Goal: Task Accomplishment & Management: Manage account settings

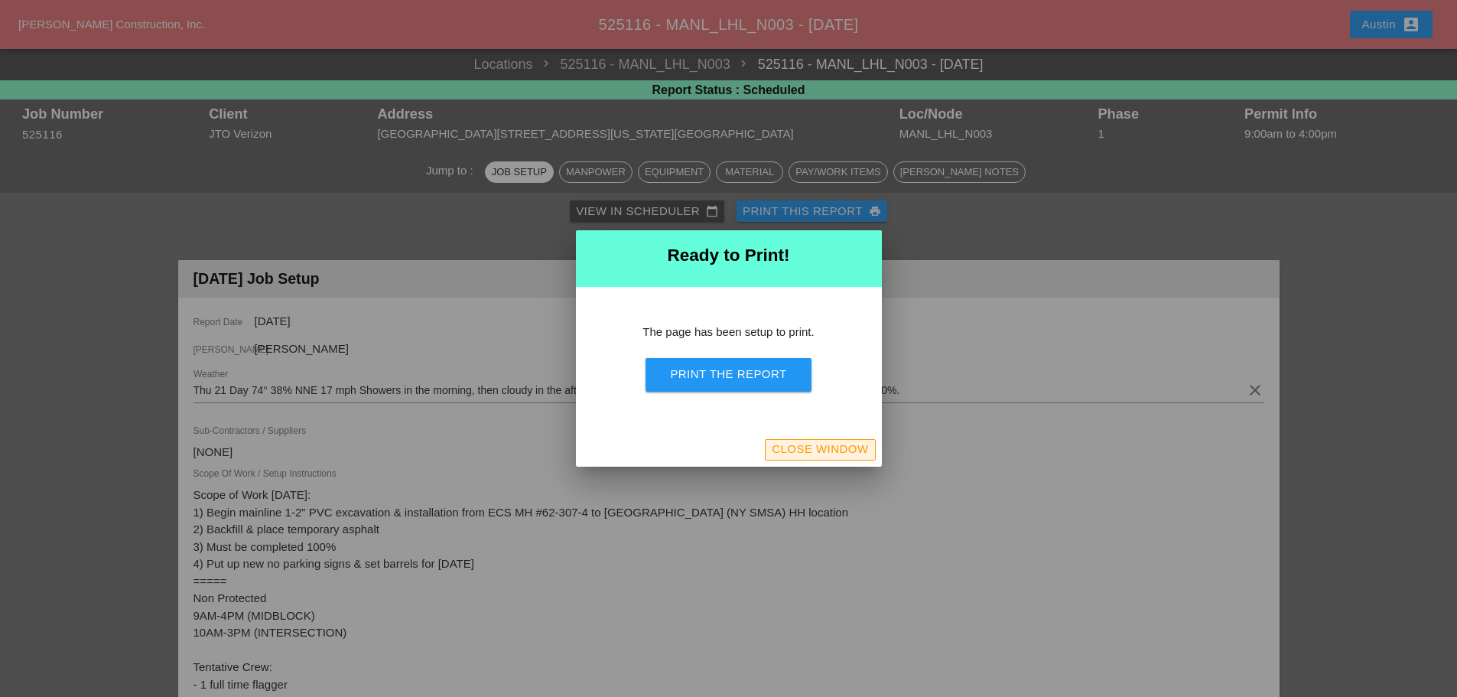
drag, startPoint x: 823, startPoint y: 438, endPoint x: 58, endPoint y: 330, distance: 772.6
click at [823, 439] on button "Close Window" at bounding box center [820, 449] width 110 height 21
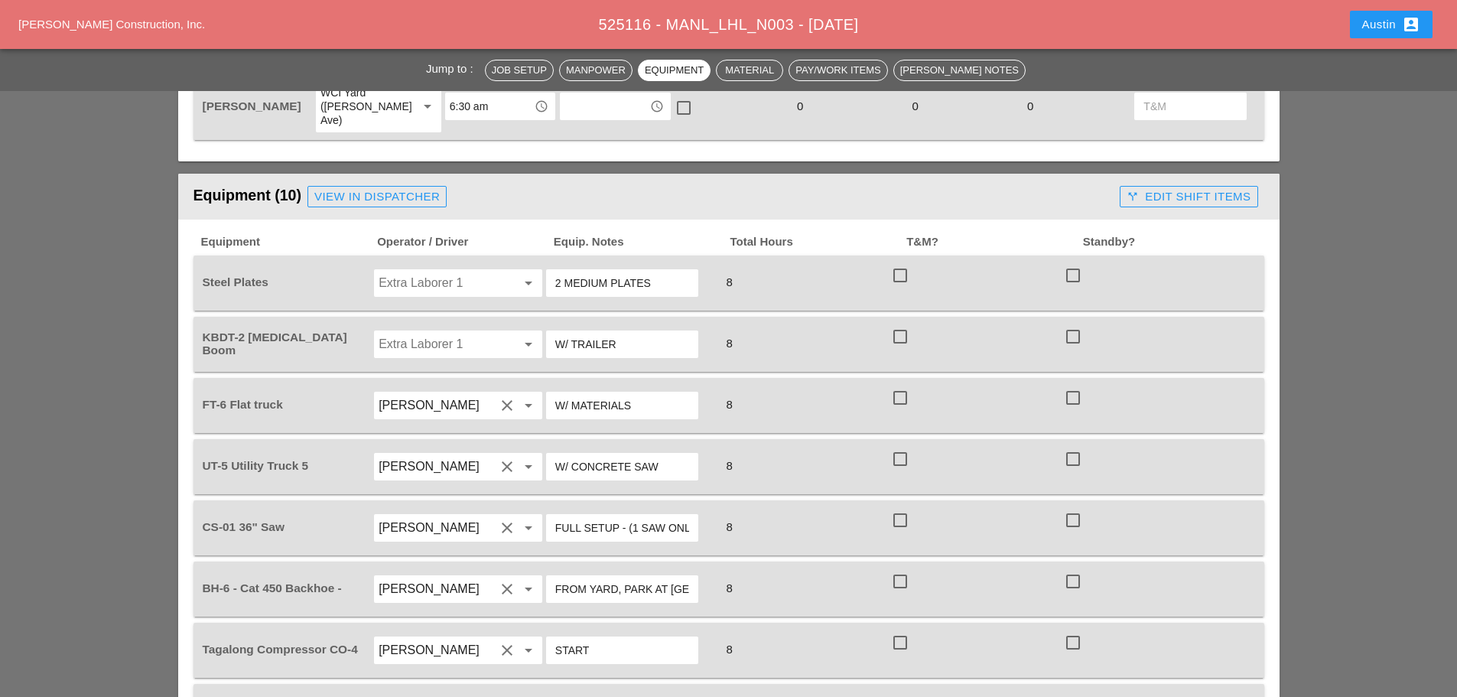
scroll to position [1377, 0]
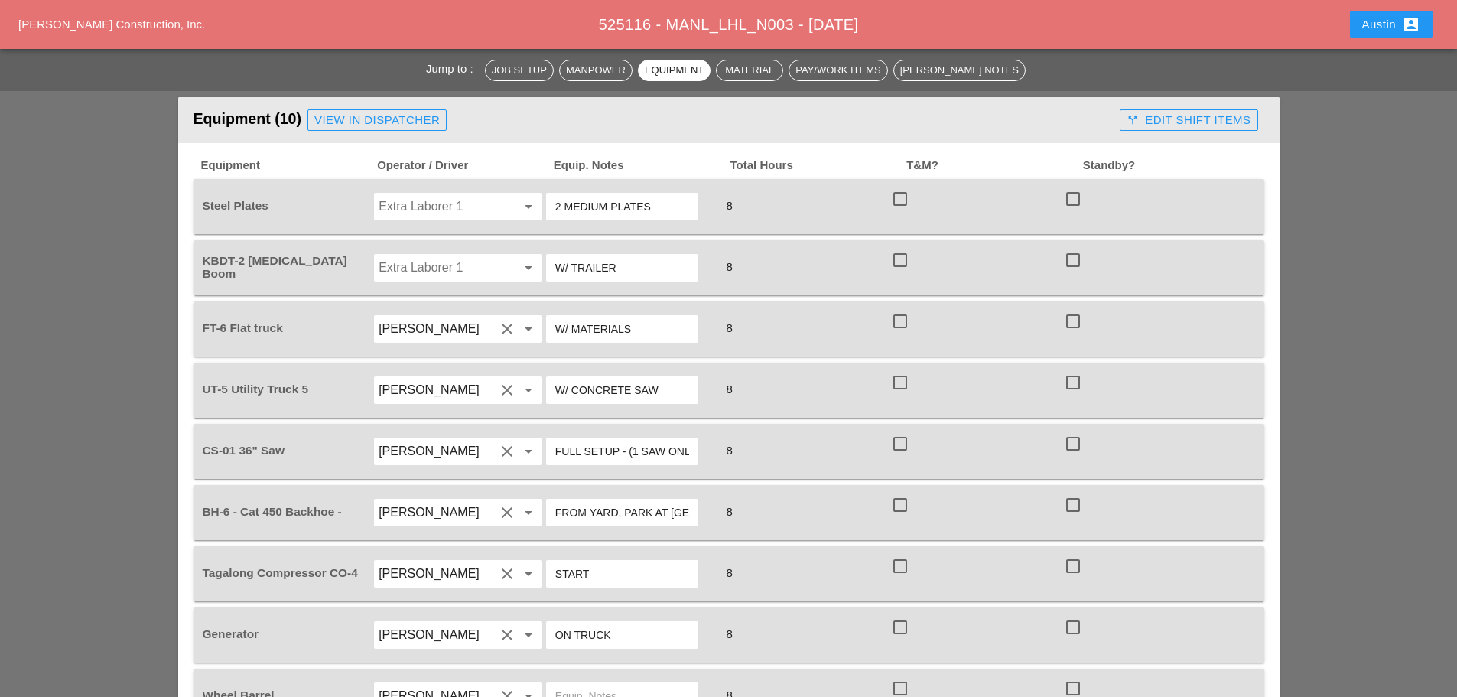
click at [506, 185] on div "Extra Laborer 1 arrow_drop_down" at bounding box center [458, 206] width 173 height 43
click at [511, 197] on div at bounding box center [507, 206] width 18 height 18
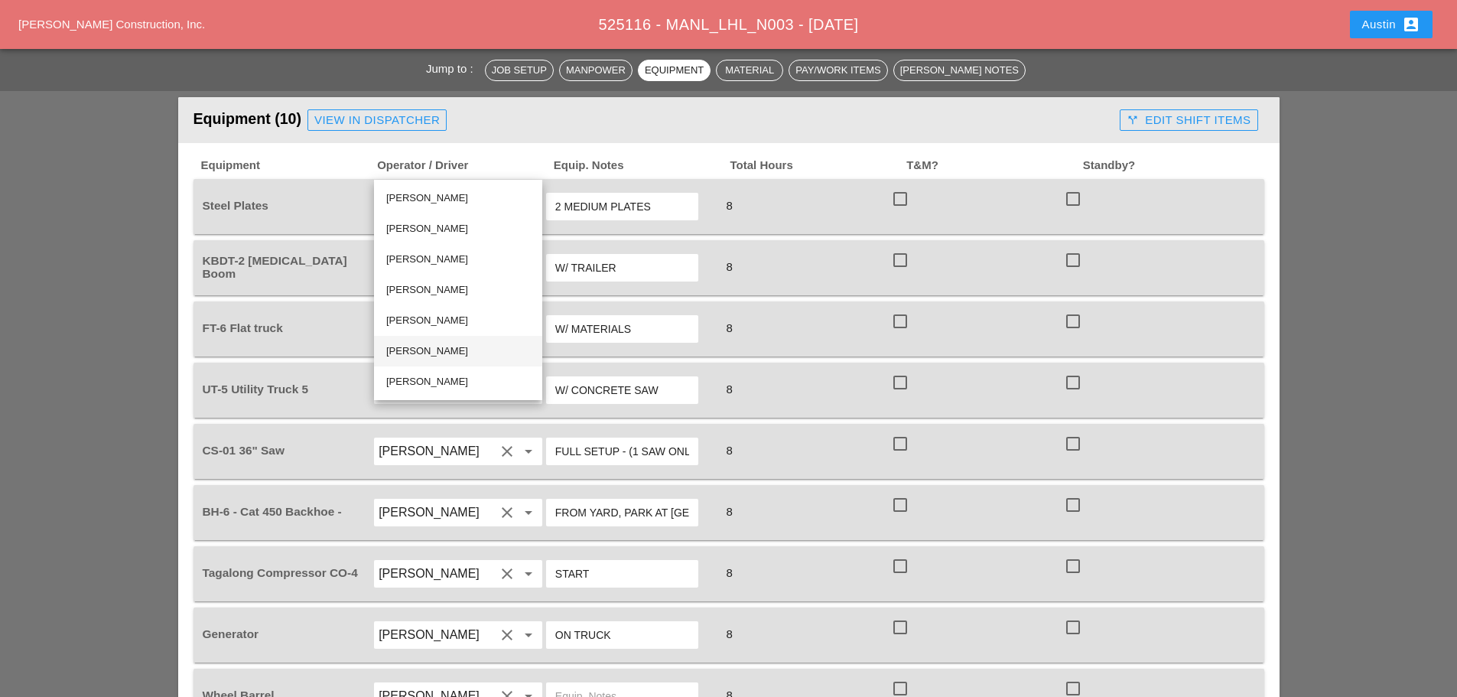
click at [431, 353] on div "[PERSON_NAME]" at bounding box center [458, 351] width 144 height 18
type input "[PERSON_NAME]"
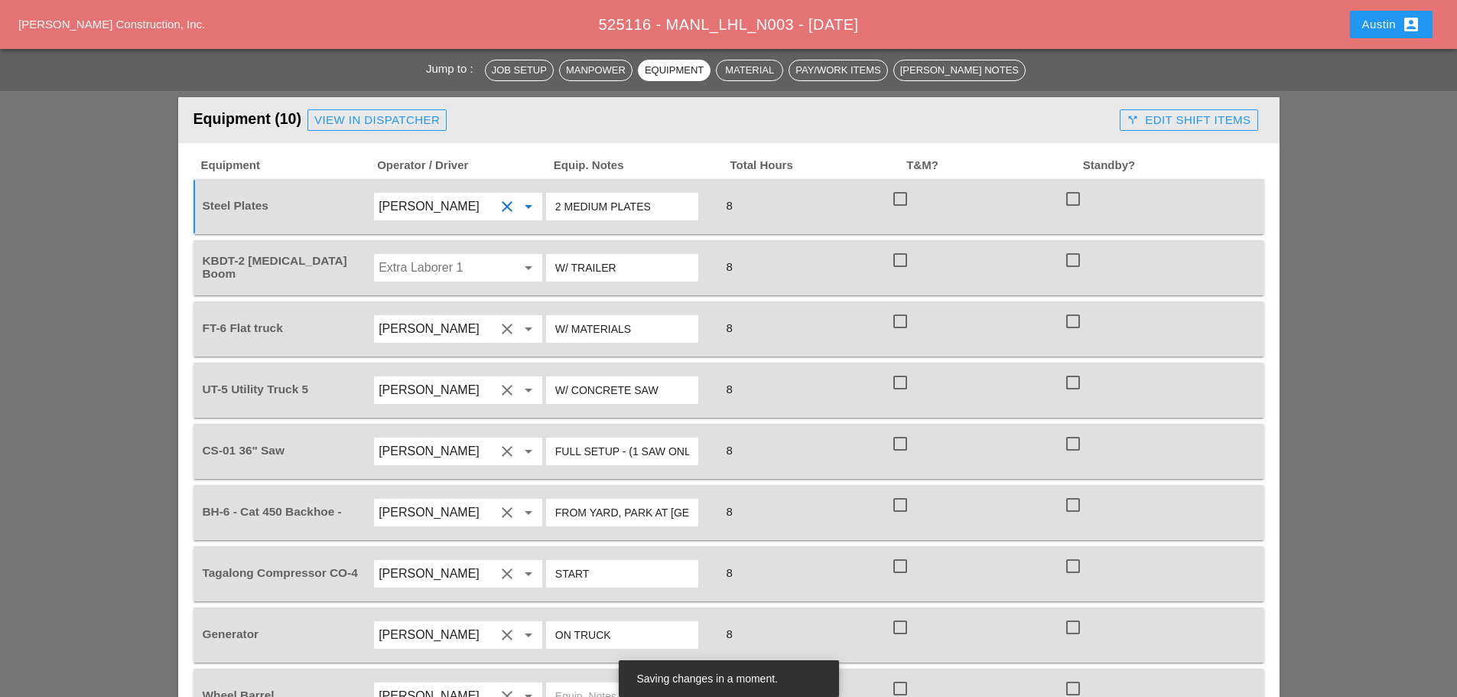
click at [480, 256] on input "Extra Laborer 1" at bounding box center [437, 268] width 116 height 24
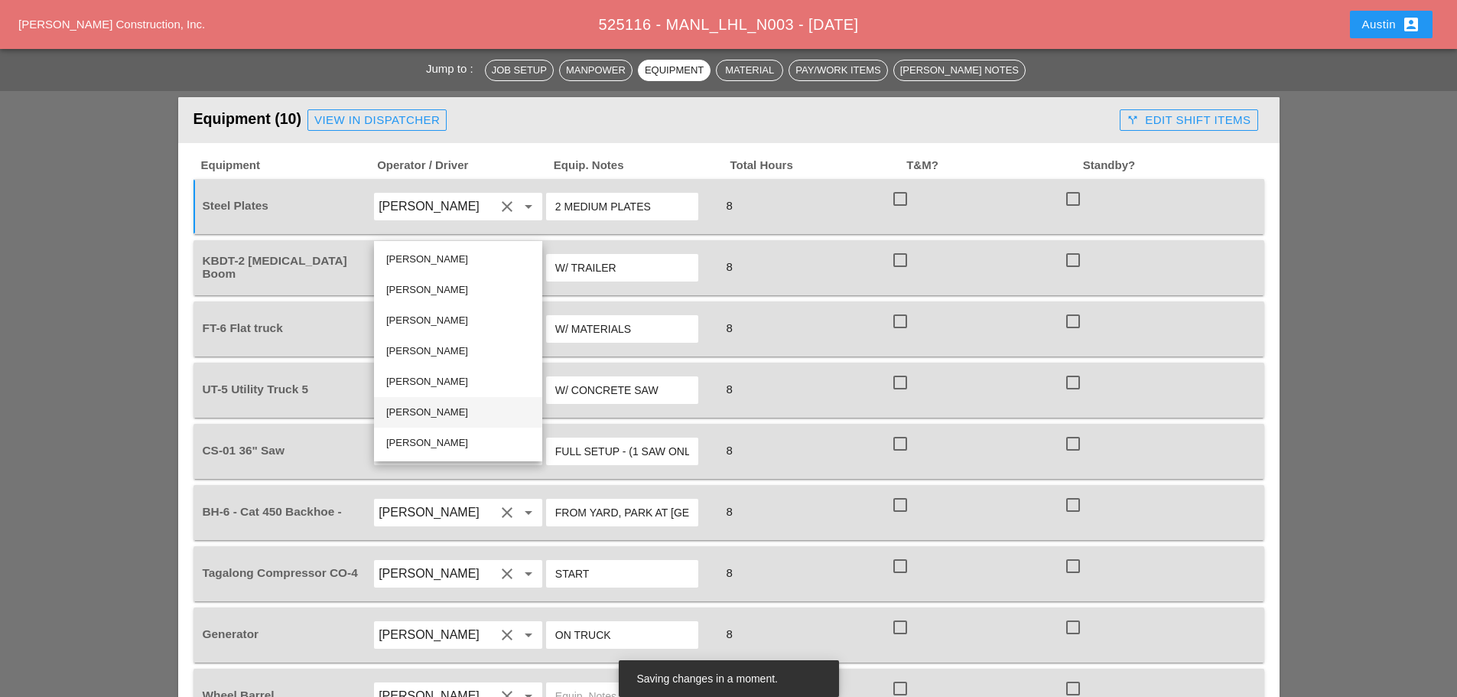
click at [443, 413] on div "[PERSON_NAME]" at bounding box center [458, 412] width 144 height 18
type input "[PERSON_NAME]"
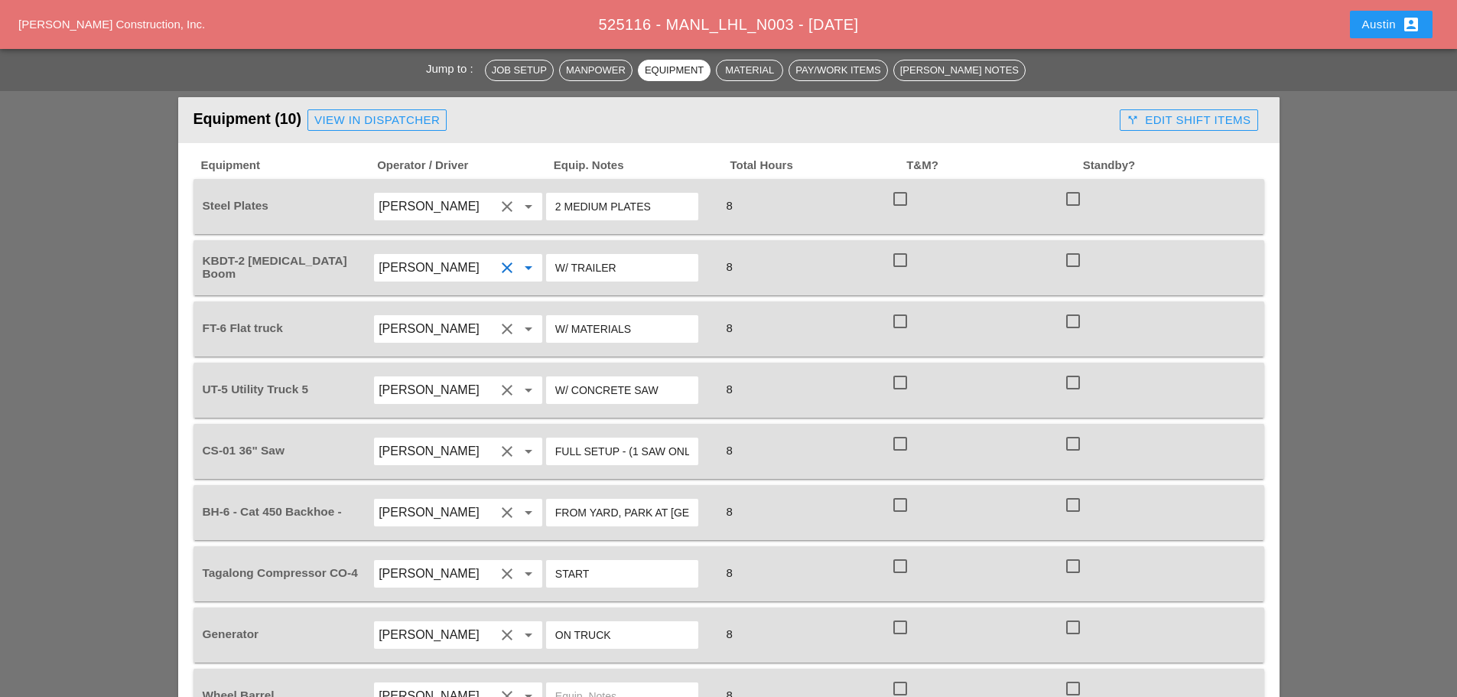
click at [633, 256] on input "W/ TRAILER" at bounding box center [622, 268] width 134 height 24
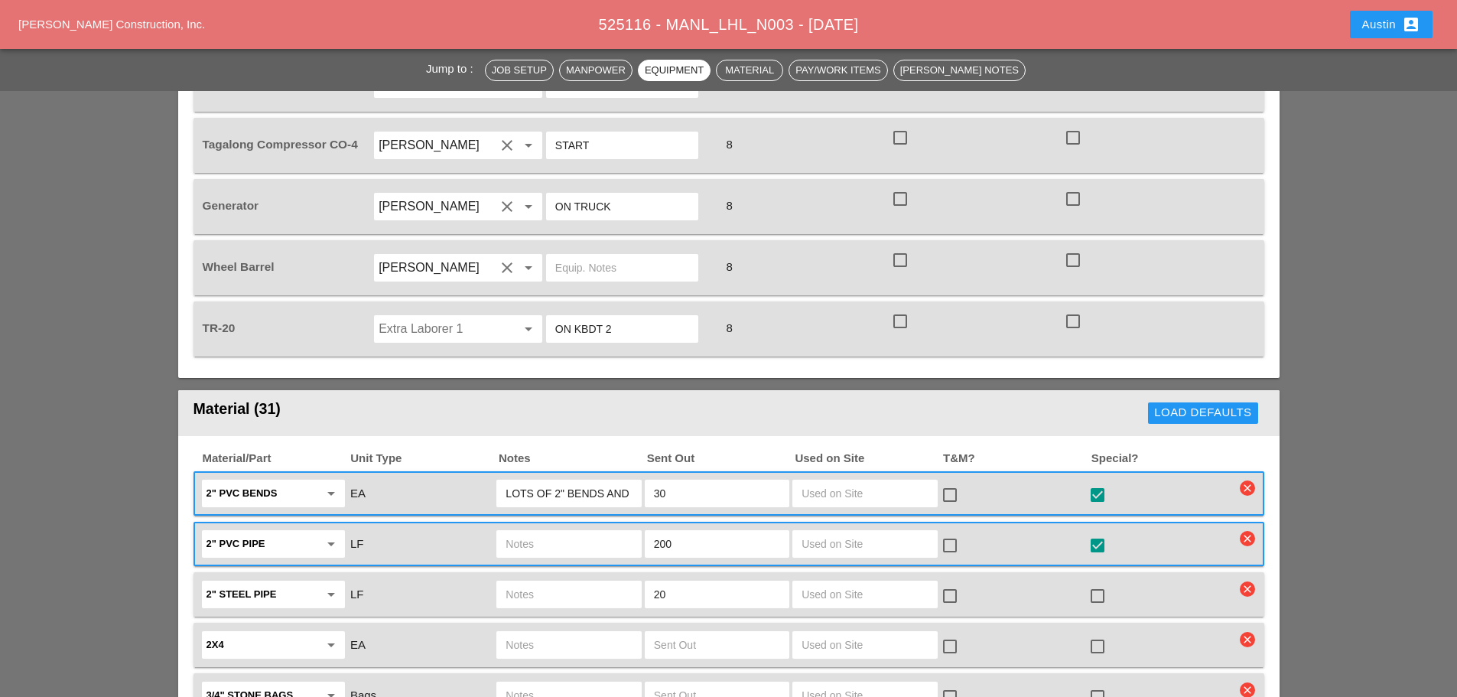
scroll to position [1836, 0]
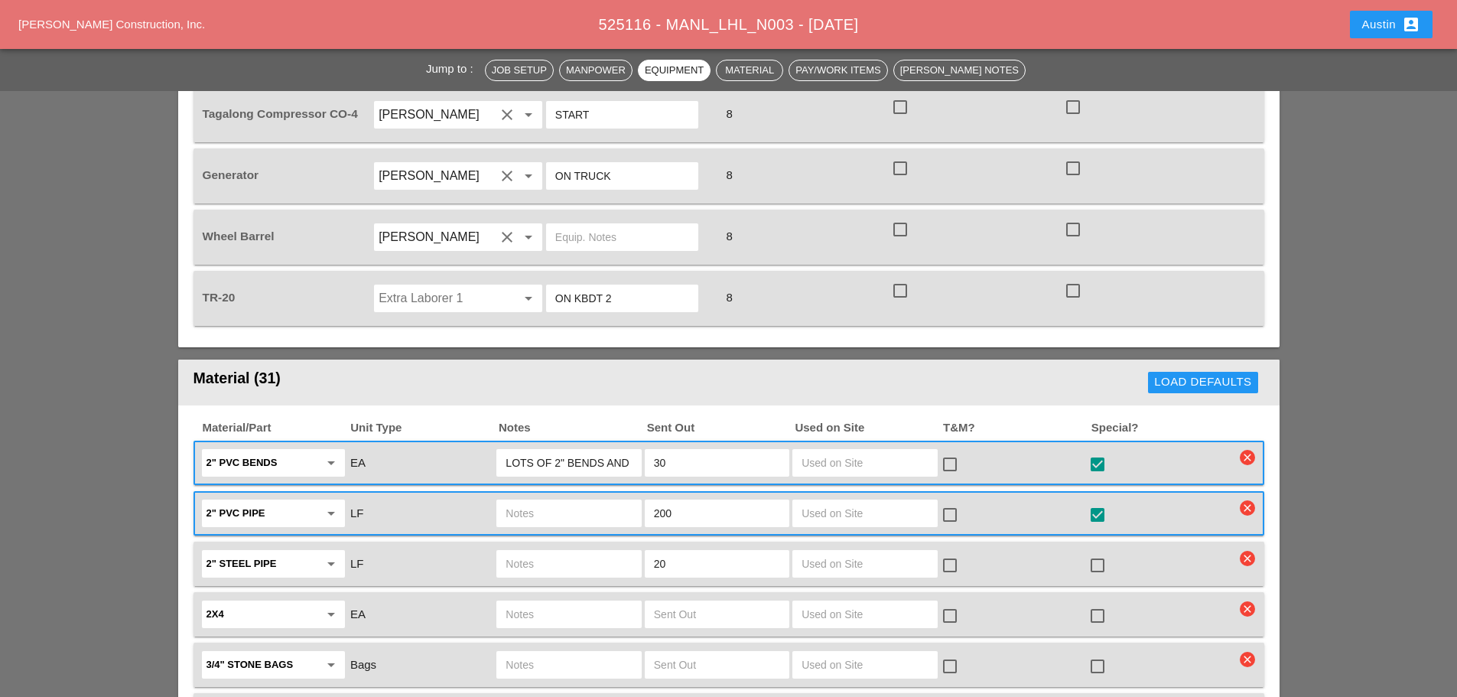
type input "W/ TRAILER & BACKHOE"
click at [404, 286] on input "Extra Laborer 1" at bounding box center [437, 298] width 116 height 24
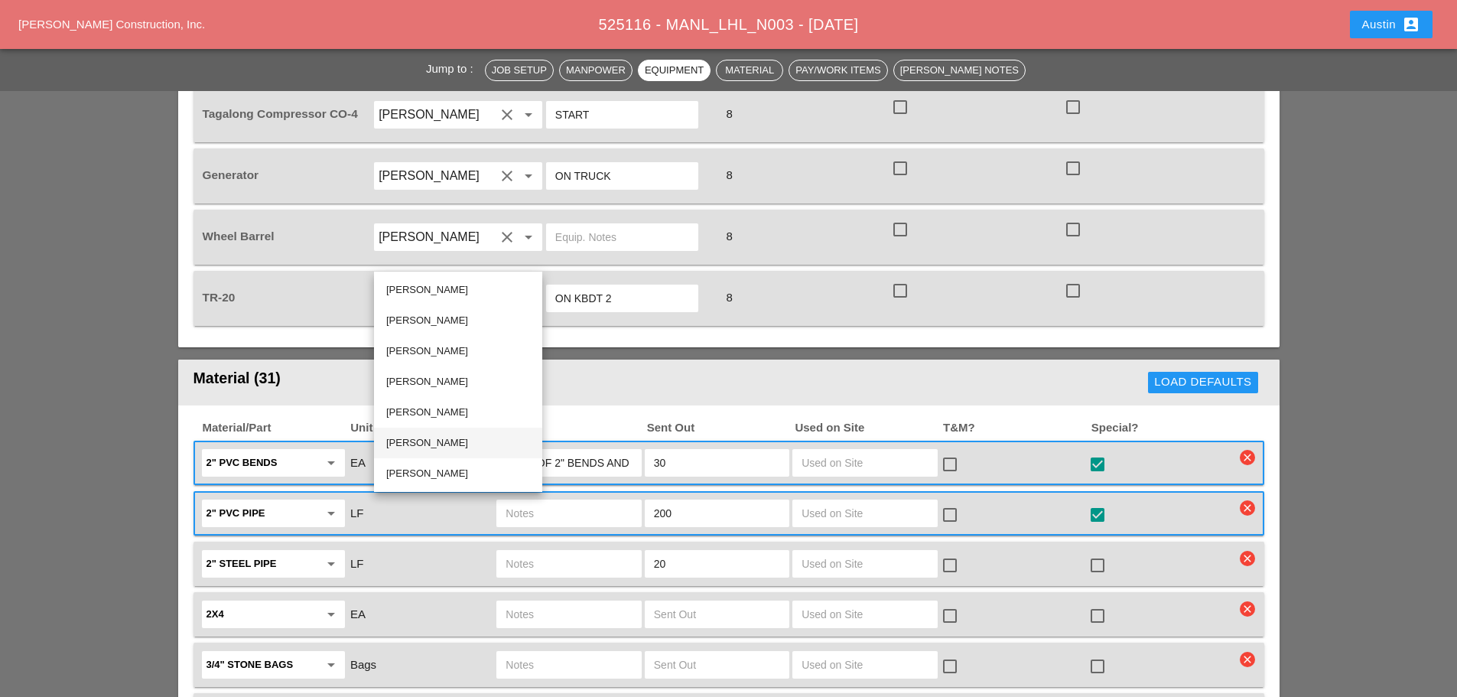
click at [420, 435] on div "[PERSON_NAME]" at bounding box center [458, 443] width 144 height 18
type input "[PERSON_NAME]"
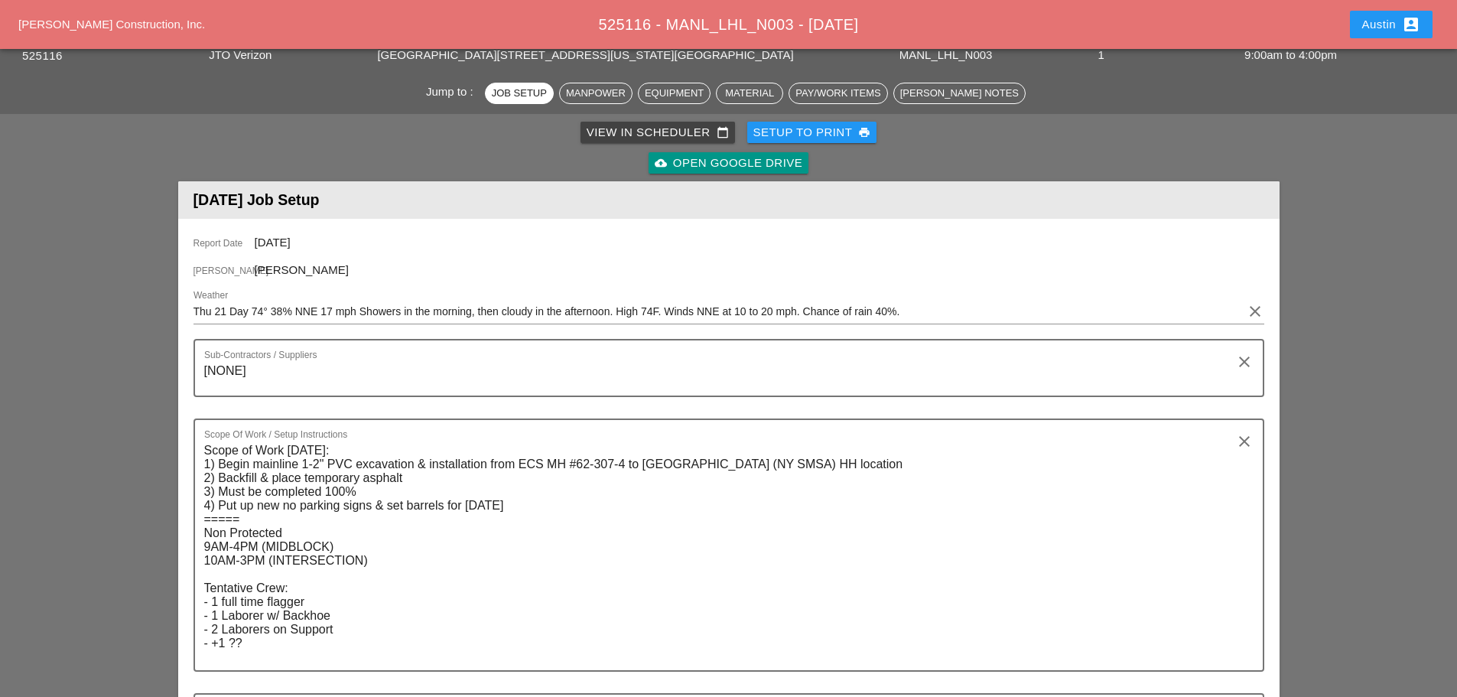
scroll to position [0, 0]
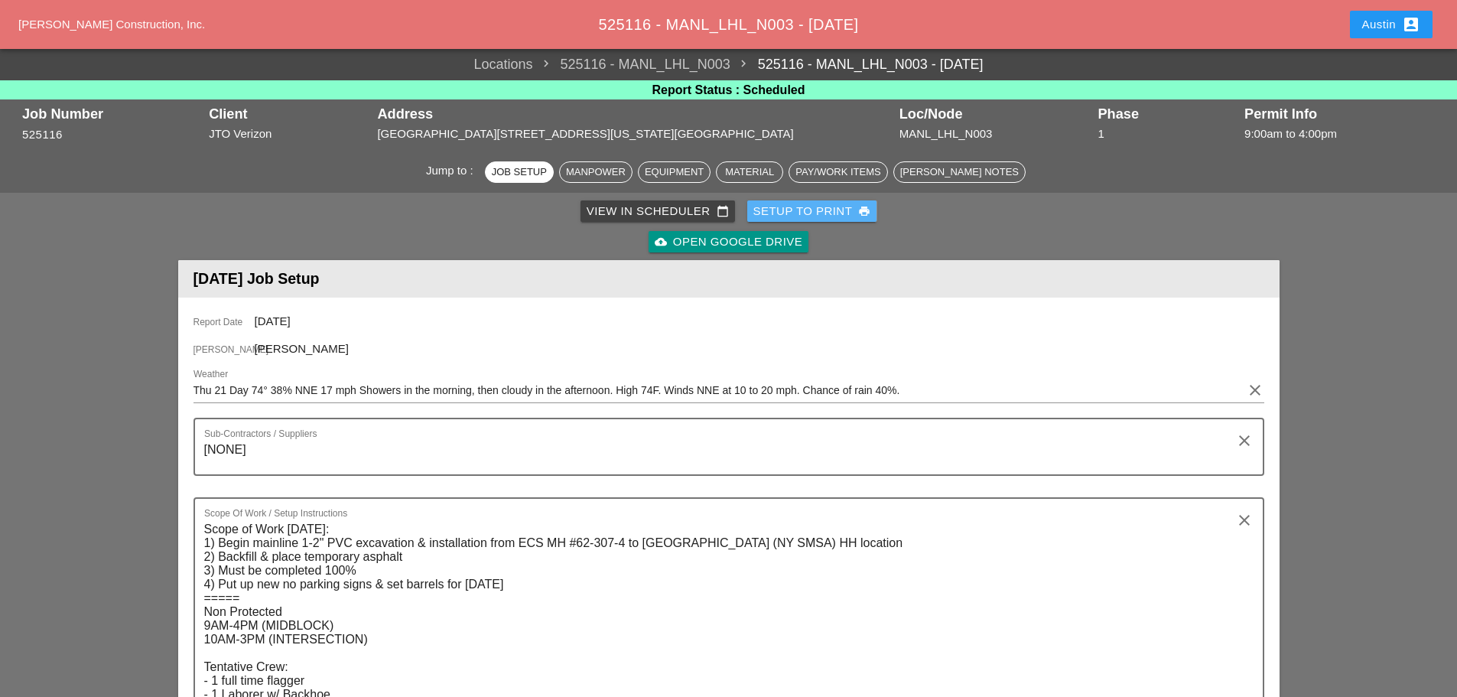
click at [798, 210] on div "Setup to Print print" at bounding box center [813, 212] width 118 height 18
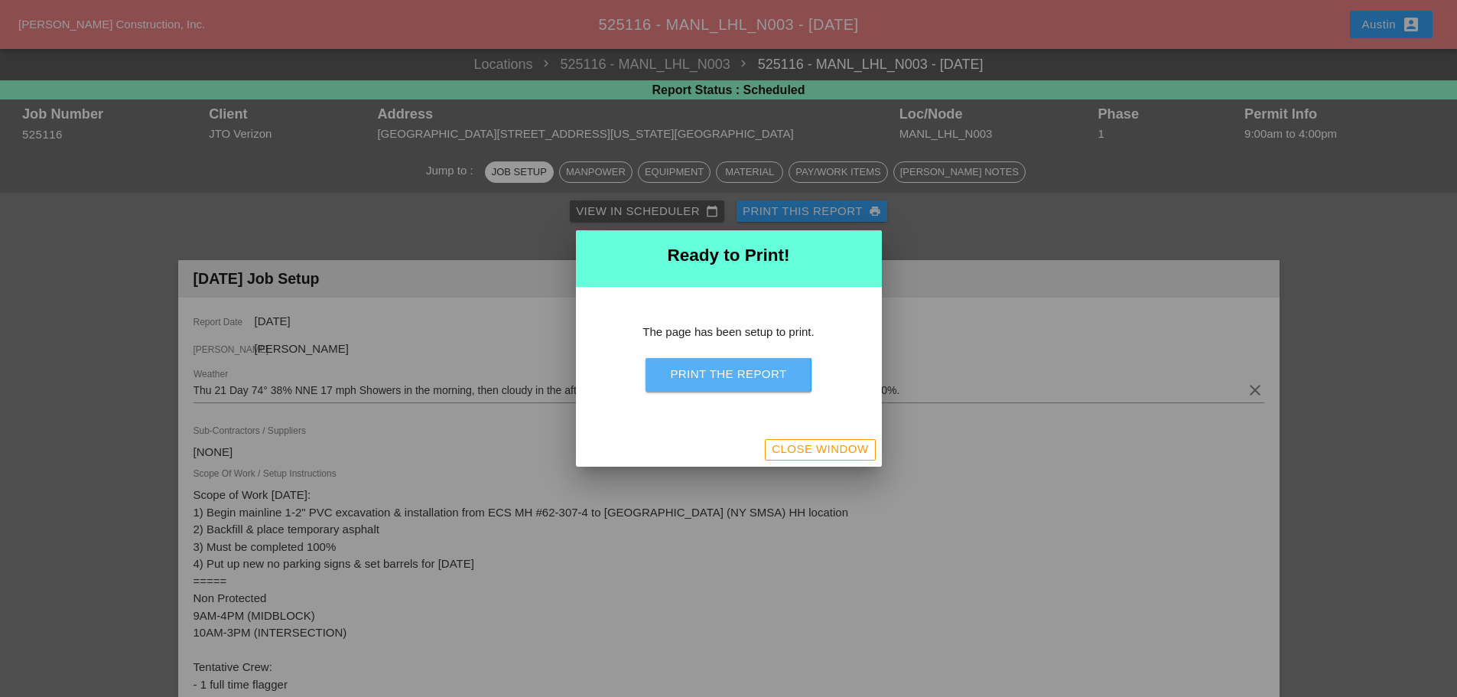
click at [737, 373] on div "Print the Report" at bounding box center [728, 375] width 116 height 18
click at [791, 447] on div "Close Window" at bounding box center [820, 450] width 96 height 18
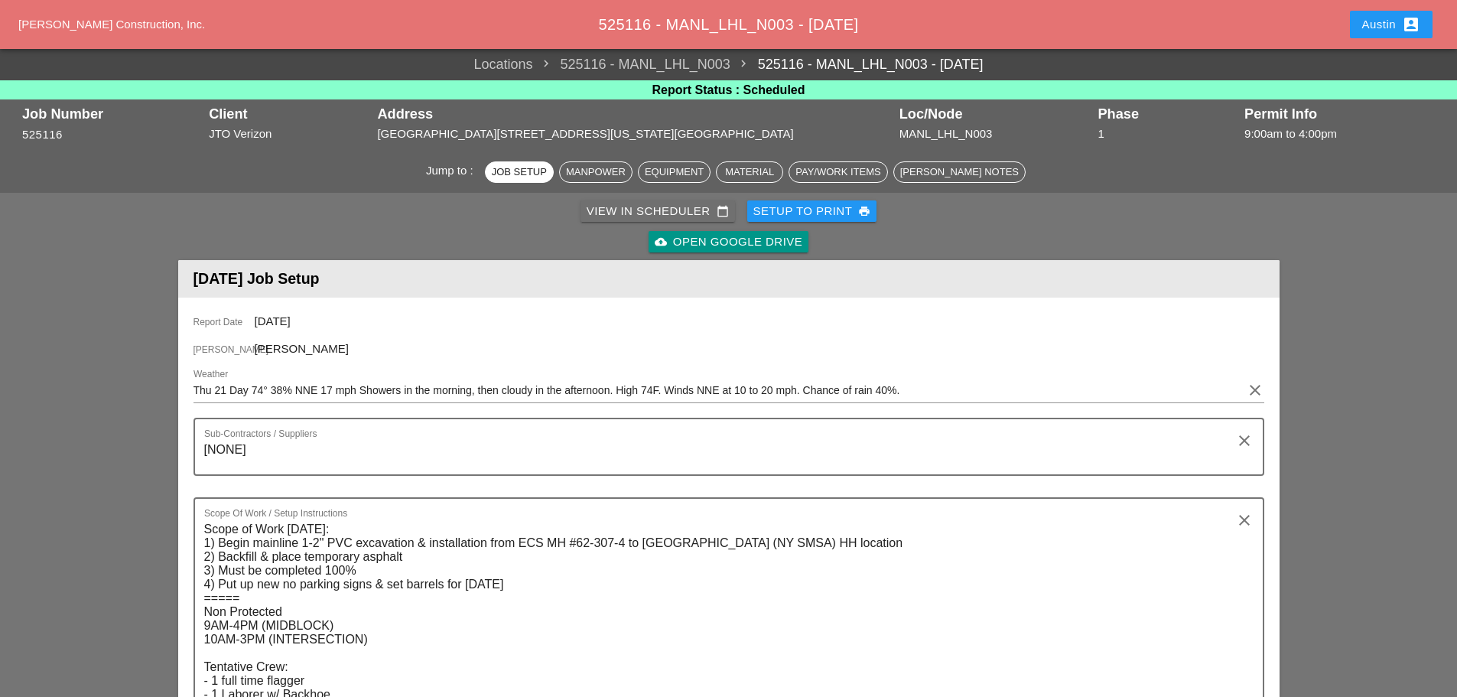
click at [651, 213] on div "View in Scheduler calendar_today" at bounding box center [658, 212] width 142 height 18
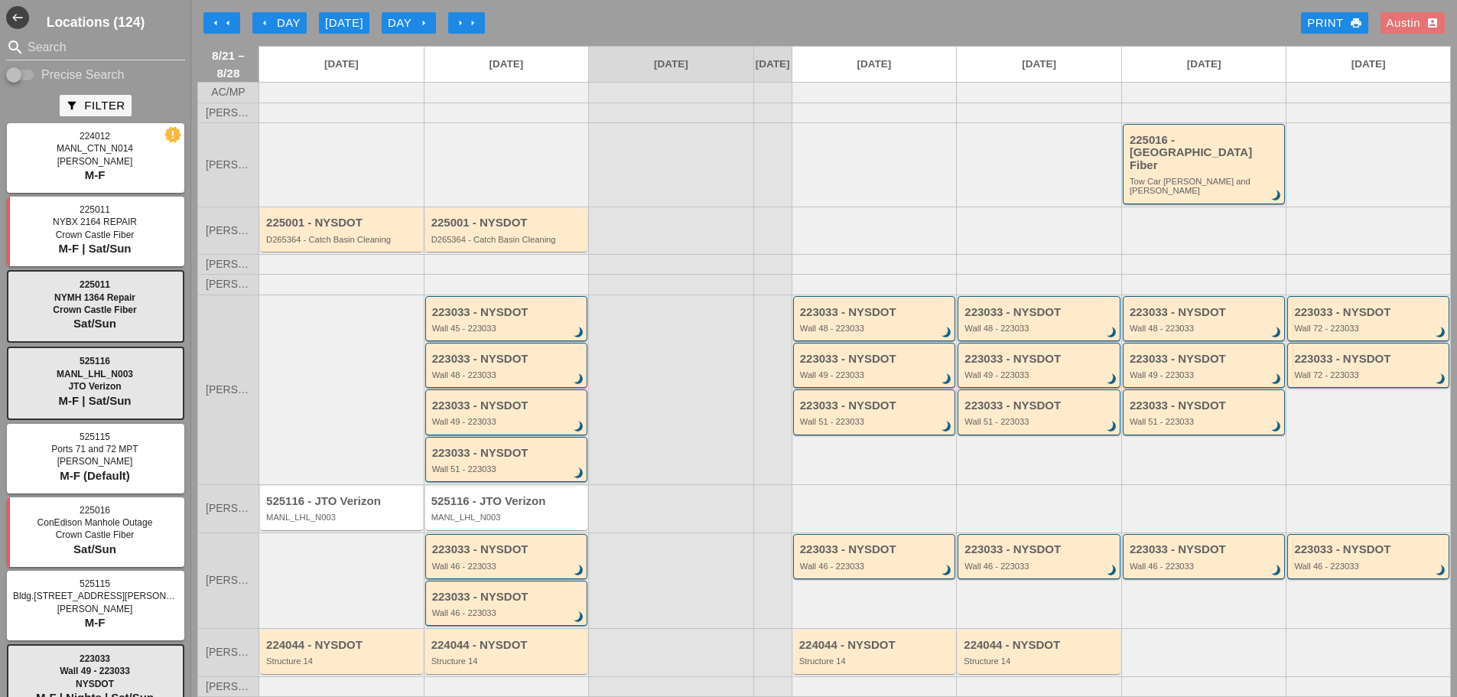
click at [295, 22] on div "arrow_left Day" at bounding box center [280, 24] width 42 height 18
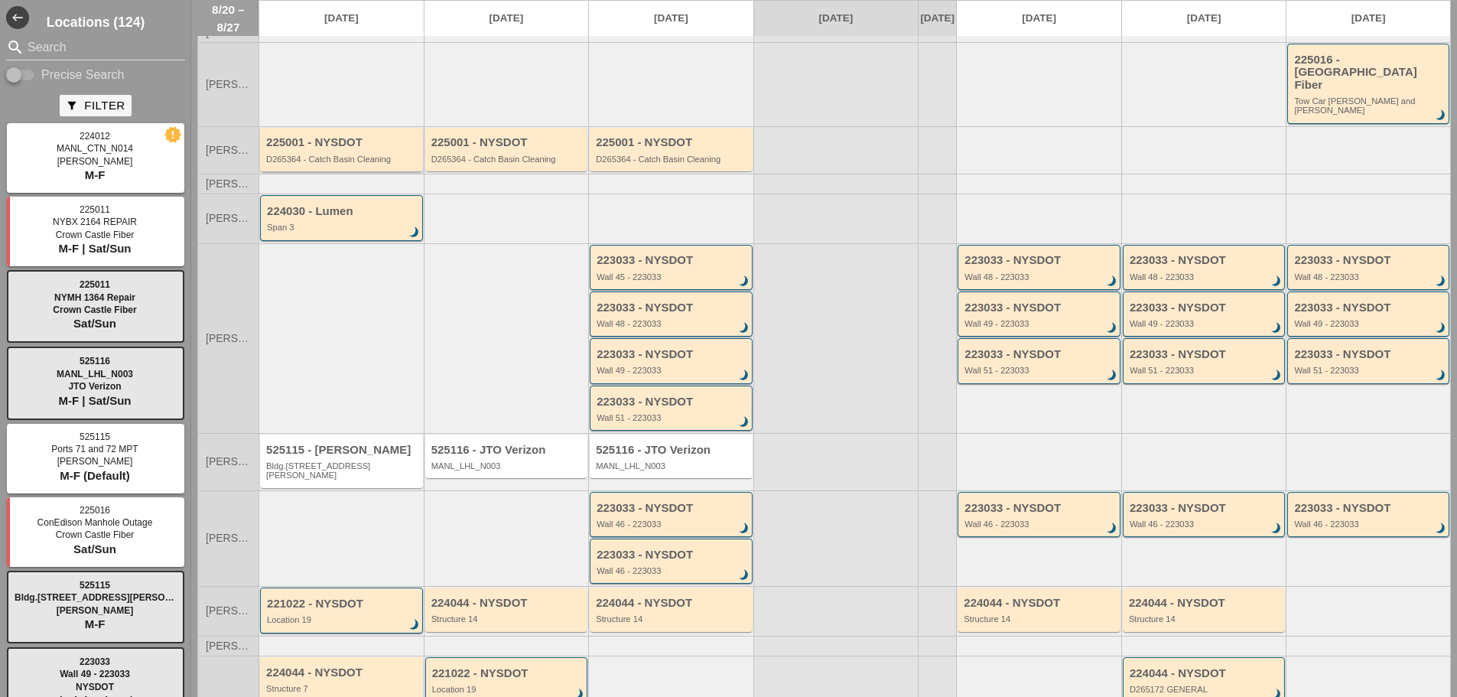
scroll to position [61, 0]
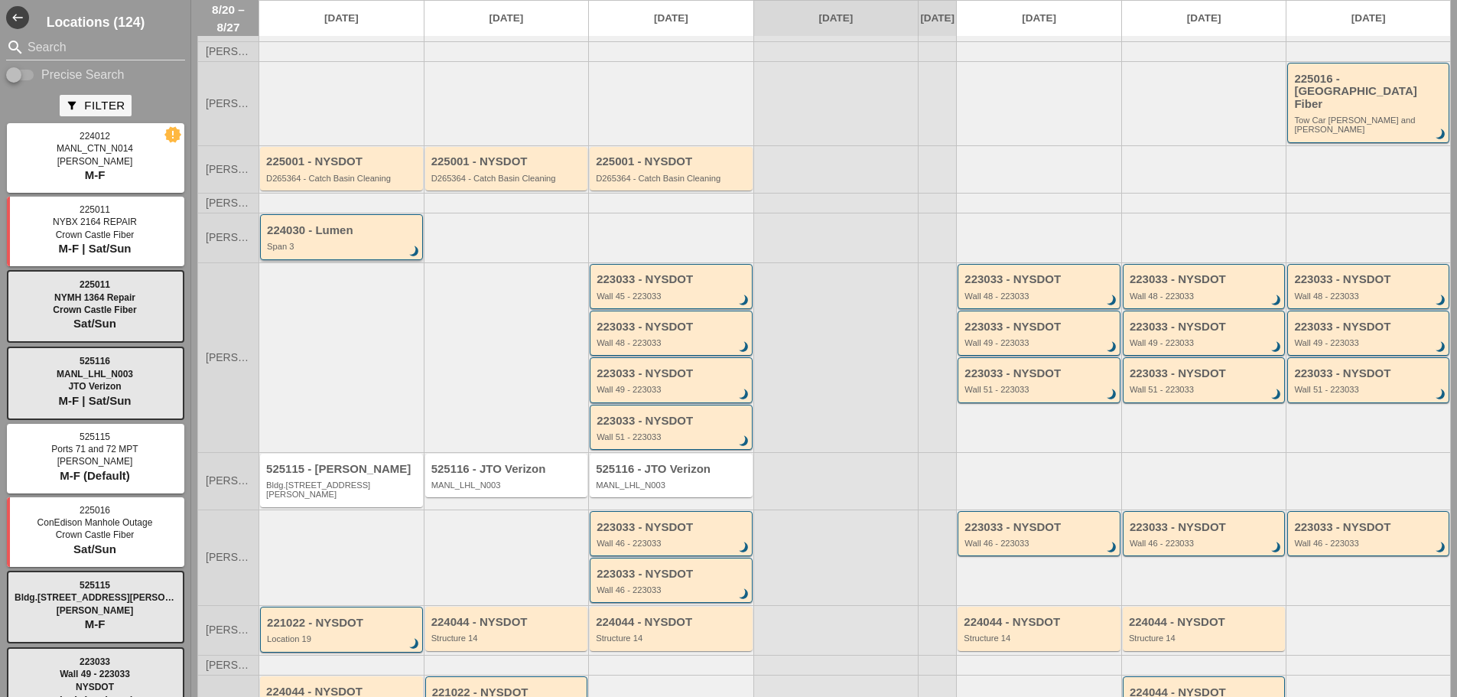
click at [318, 226] on div "224030 - Lumen Span 3 brightness_3" at bounding box center [342, 238] width 151 height 28
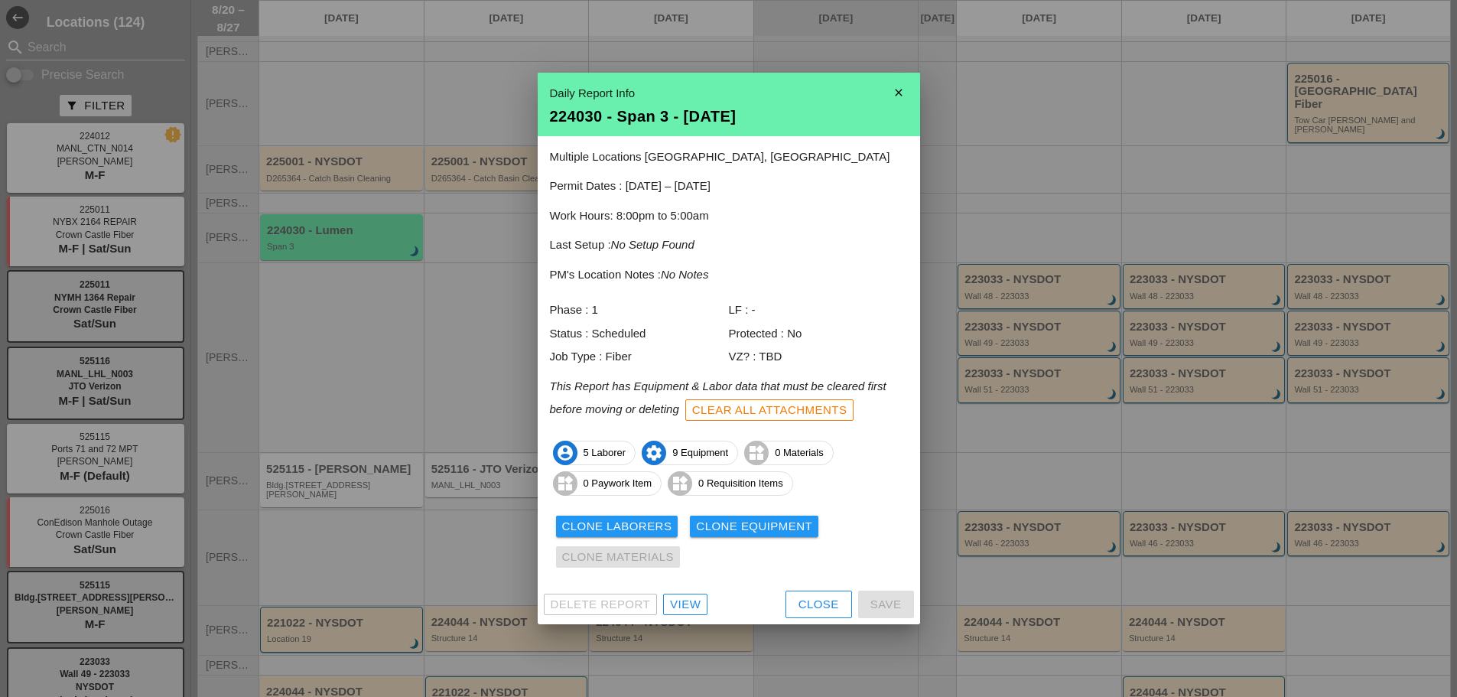
click at [899, 92] on icon "close" at bounding box center [899, 92] width 31 height 31
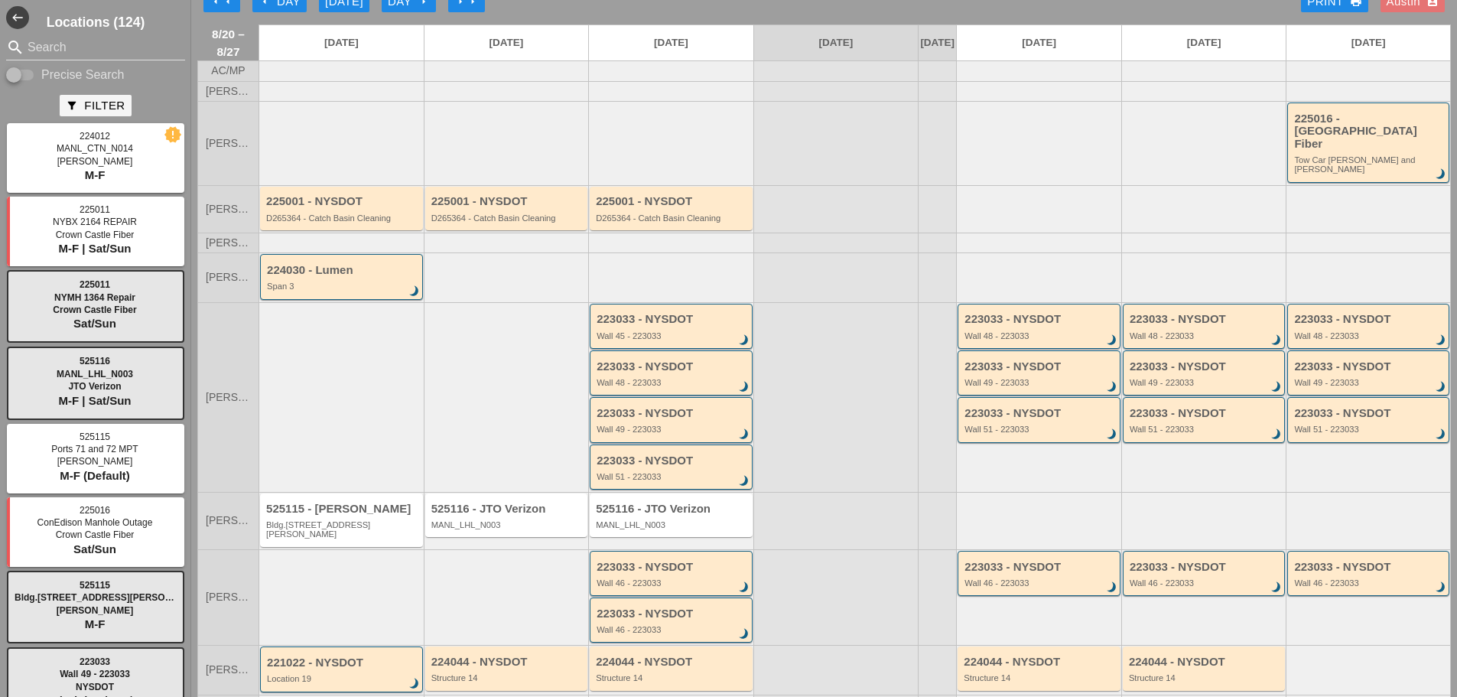
scroll to position [0, 0]
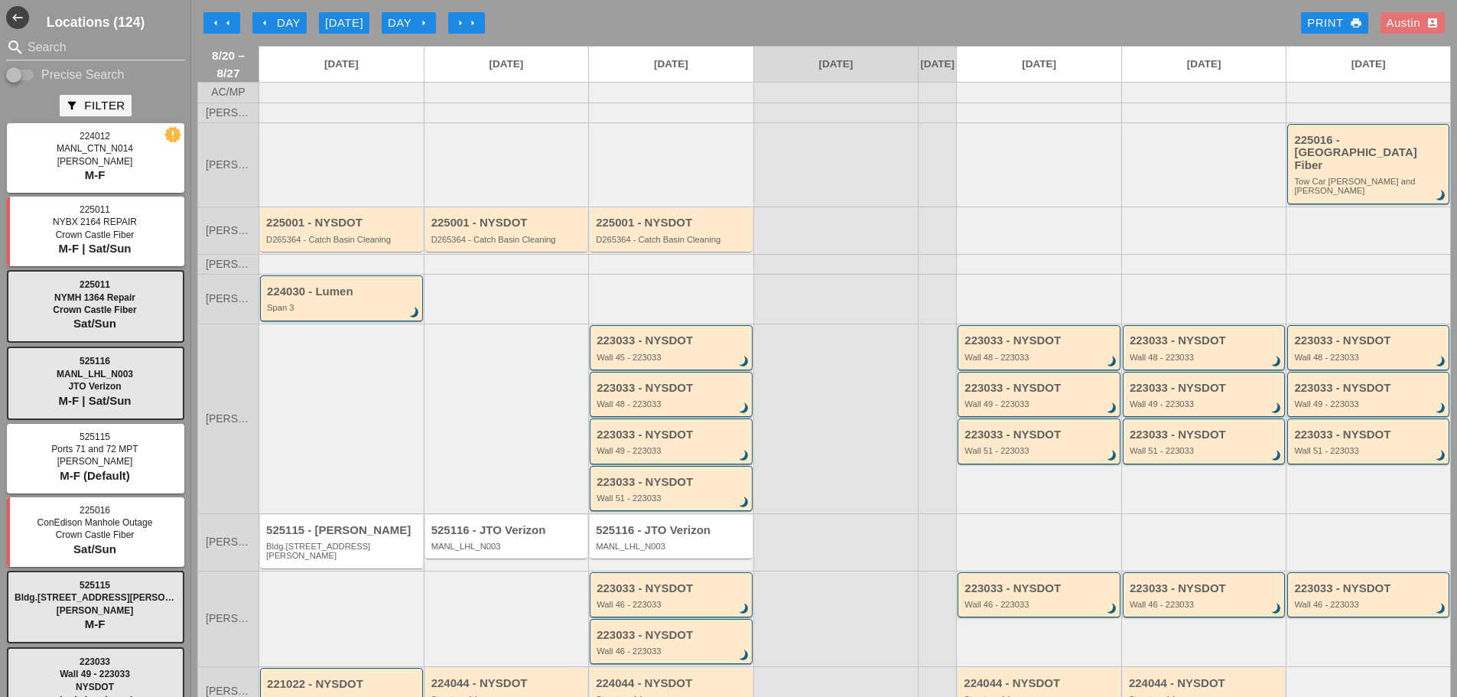
click at [698, 21] on div "arrow_left arrow_left arrow_left Day Today Day arrow_right arrow_right arrow_ri…" at bounding box center [824, 23] width 1254 height 31
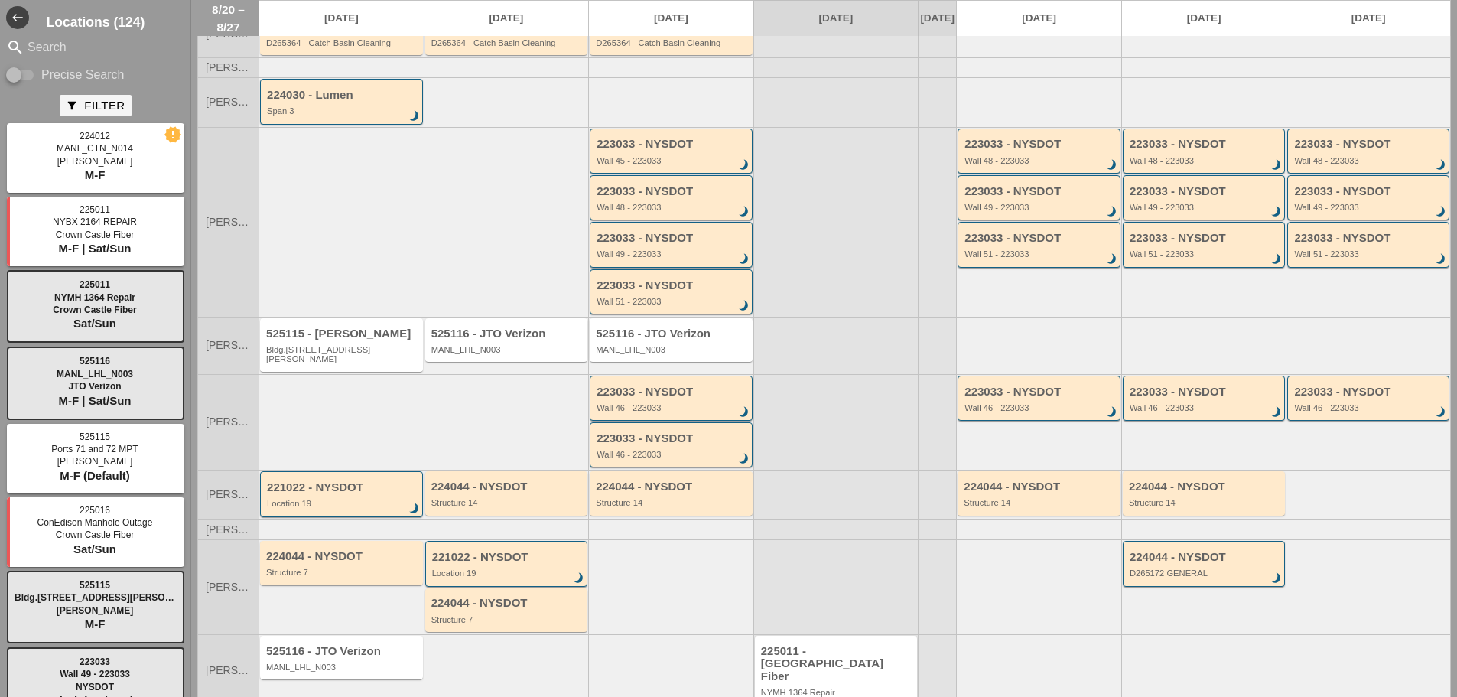
scroll to position [214, 0]
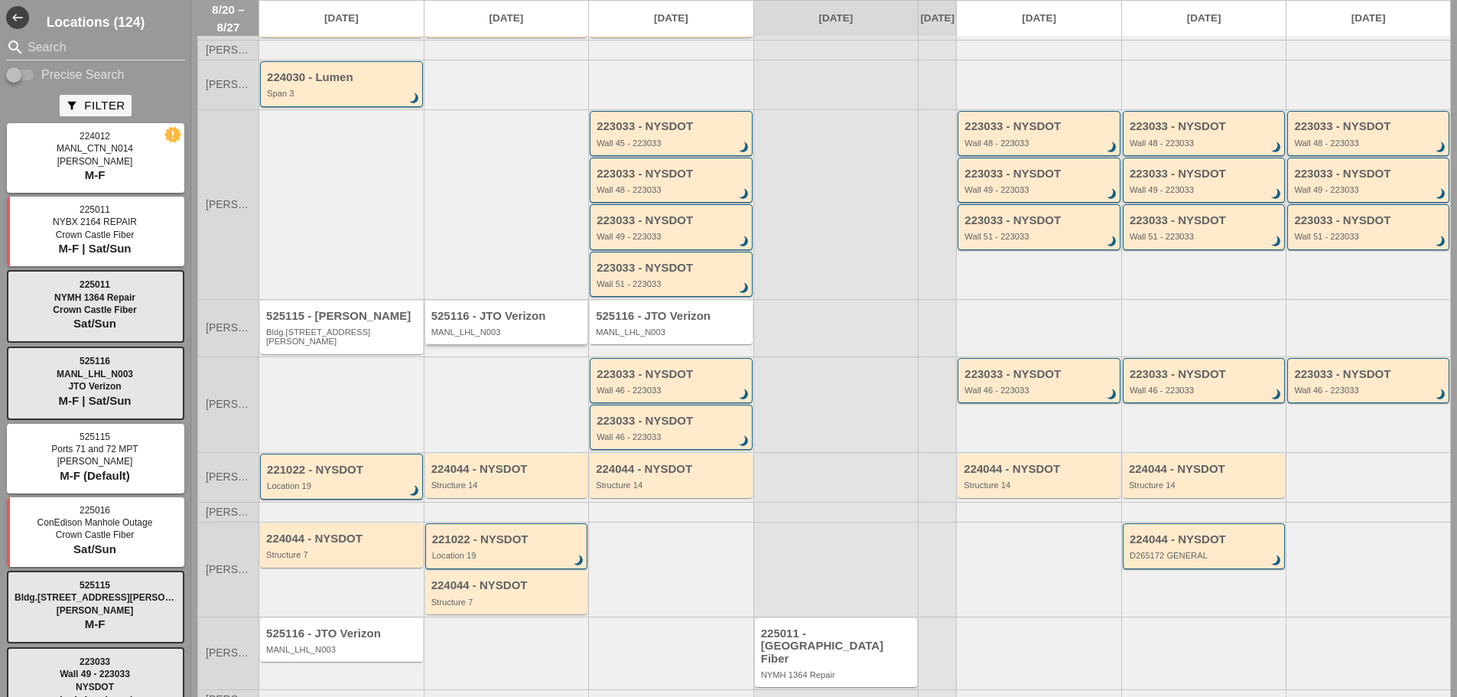
click at [514, 313] on div "525116 - JTO Verizon MANL_LHL_N003" at bounding box center [507, 324] width 153 height 28
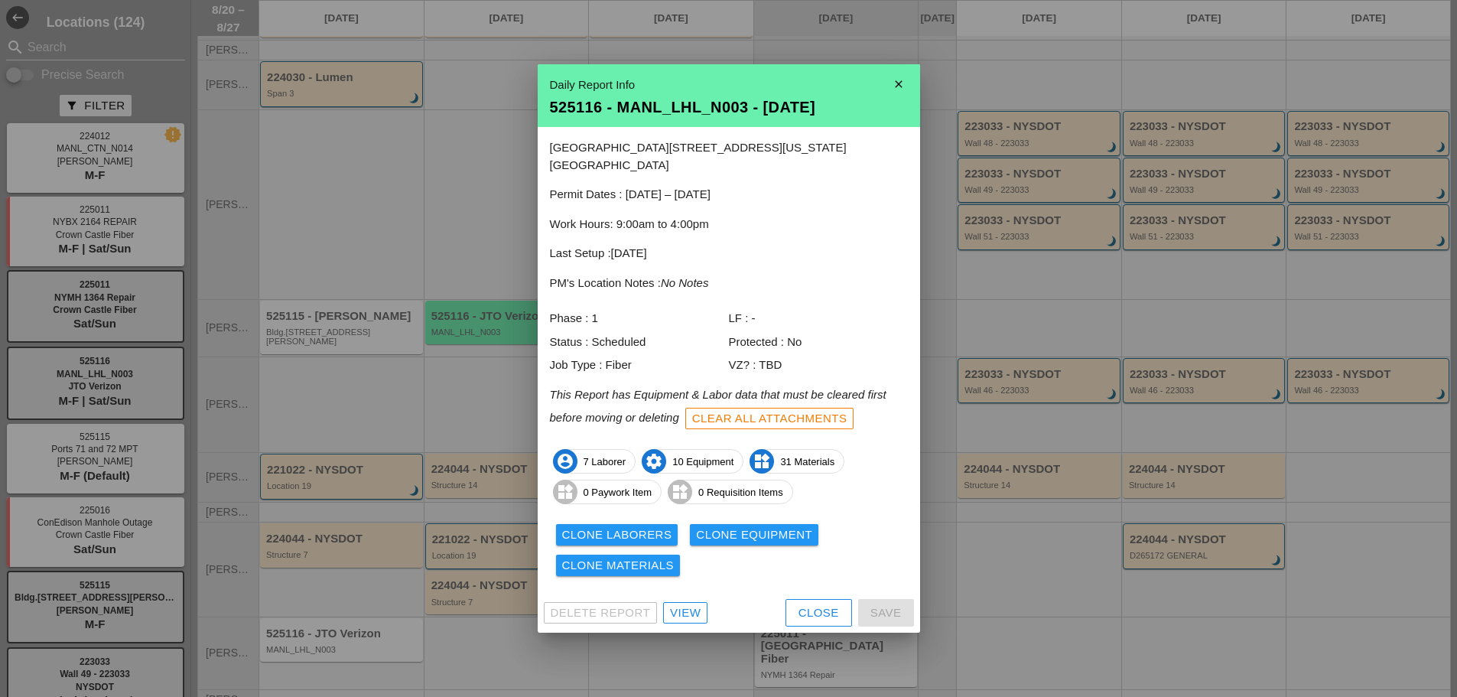
click at [687, 608] on div "View" at bounding box center [685, 613] width 31 height 18
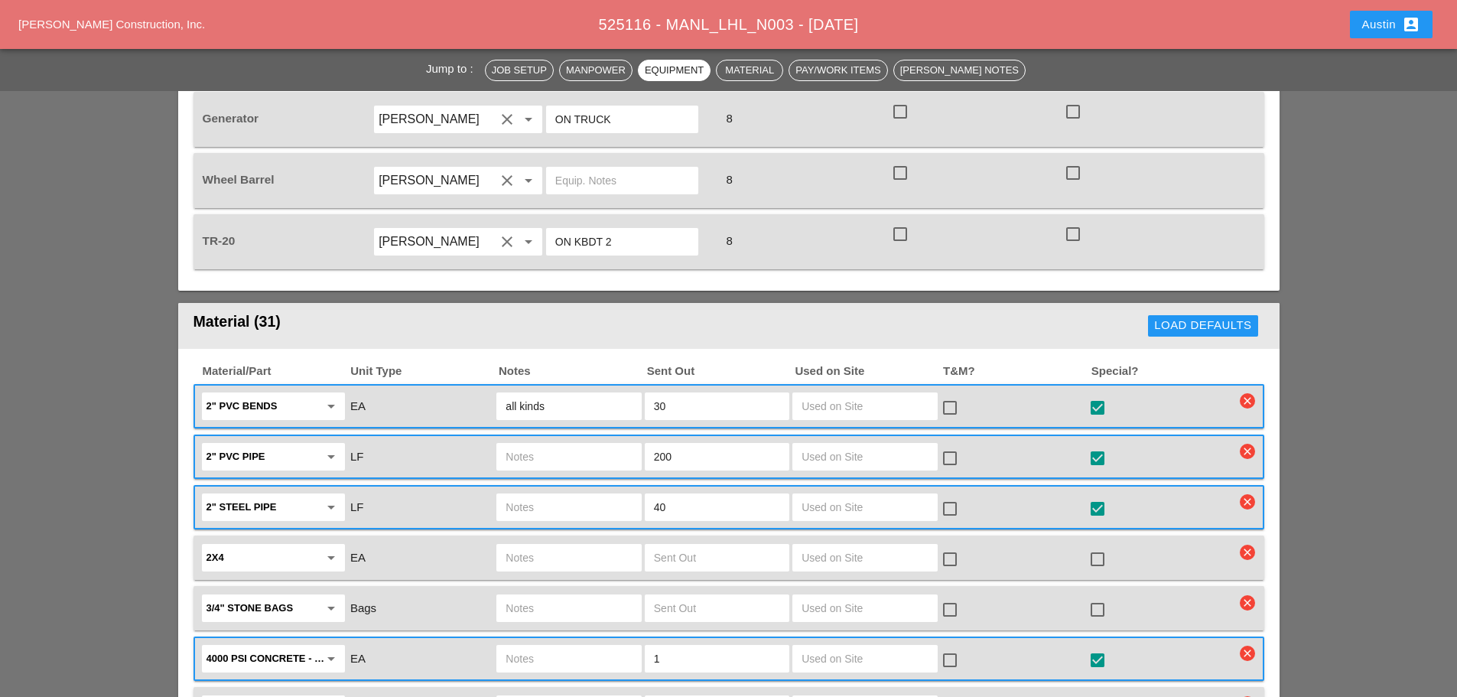
scroll to position [1836, 0]
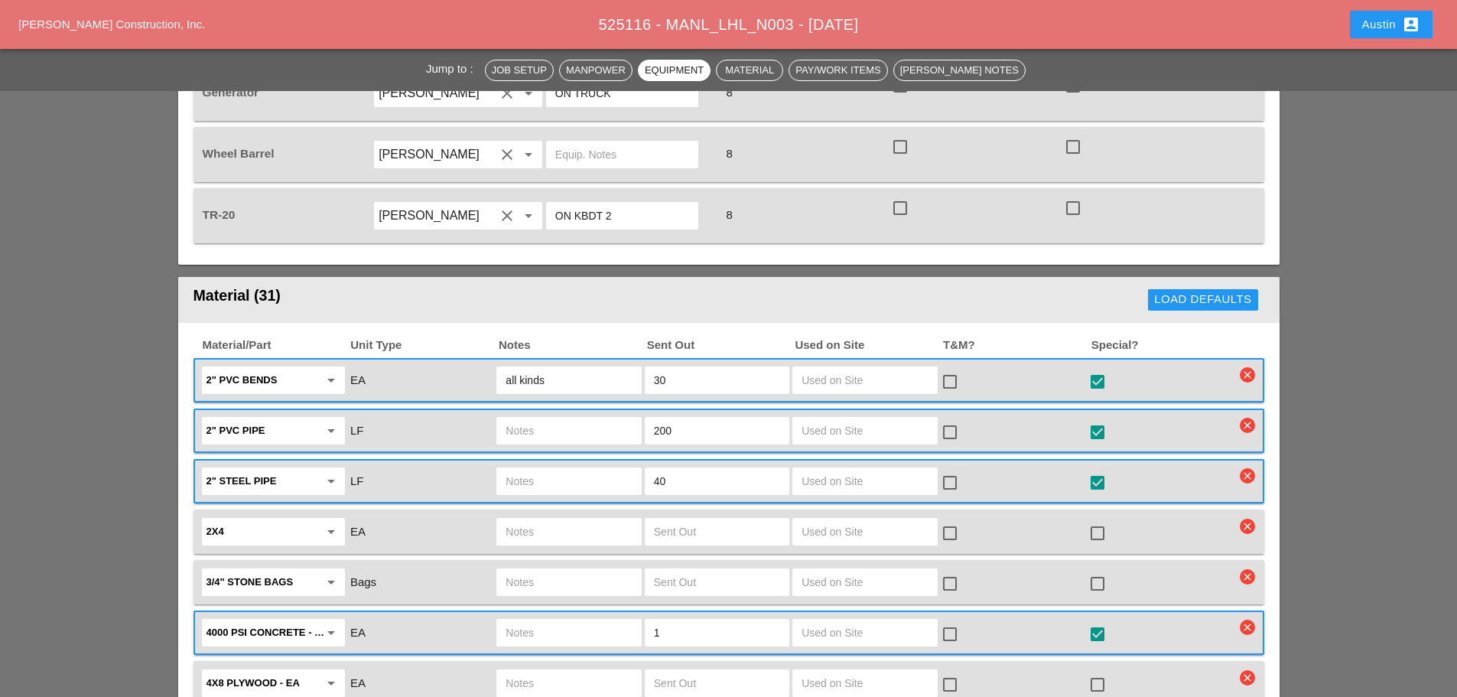
click at [575, 368] on input "all kinds" at bounding box center [569, 380] width 126 height 24
type input "all kinds - NEED LOTS OF BENDS!!!"
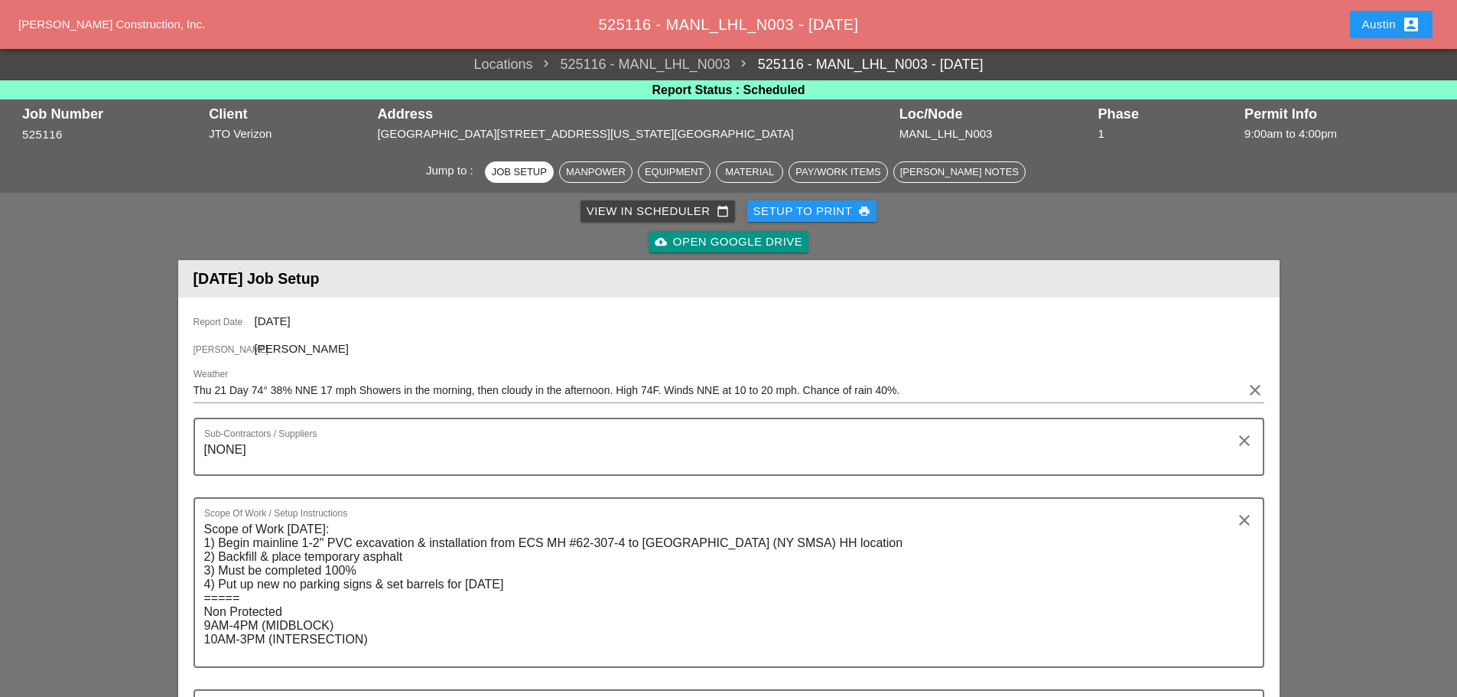
click at [855, 207] on div "Setup to Print print" at bounding box center [813, 212] width 118 height 18
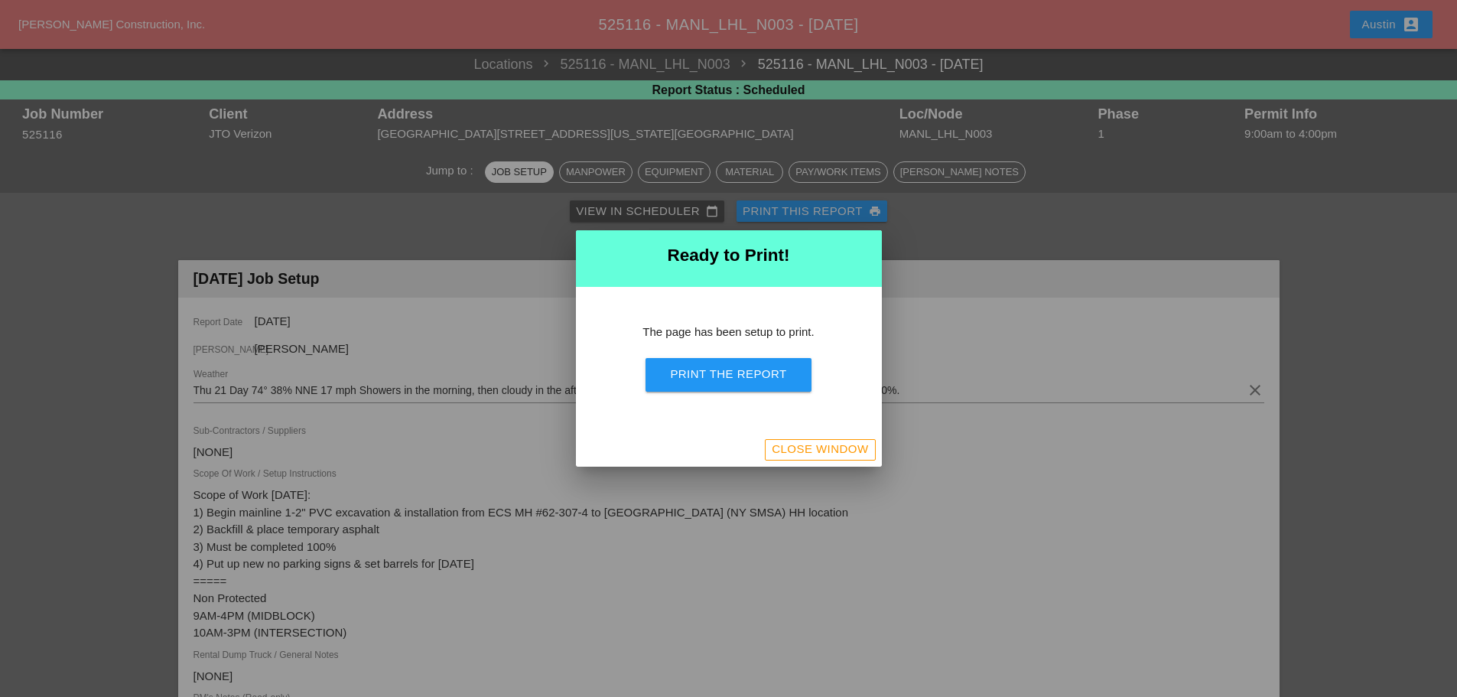
click at [761, 373] on div "Print the Report" at bounding box center [728, 375] width 116 height 18
click at [851, 453] on div "Close Window" at bounding box center [820, 450] width 96 height 18
click at [821, 454] on div "Close Window" at bounding box center [820, 450] width 96 height 18
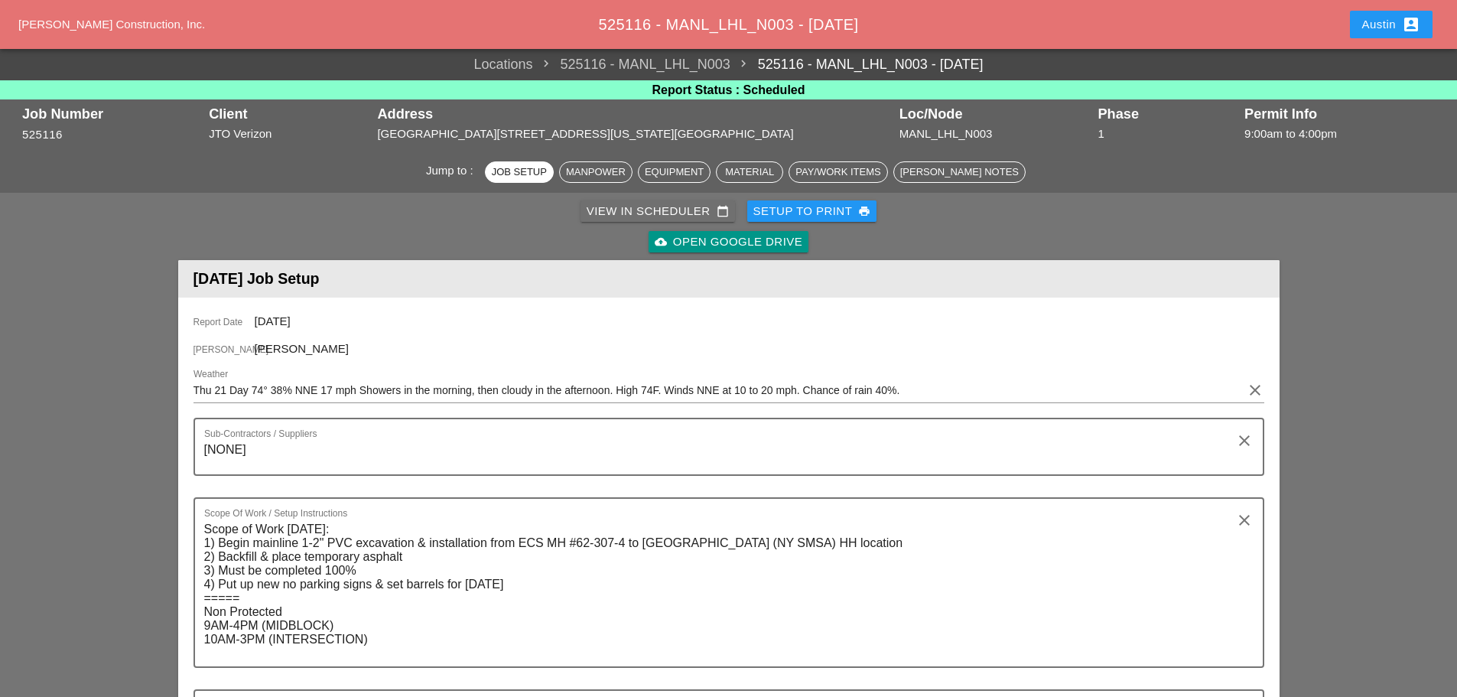
click at [659, 203] on div "View in Scheduler calendar_today" at bounding box center [658, 212] width 142 height 18
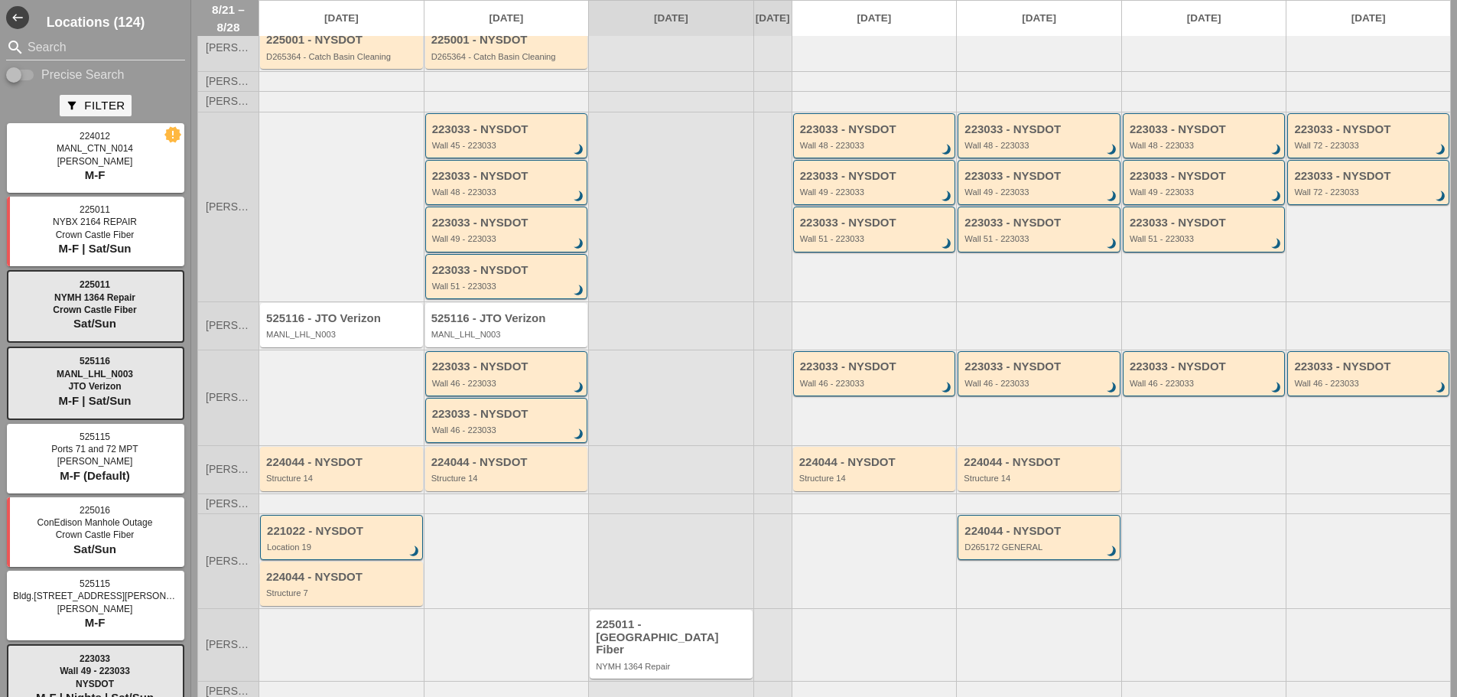
scroll to position [184, 0]
click at [304, 474] on div "224044 - NYSDOT Structure 14" at bounding box center [341, 468] width 163 height 44
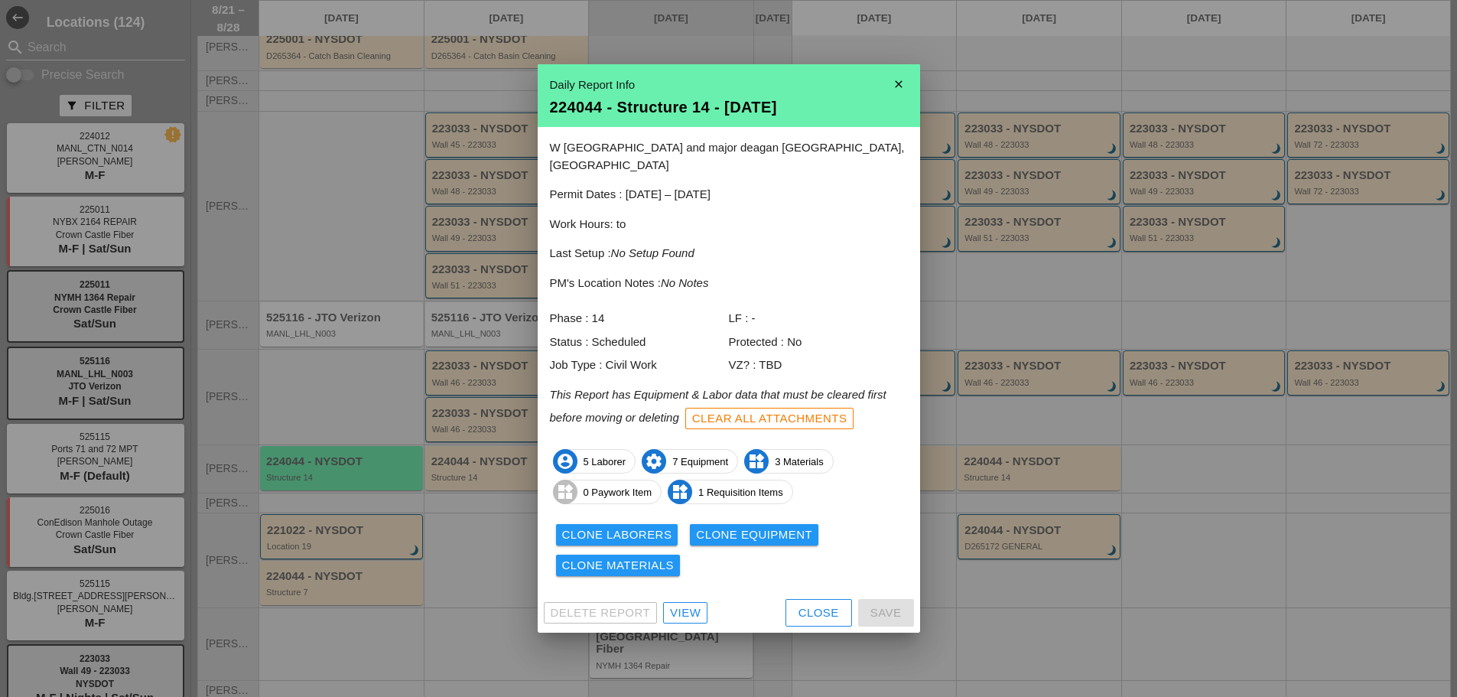
click at [697, 604] on div "View" at bounding box center [685, 613] width 31 height 18
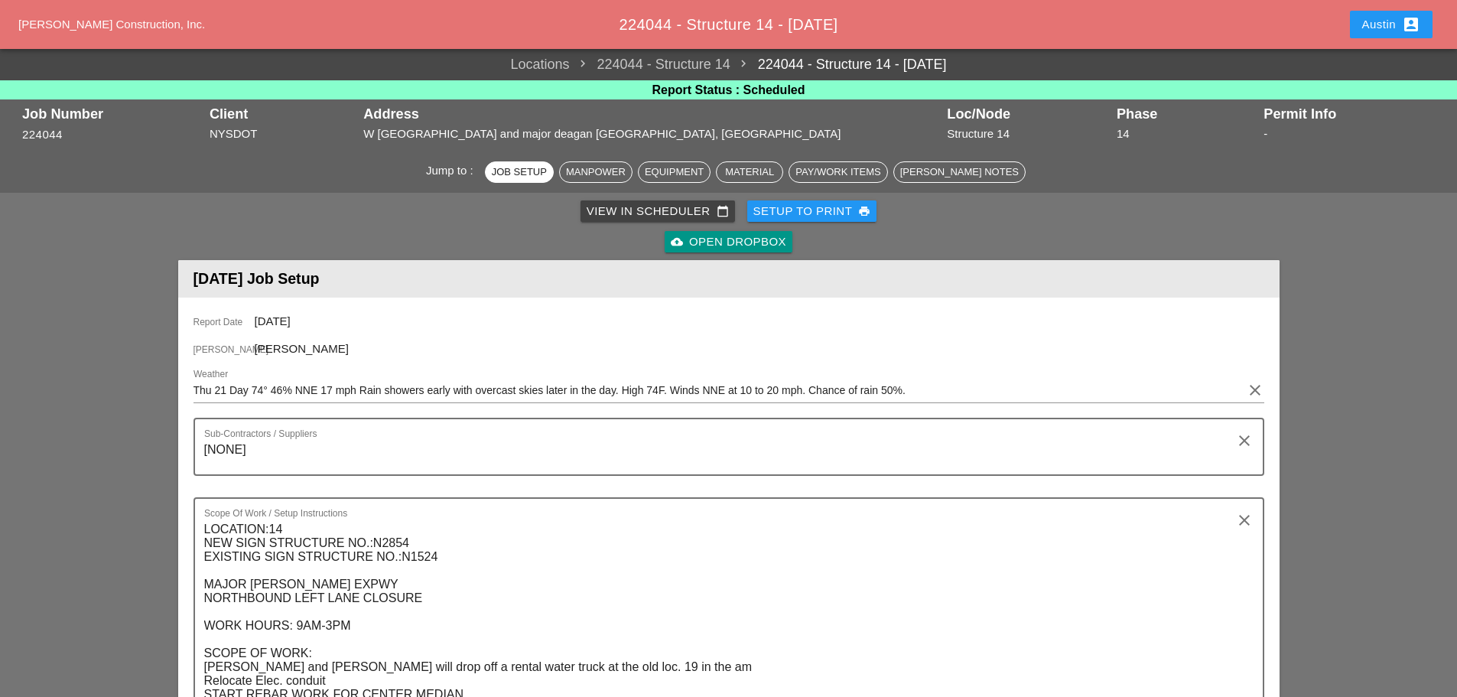
click at [820, 206] on div "Setup to Print print" at bounding box center [813, 212] width 118 height 18
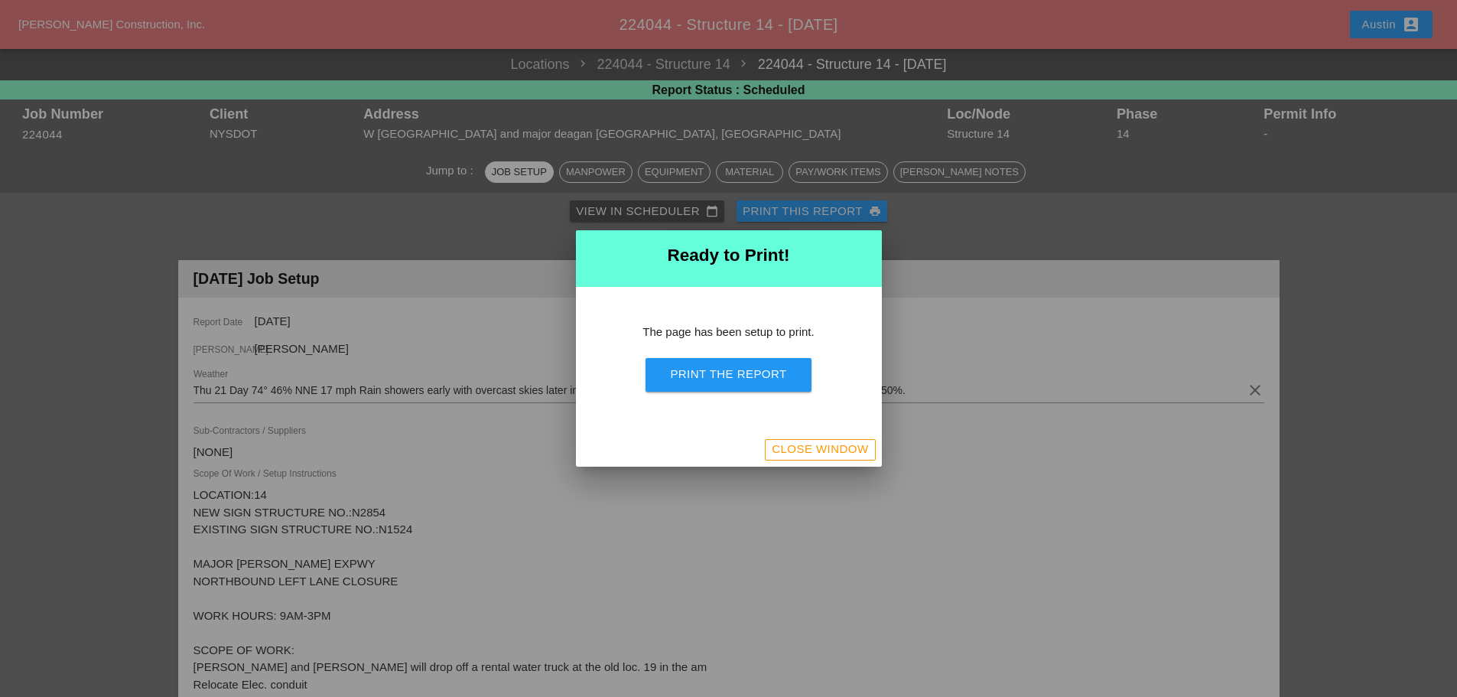
click at [702, 377] on div "Print the Report" at bounding box center [728, 375] width 116 height 18
click at [783, 446] on div "Close Window" at bounding box center [820, 450] width 96 height 18
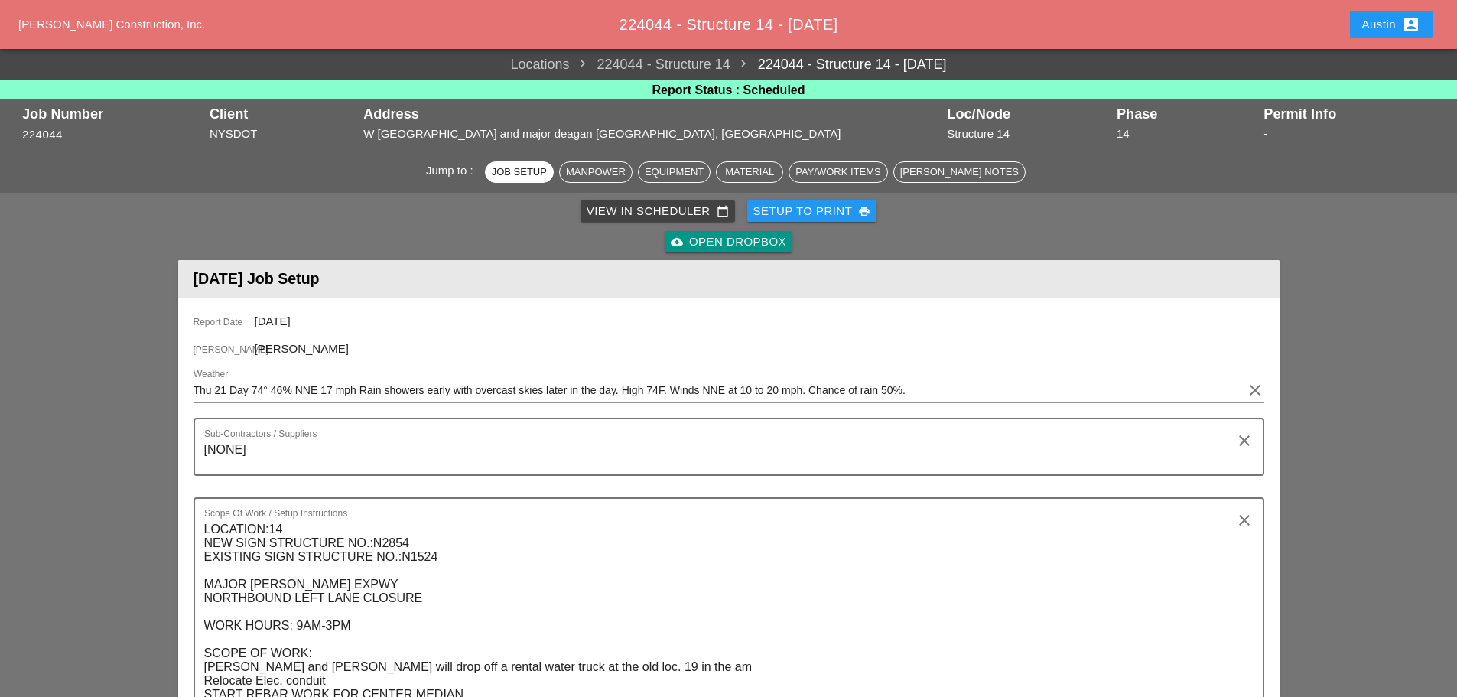
click at [671, 214] on div "View in Scheduler calendar_today" at bounding box center [658, 212] width 142 height 18
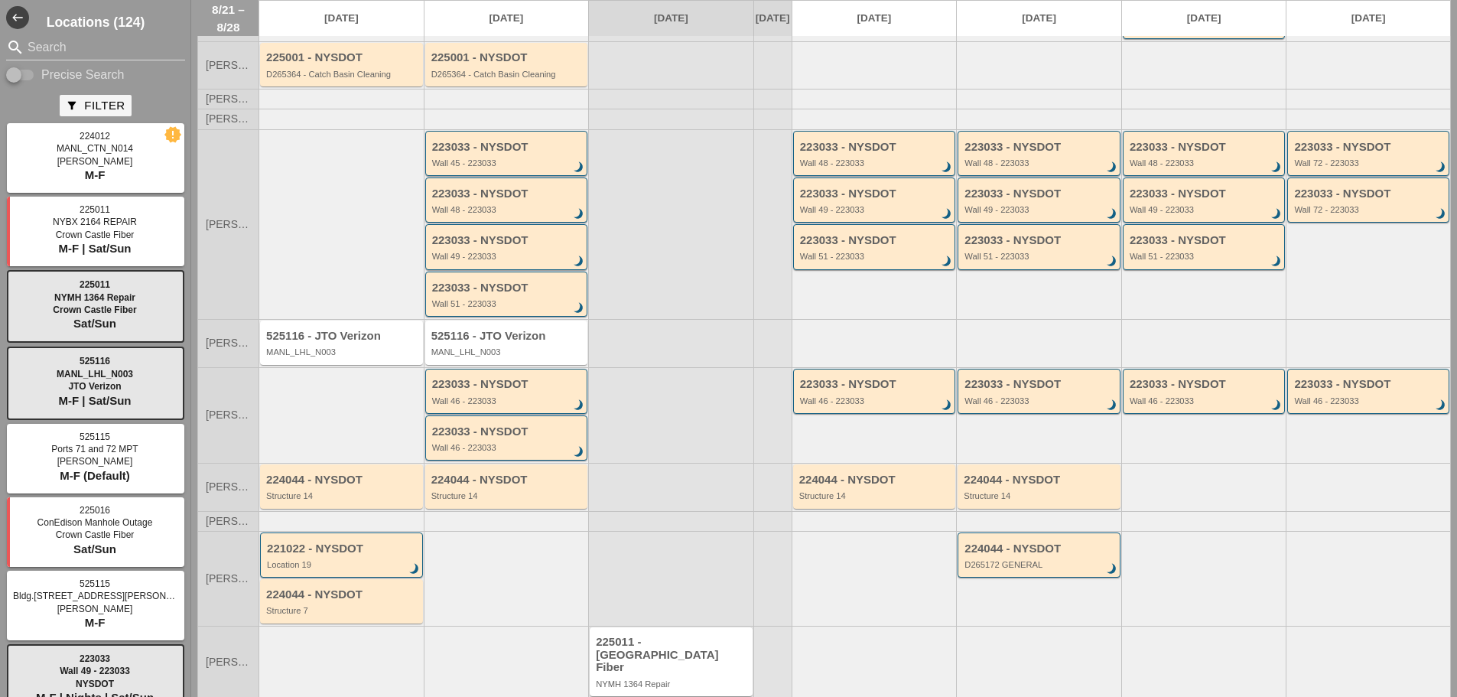
scroll to position [184, 0]
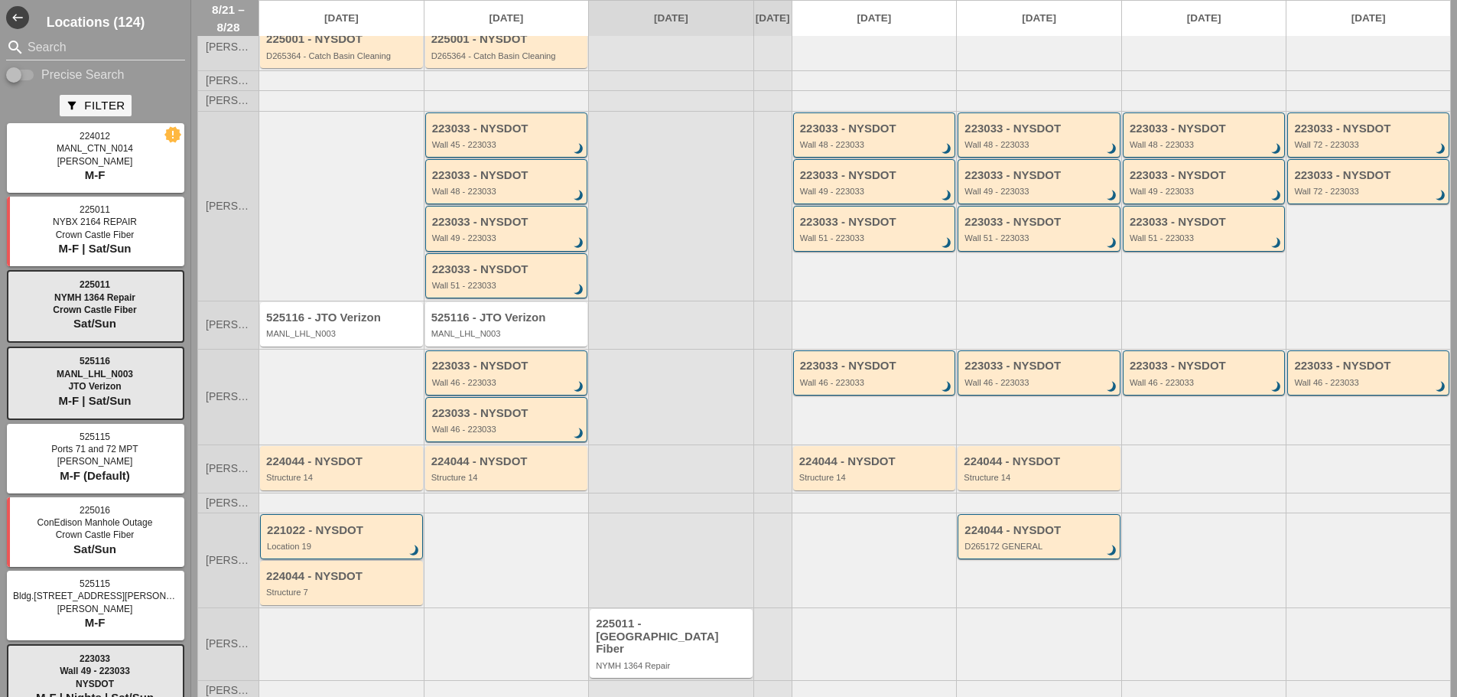
click at [335, 542] on div "Location 19" at bounding box center [342, 546] width 151 height 9
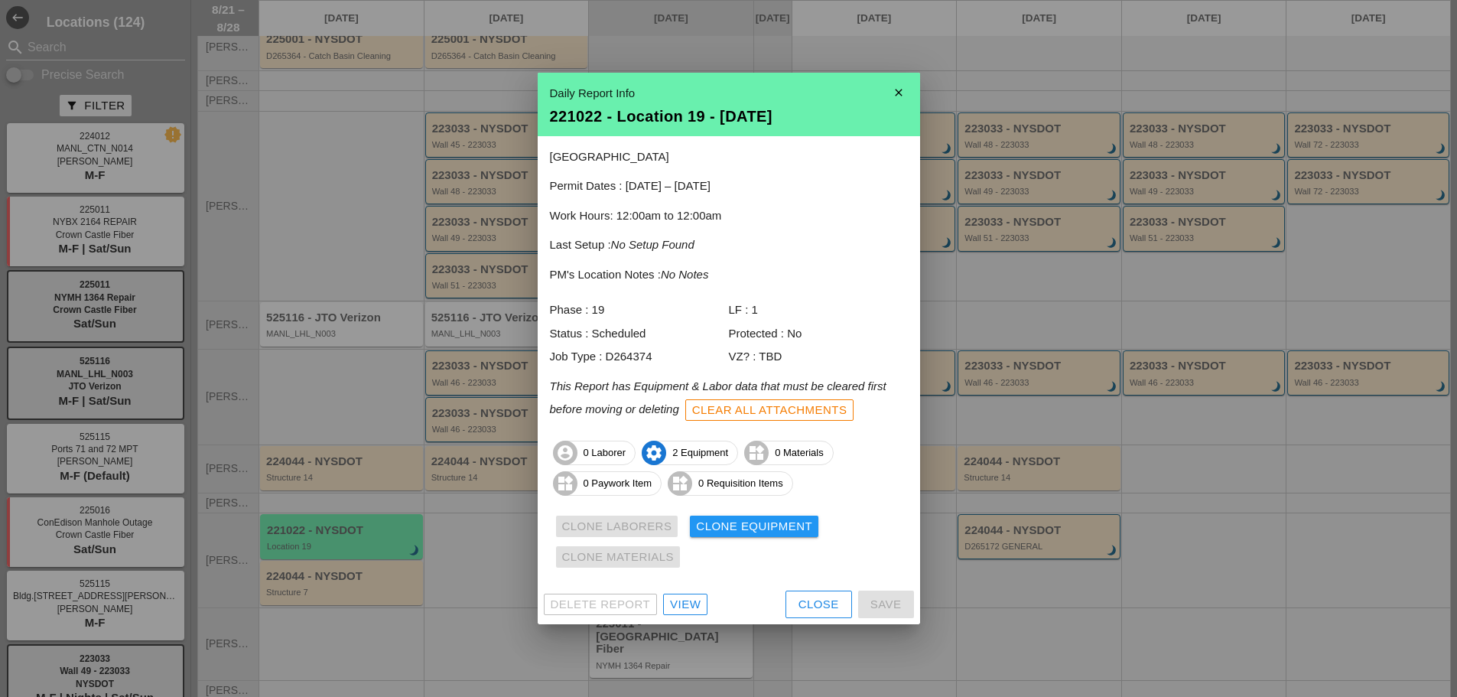
click at [692, 607] on div "View" at bounding box center [685, 605] width 31 height 18
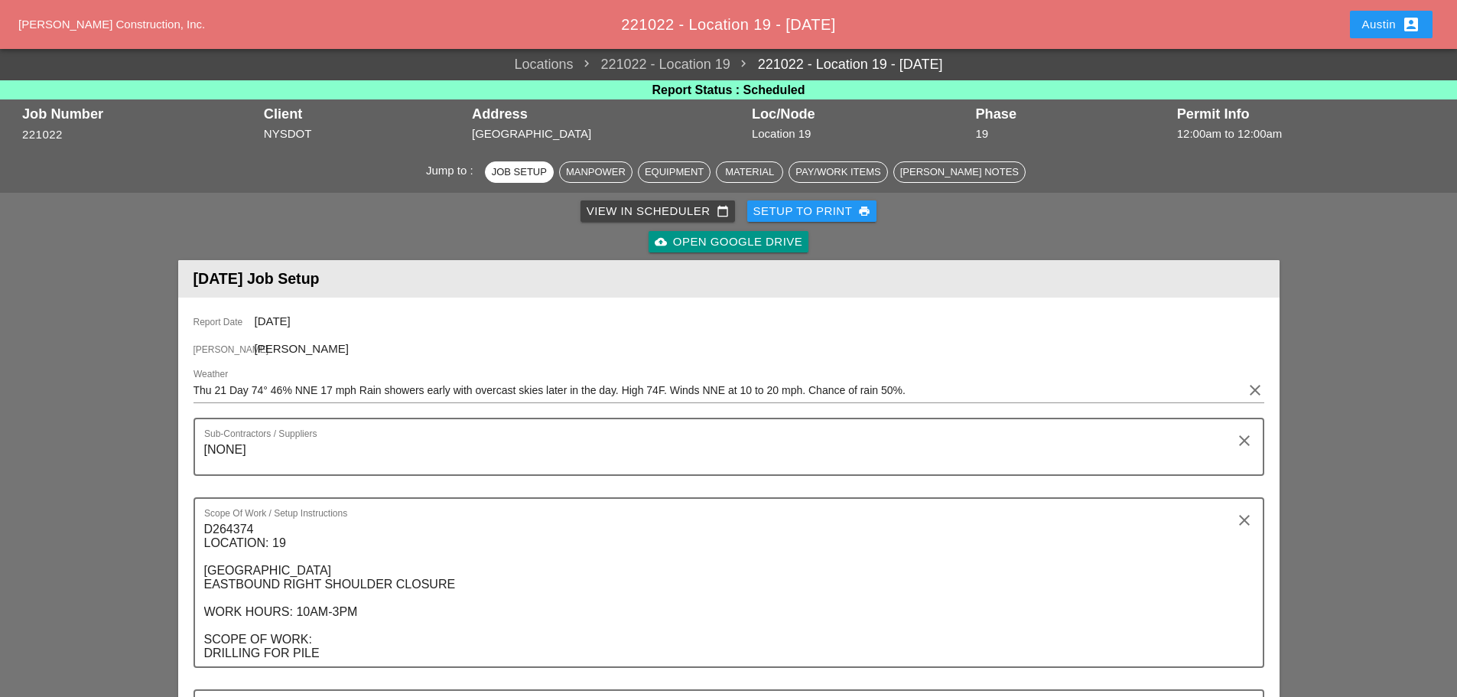
click at [819, 203] on div "Setup to Print print" at bounding box center [813, 212] width 118 height 18
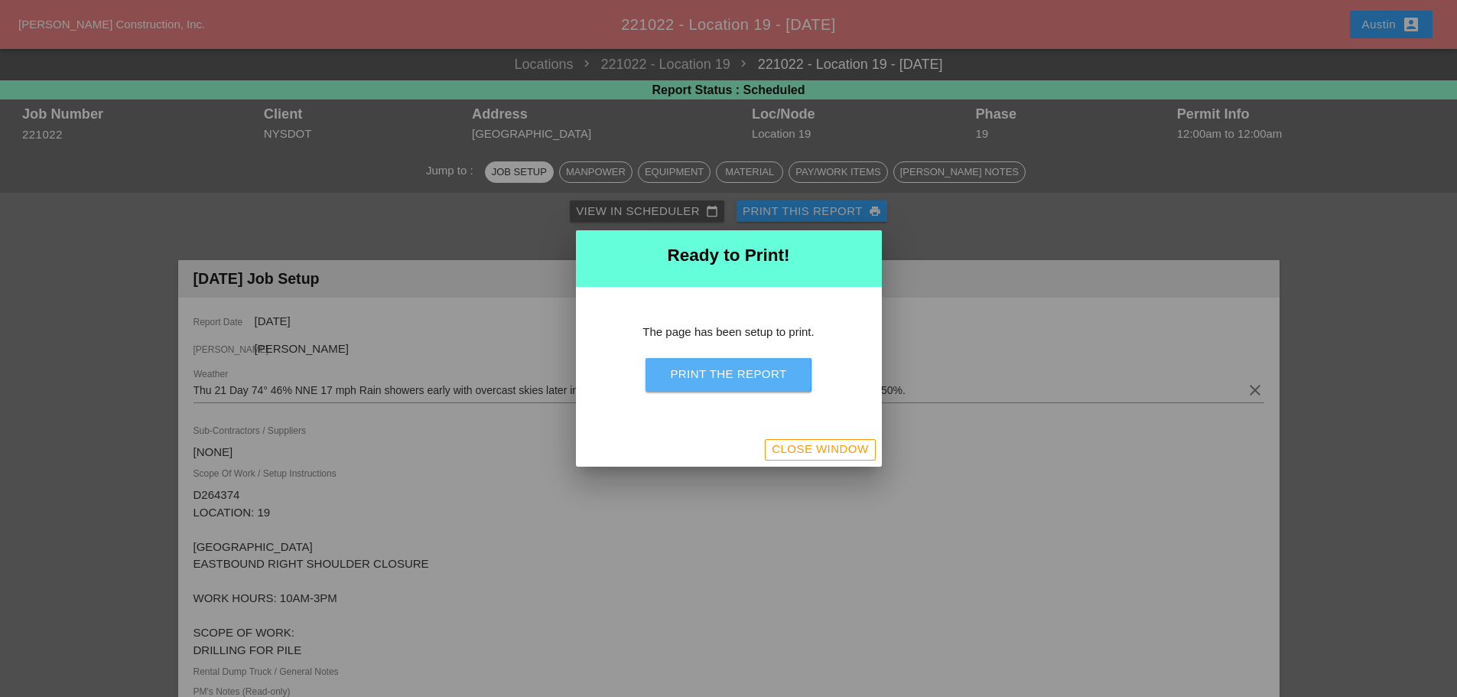
click at [752, 373] on div "Print the Report" at bounding box center [728, 375] width 116 height 18
click at [828, 450] on div "Close Window" at bounding box center [820, 450] width 96 height 18
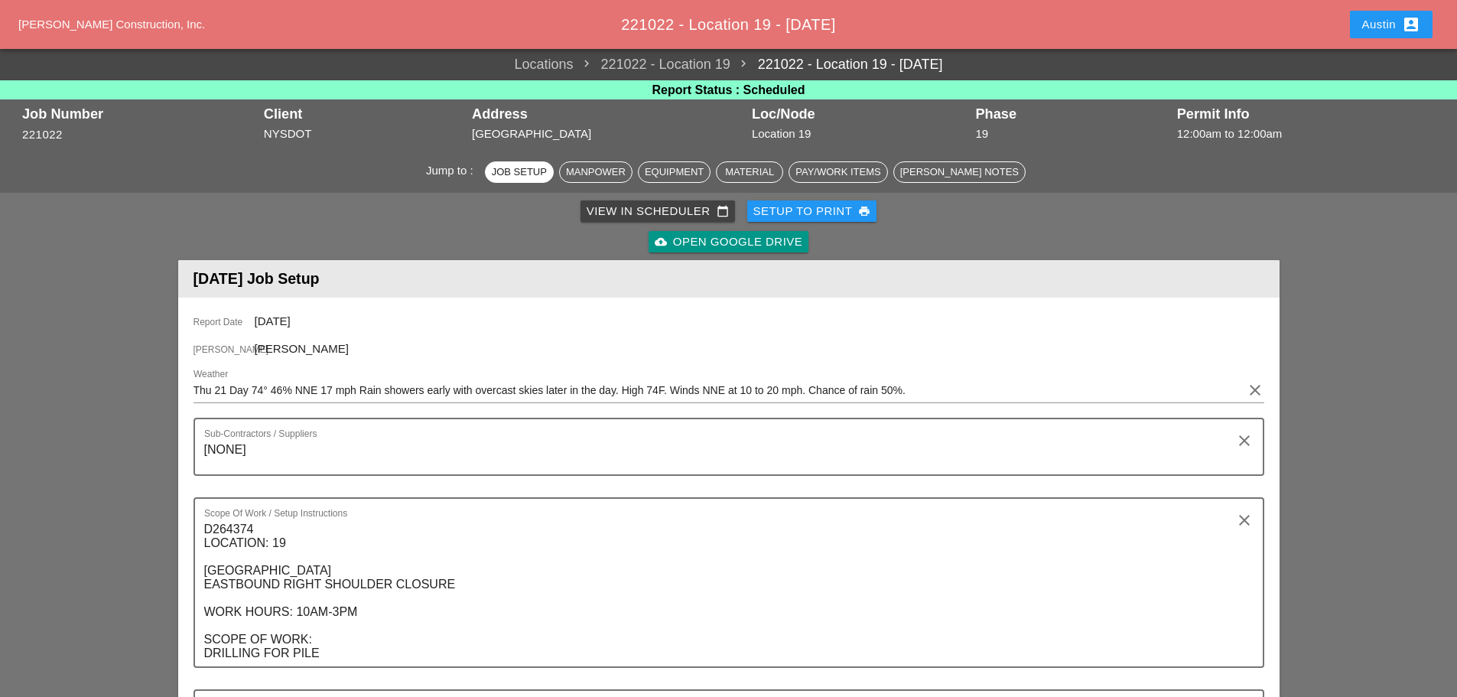
click at [626, 211] on div "View in Scheduler calendar_today" at bounding box center [658, 212] width 142 height 18
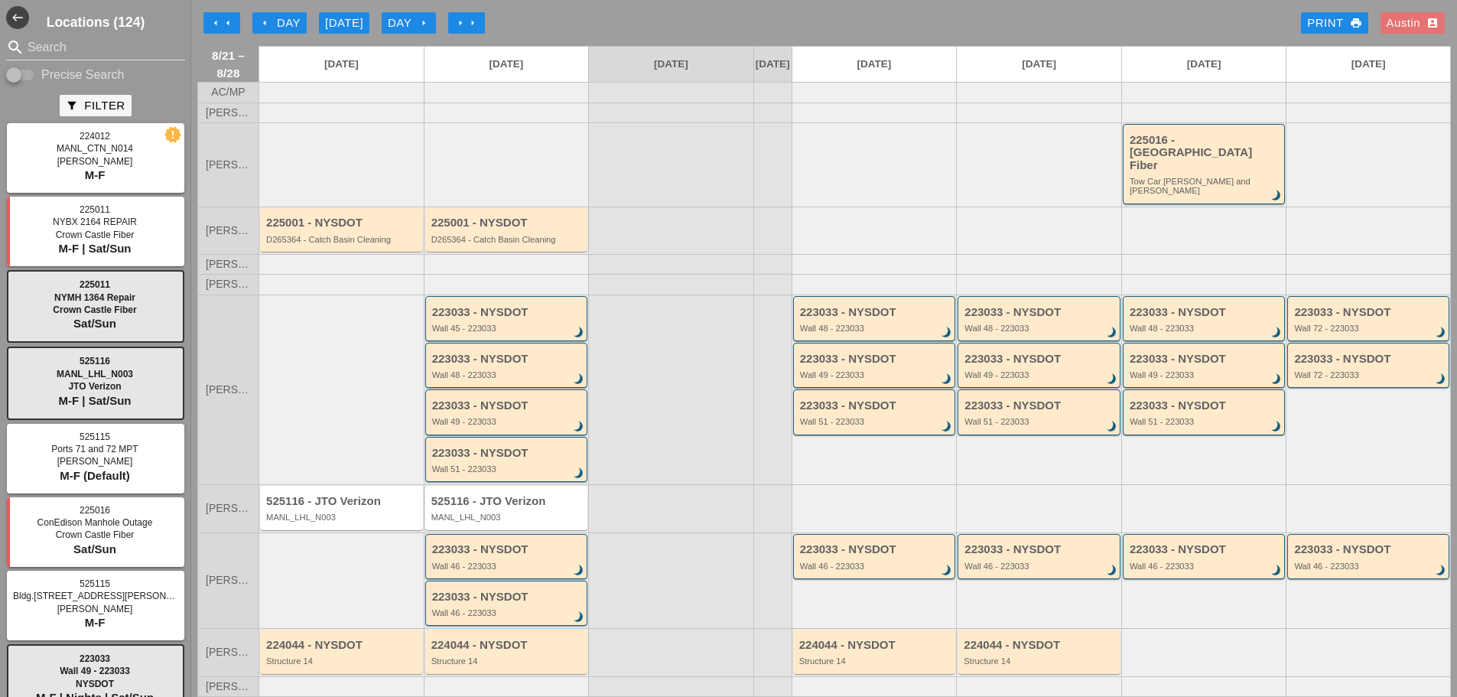
scroll to position [184, 0]
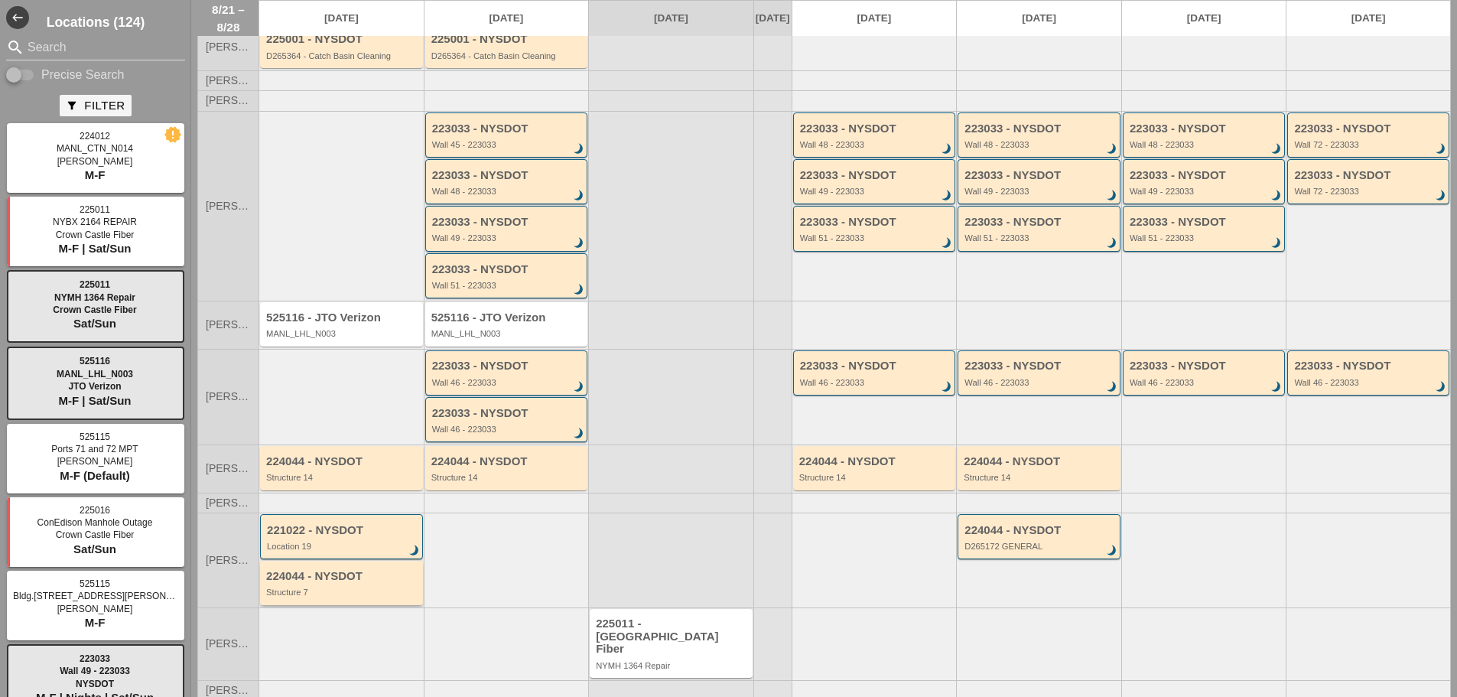
click at [358, 588] on div "Structure 7" at bounding box center [342, 592] width 153 height 9
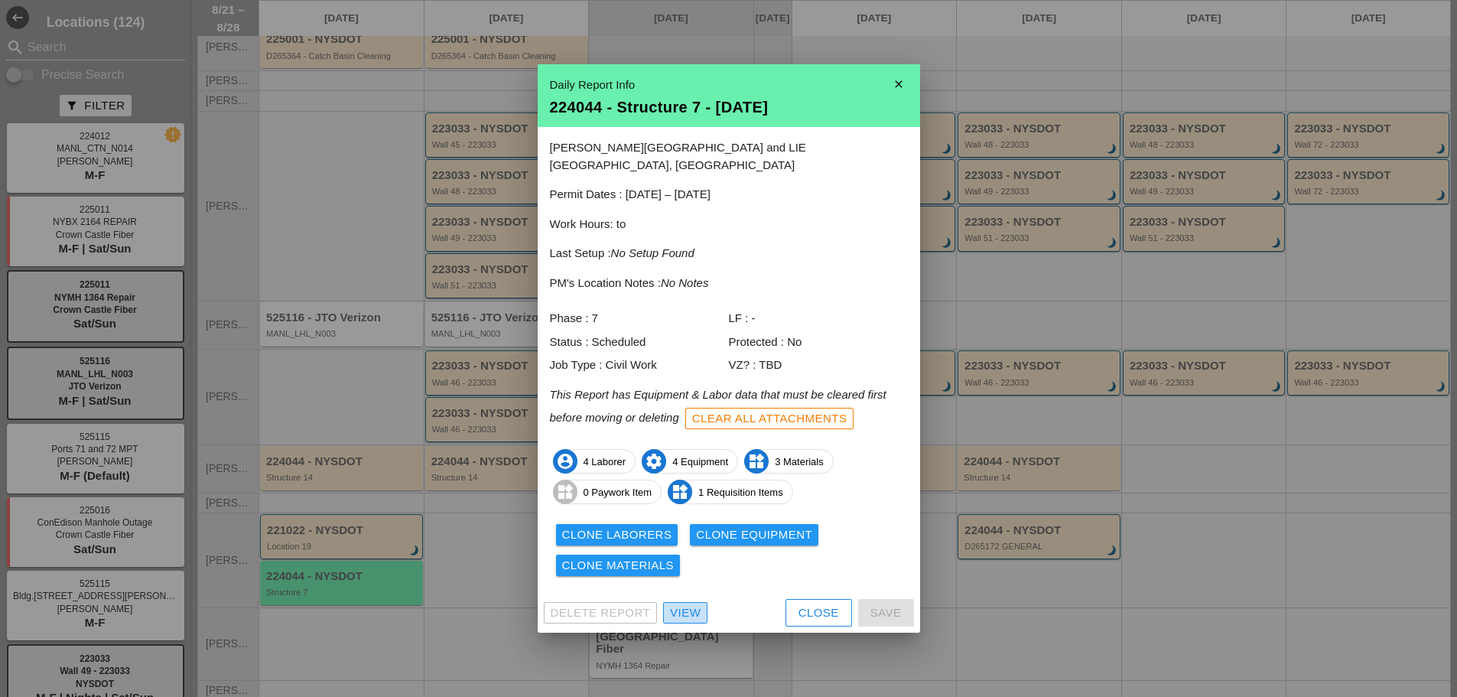
click at [691, 604] on div "View" at bounding box center [685, 613] width 31 height 18
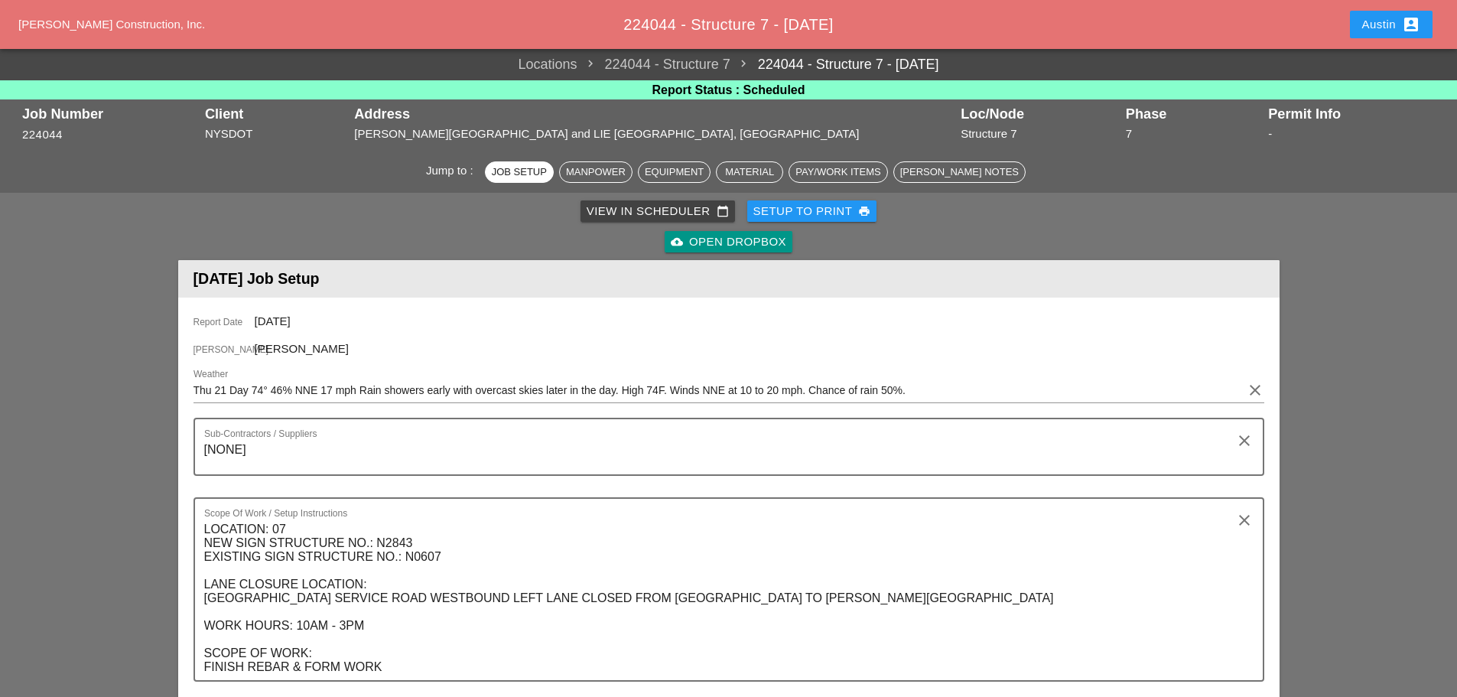
click at [843, 207] on div "Setup to Print print" at bounding box center [813, 212] width 118 height 18
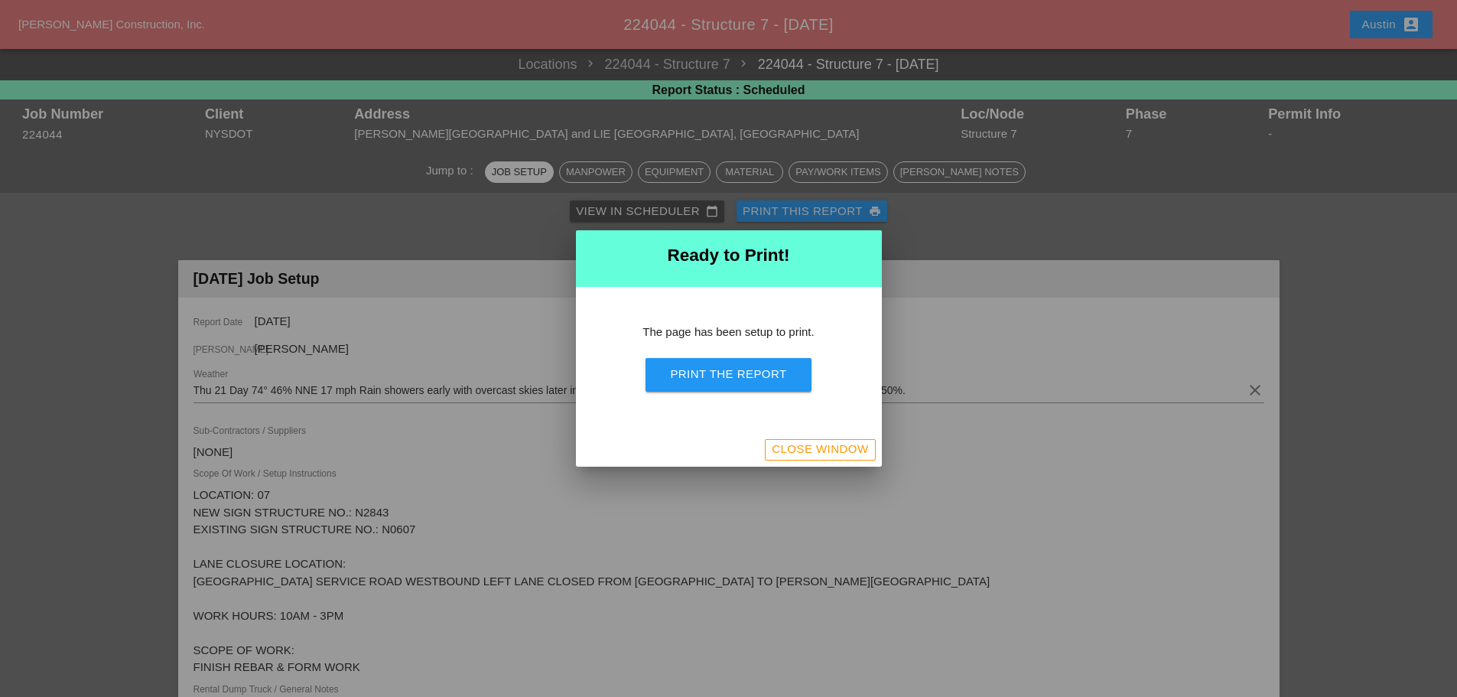
click at [761, 371] on div "Print the Report" at bounding box center [728, 375] width 116 height 18
click at [87, 309] on div at bounding box center [728, 348] width 1457 height 697
click at [829, 457] on div "Close Window" at bounding box center [820, 450] width 96 height 18
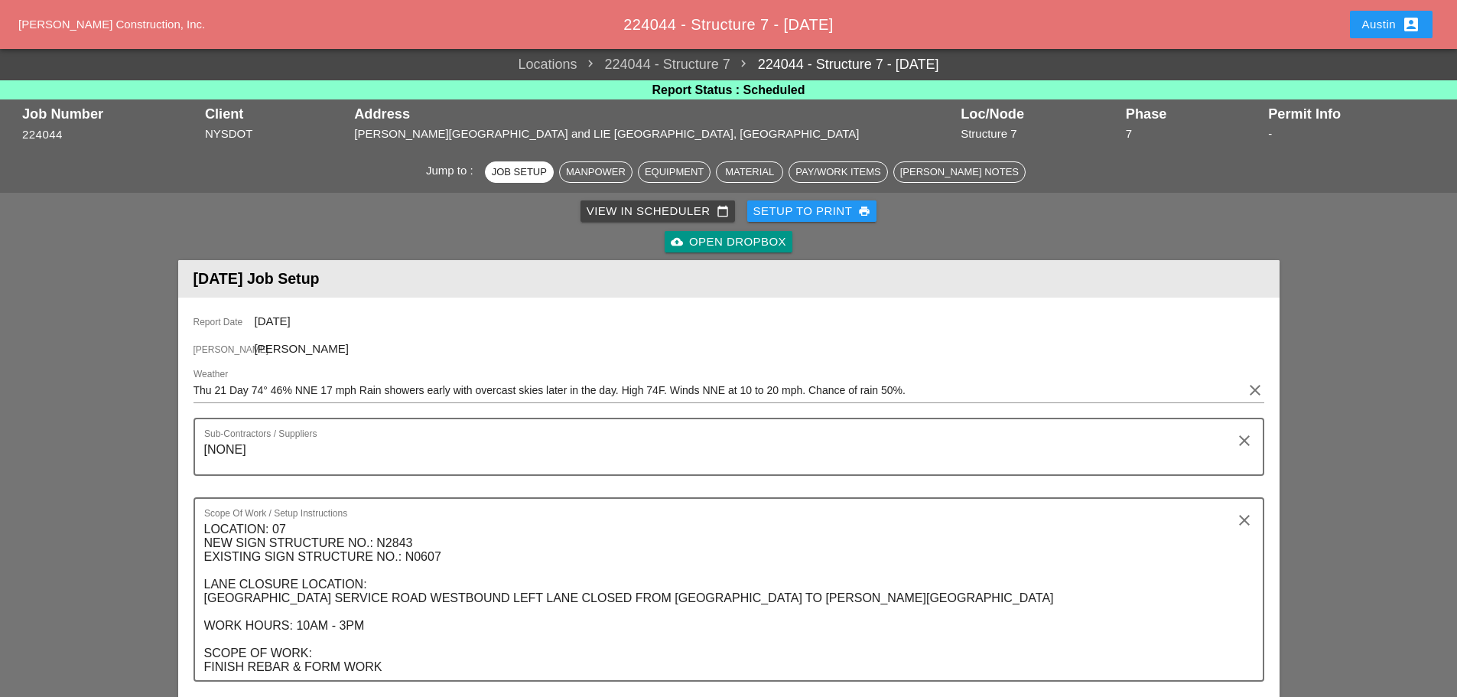
click at [662, 215] on div "View in Scheduler calendar_today" at bounding box center [658, 212] width 142 height 18
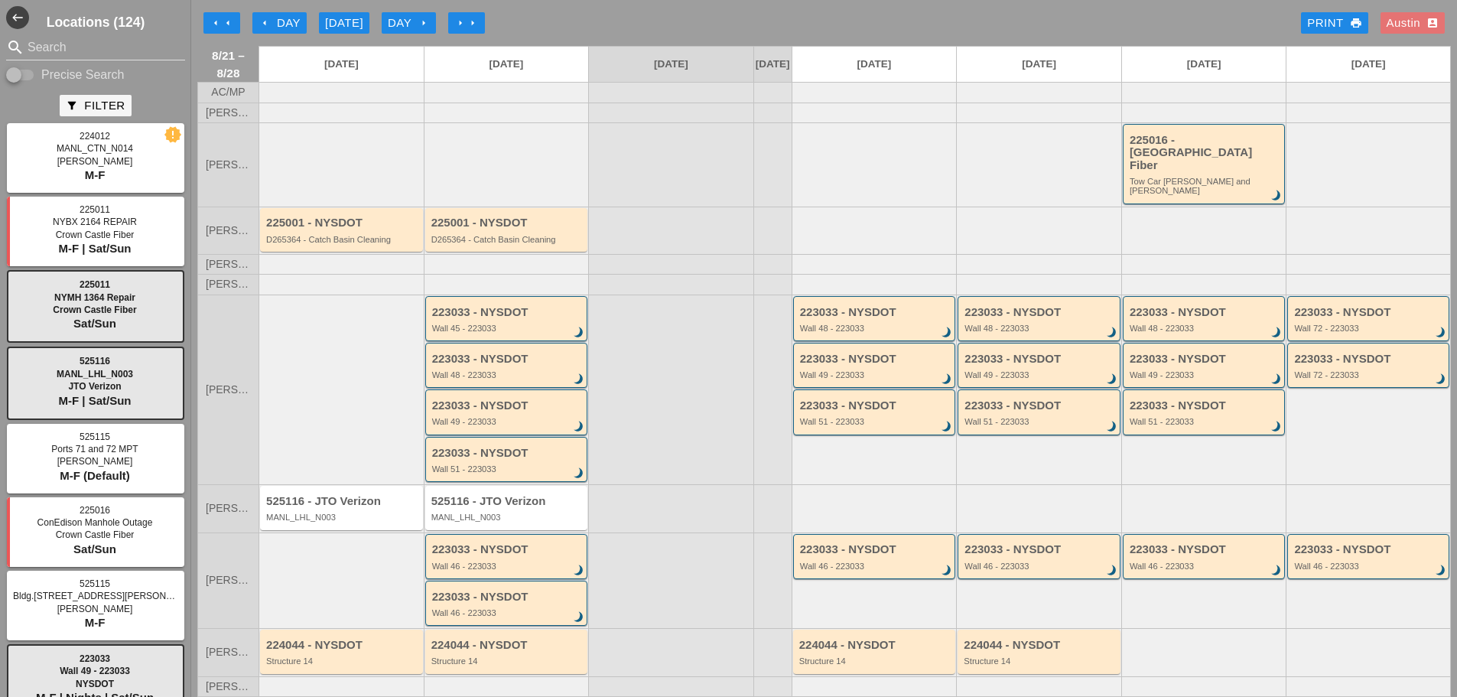
click at [283, 28] on div "arrow_left Day" at bounding box center [280, 24] width 42 height 18
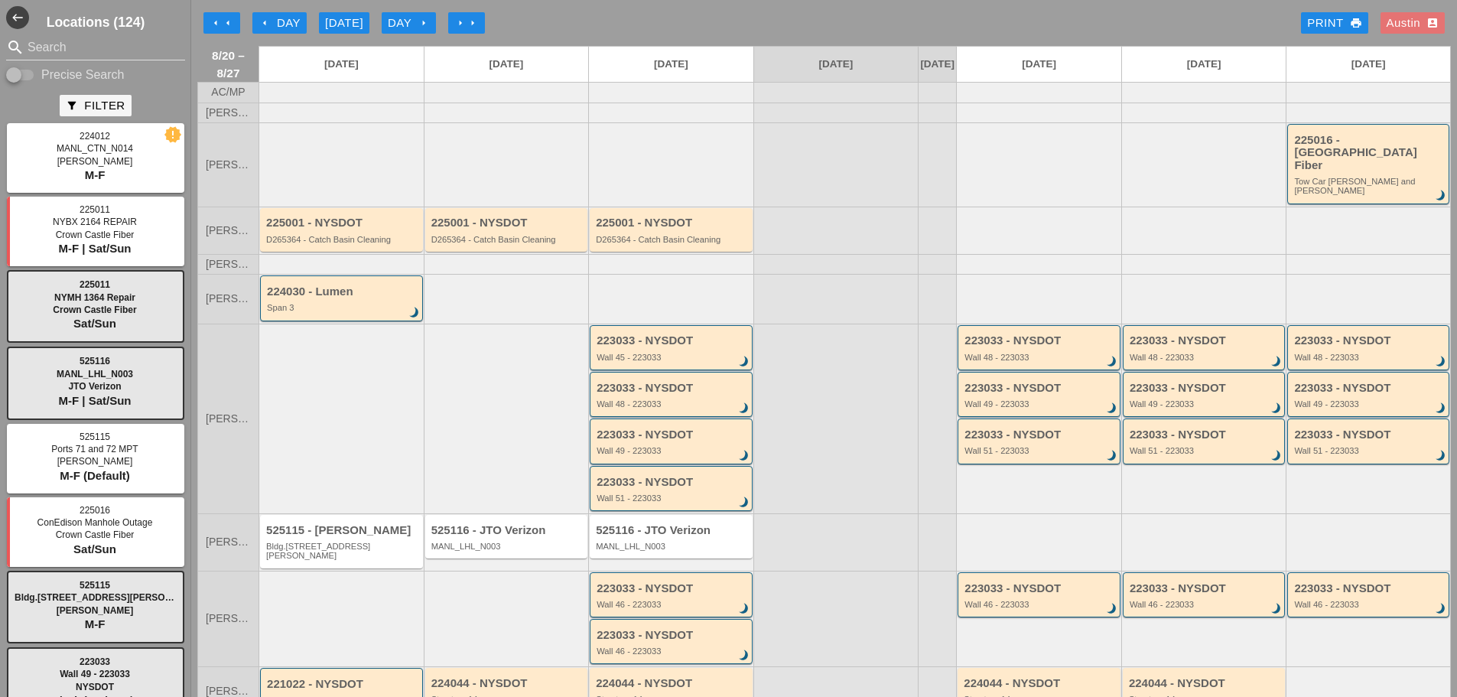
click at [571, 24] on div "arrow_left arrow_left arrow_left Day Today Day arrow_right arrow_right arrow_ri…" at bounding box center [824, 23] width 1254 height 31
click at [409, 24] on div "Day arrow_right" at bounding box center [409, 24] width 42 height 18
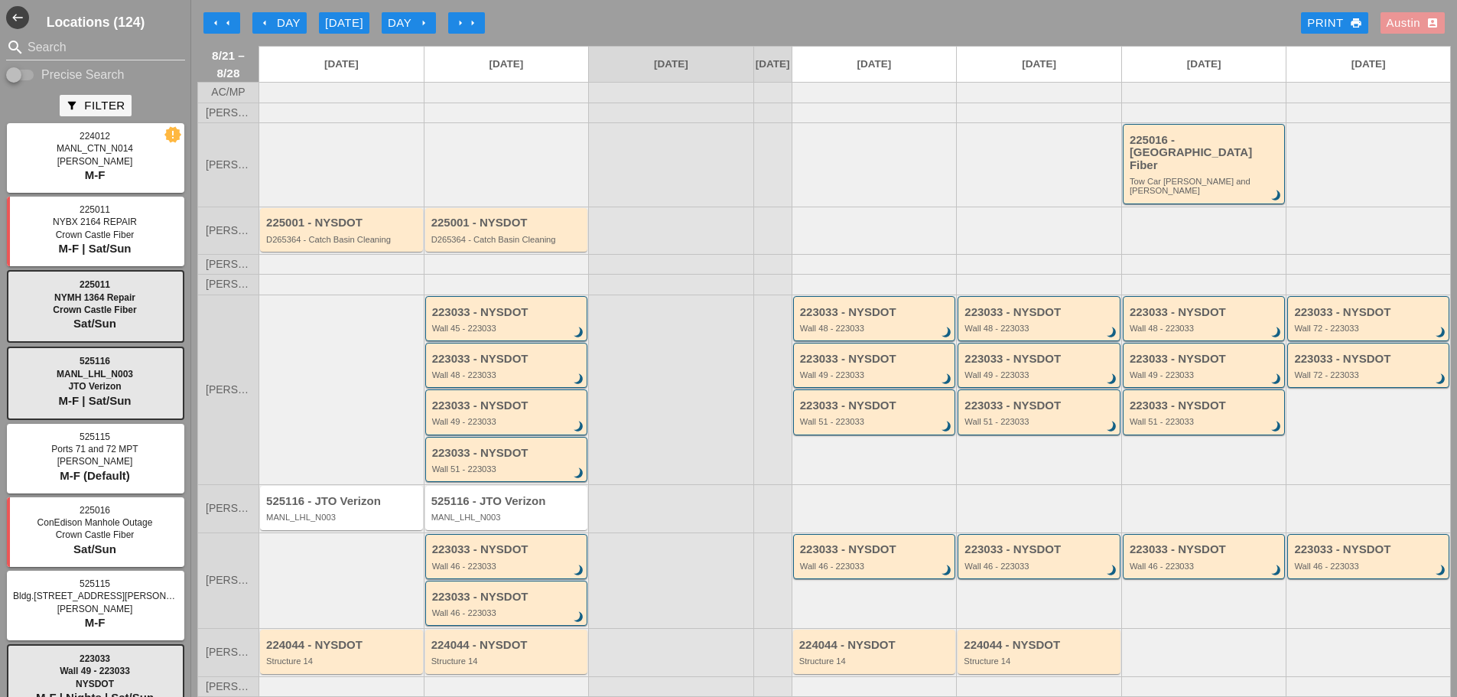
click at [1387, 26] on div "Austin account_box" at bounding box center [1413, 24] width 52 height 18
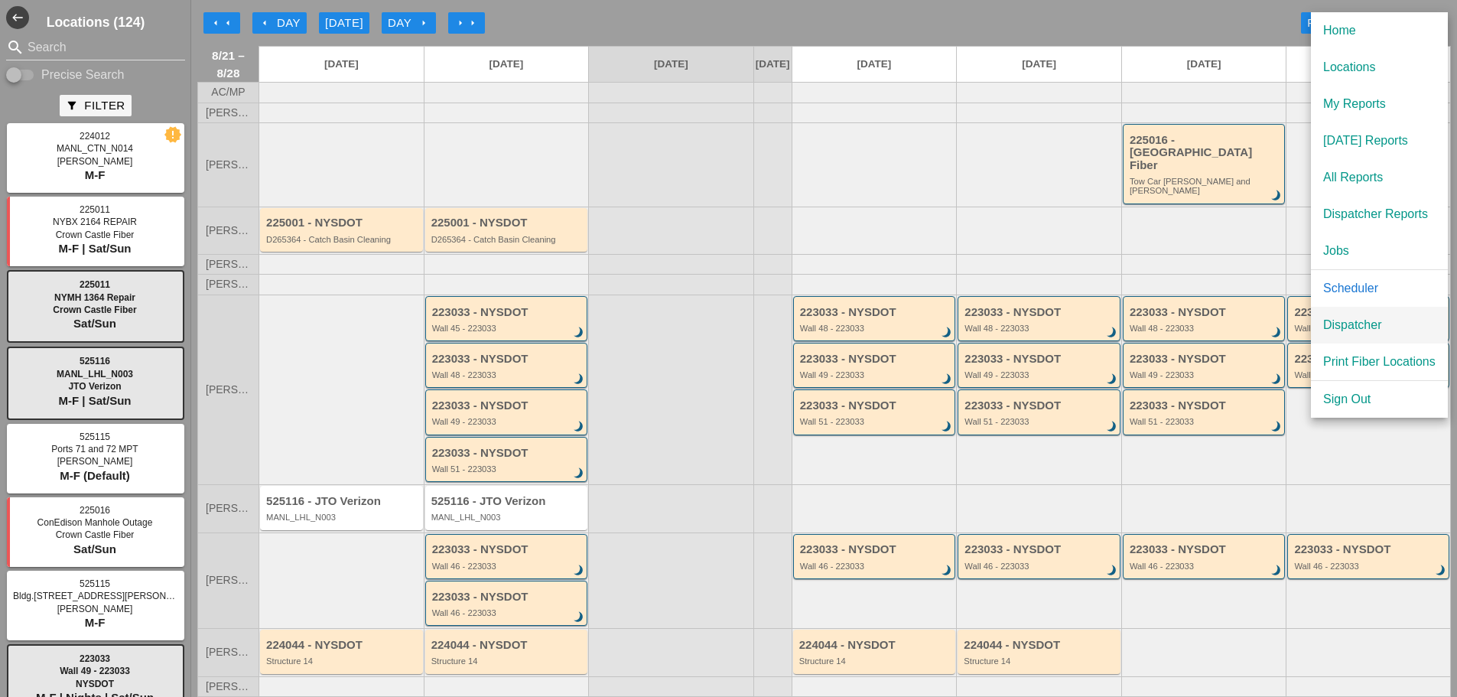
click at [1368, 321] on div "Dispatcher" at bounding box center [1379, 325] width 112 height 18
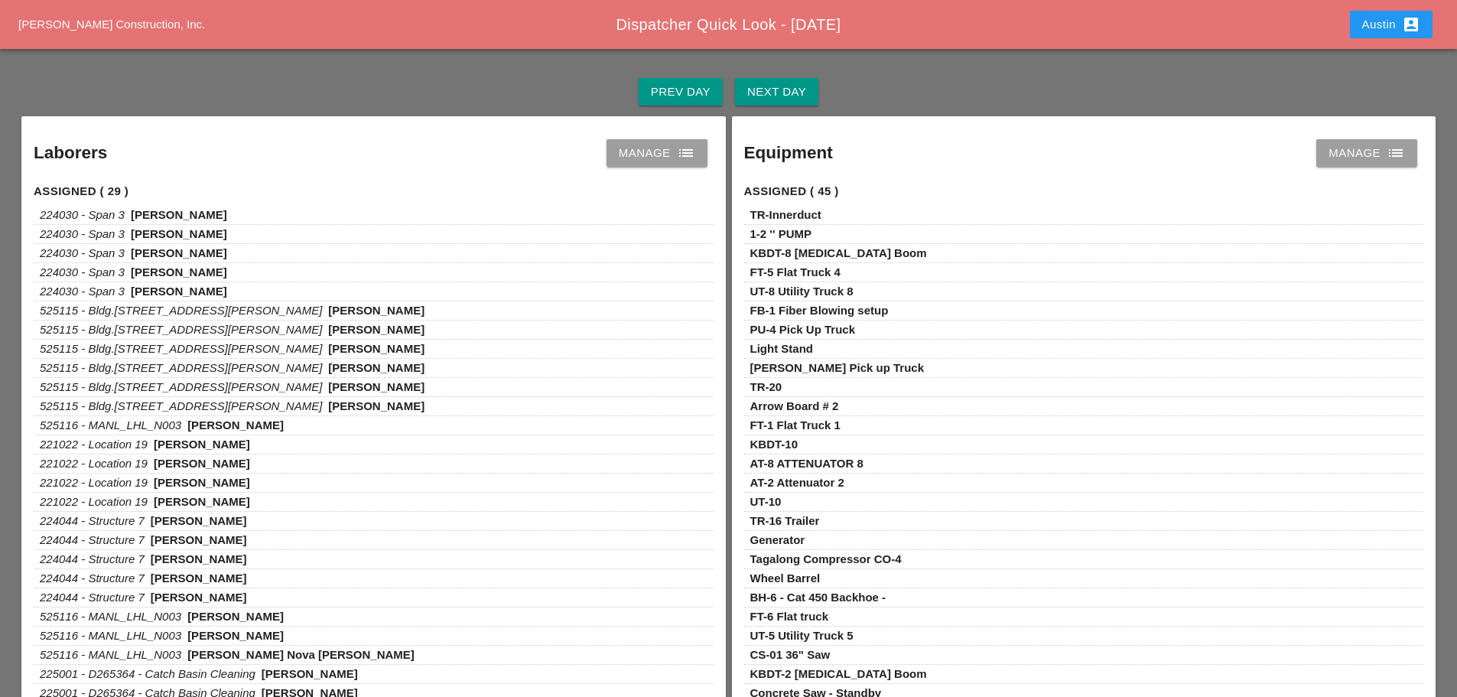
click at [675, 90] on div "Prev Day" at bounding box center [681, 92] width 60 height 18
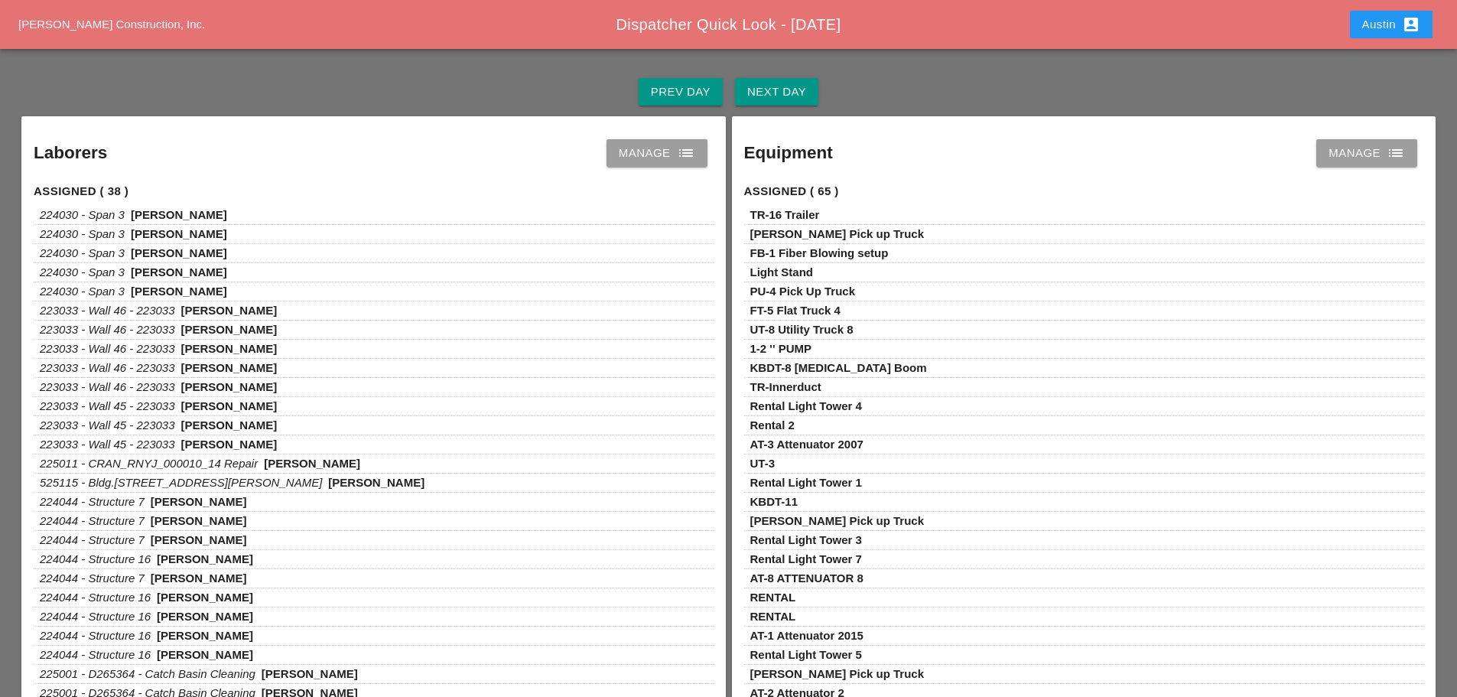
click at [776, 96] on div "Next Day" at bounding box center [776, 92] width 59 height 18
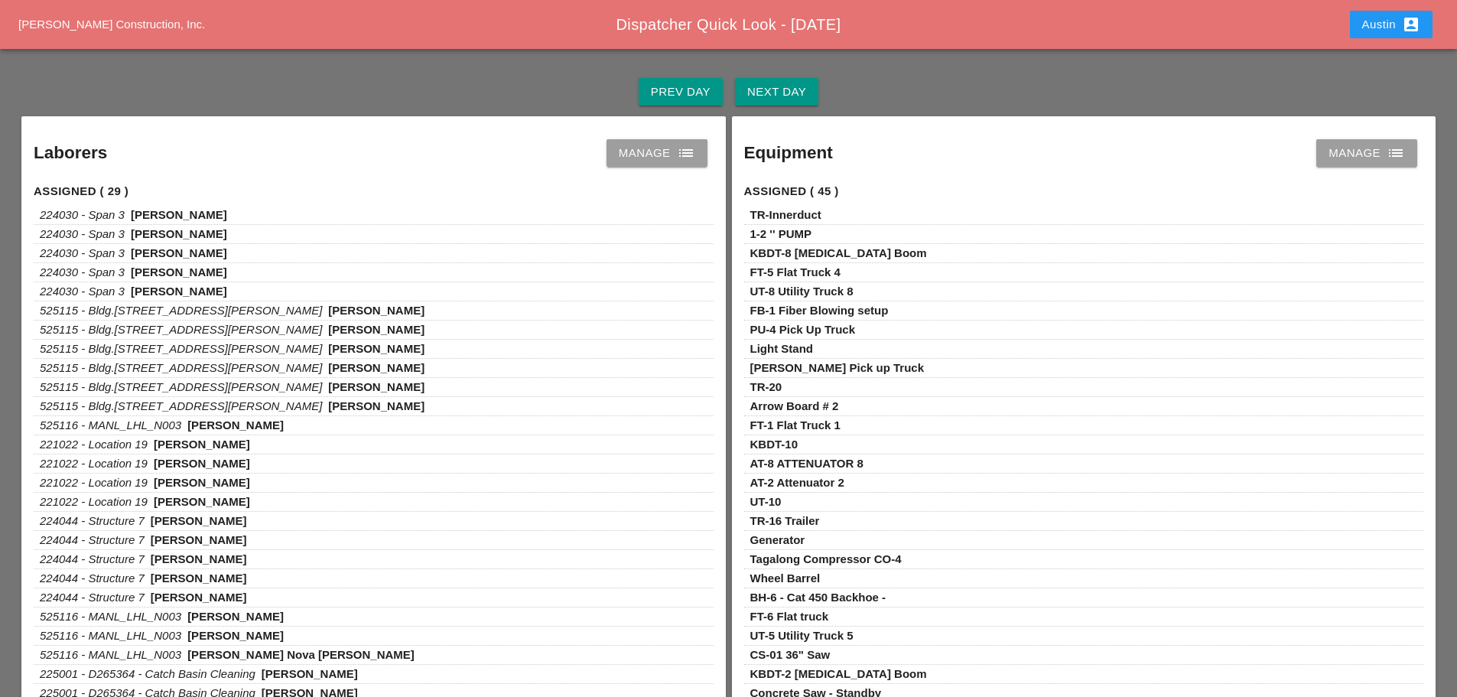
click at [642, 154] on div "Manage list" at bounding box center [657, 153] width 76 height 18
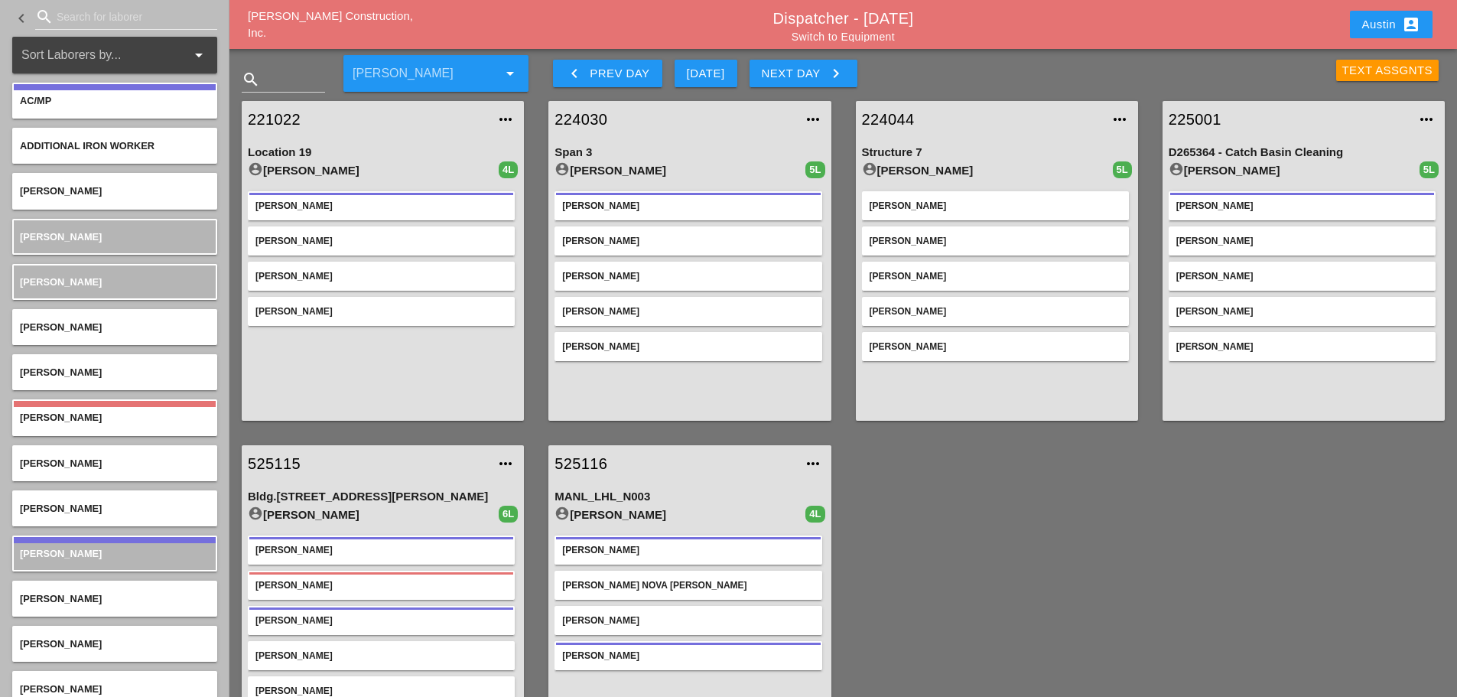
click at [1382, 71] on div "Text Assgnts" at bounding box center [1388, 71] width 91 height 18
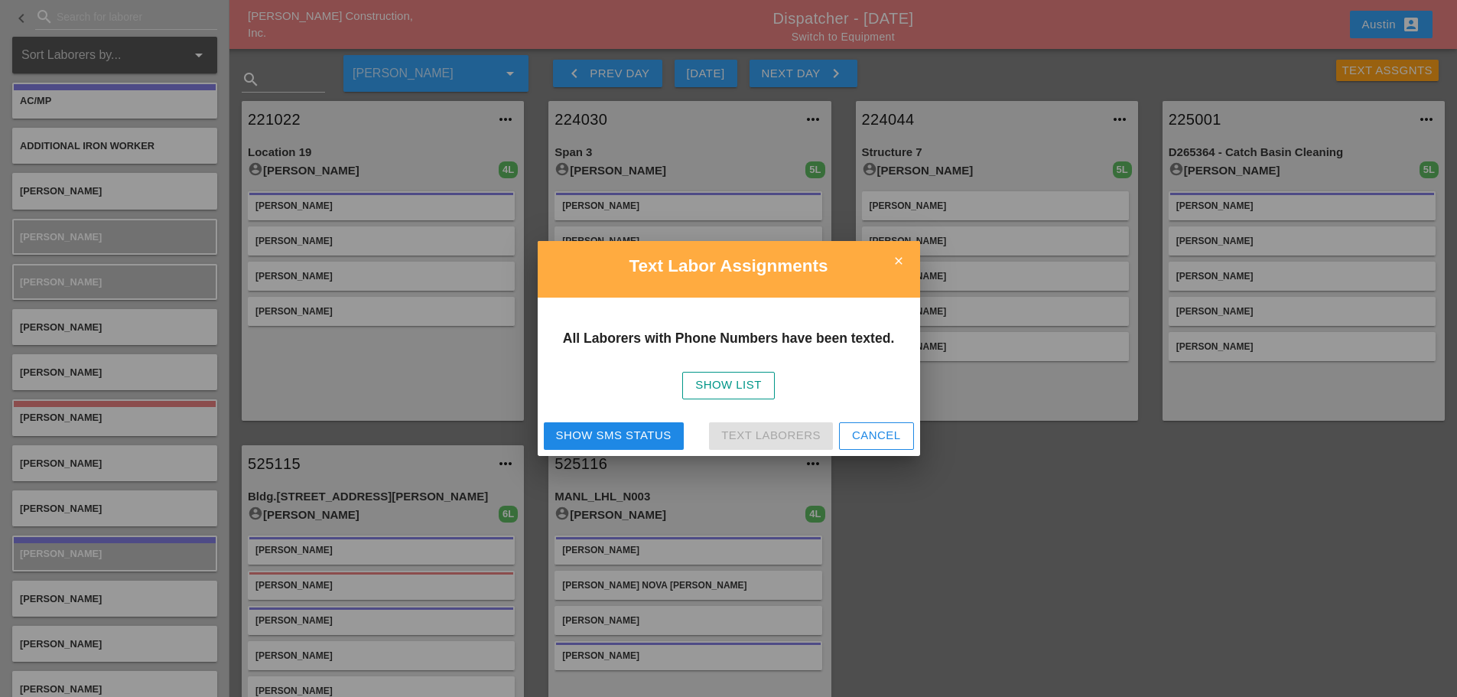
click at [904, 260] on icon "close" at bounding box center [899, 261] width 31 height 31
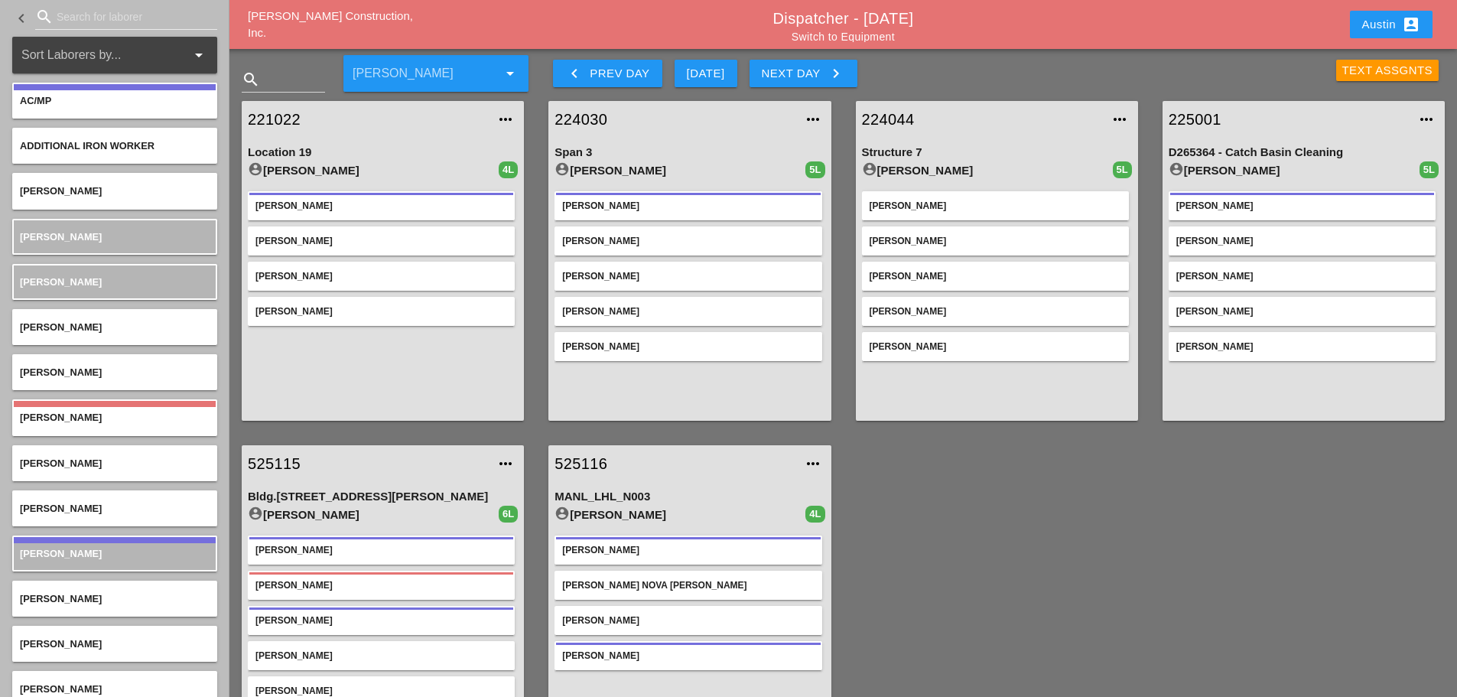
click at [1395, 73] on div "Text Assgnts" at bounding box center [1388, 71] width 91 height 18
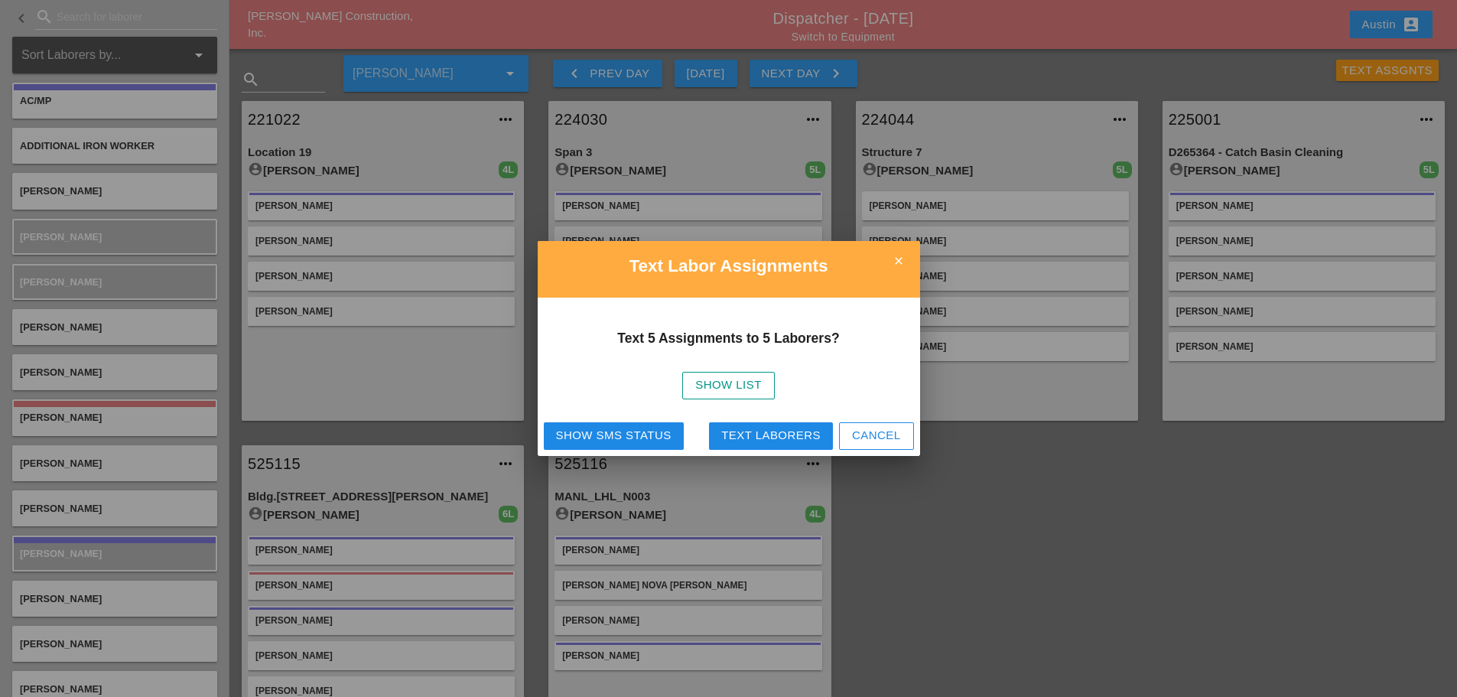
click at [751, 434] on div "Text Laborers" at bounding box center [770, 436] width 99 height 18
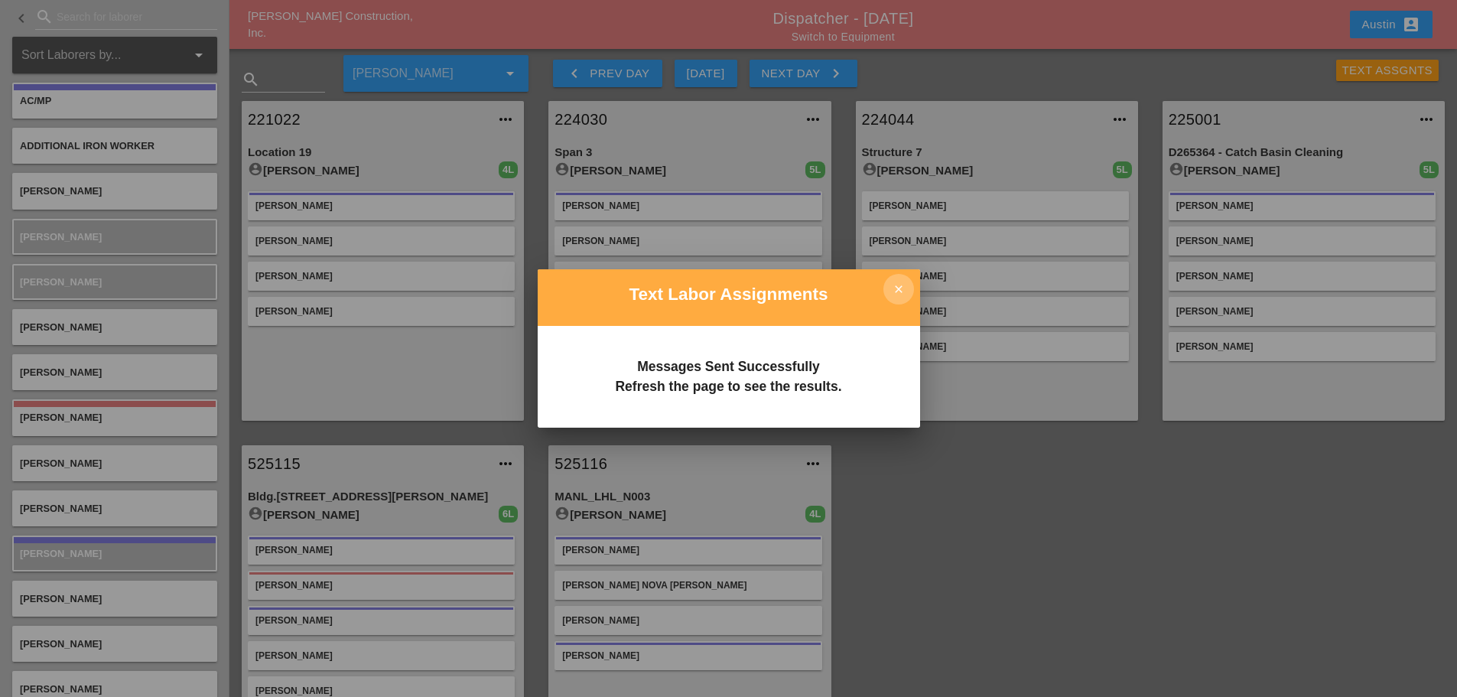
click at [903, 282] on icon "close" at bounding box center [899, 289] width 31 height 31
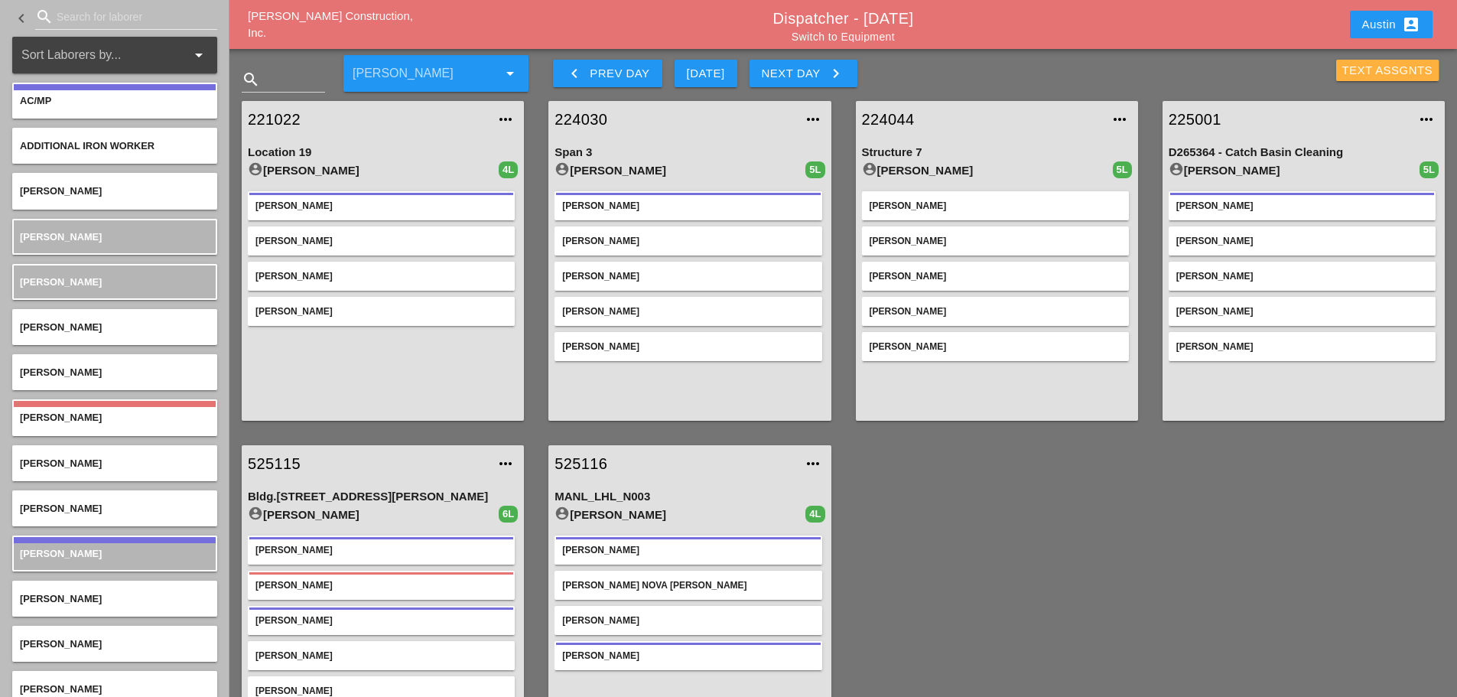
click at [1386, 69] on div "Text Assgnts" at bounding box center [1388, 71] width 91 height 18
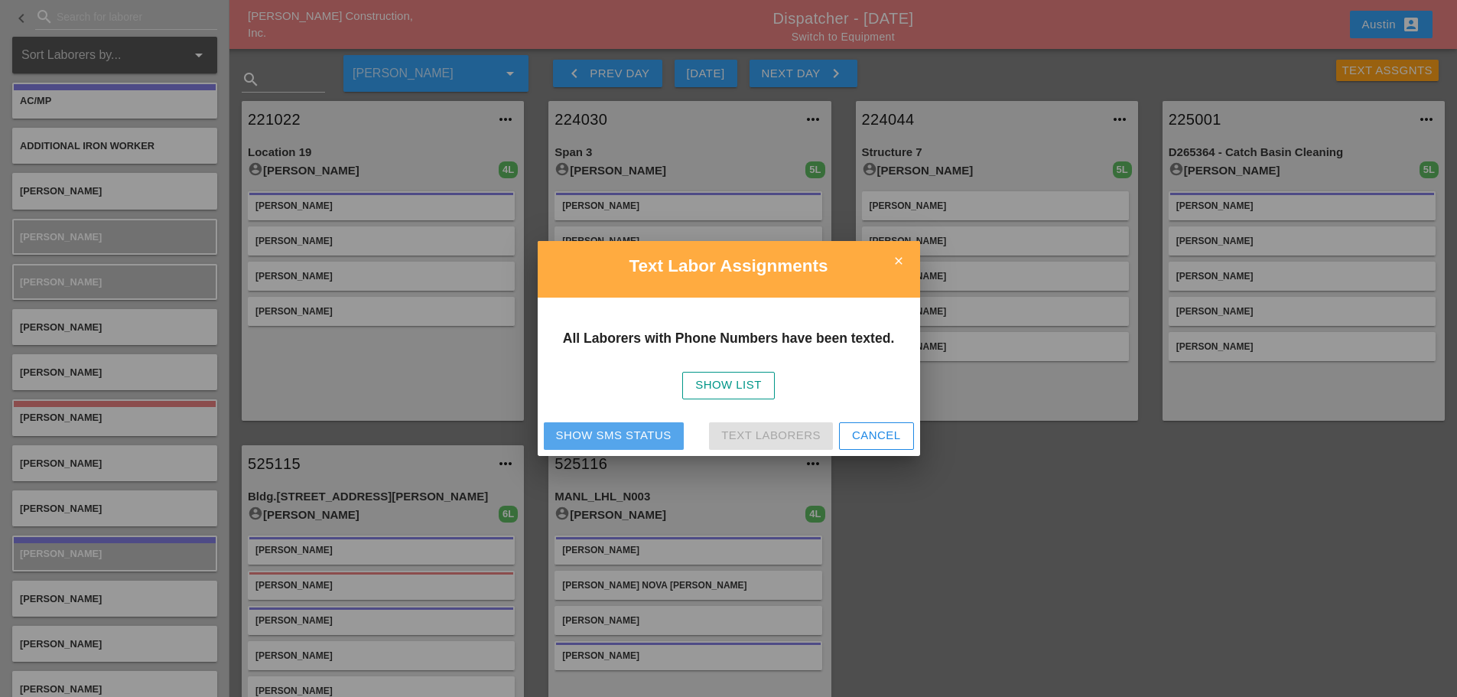
click at [627, 435] on div "Show SMS Status" at bounding box center [614, 436] width 116 height 18
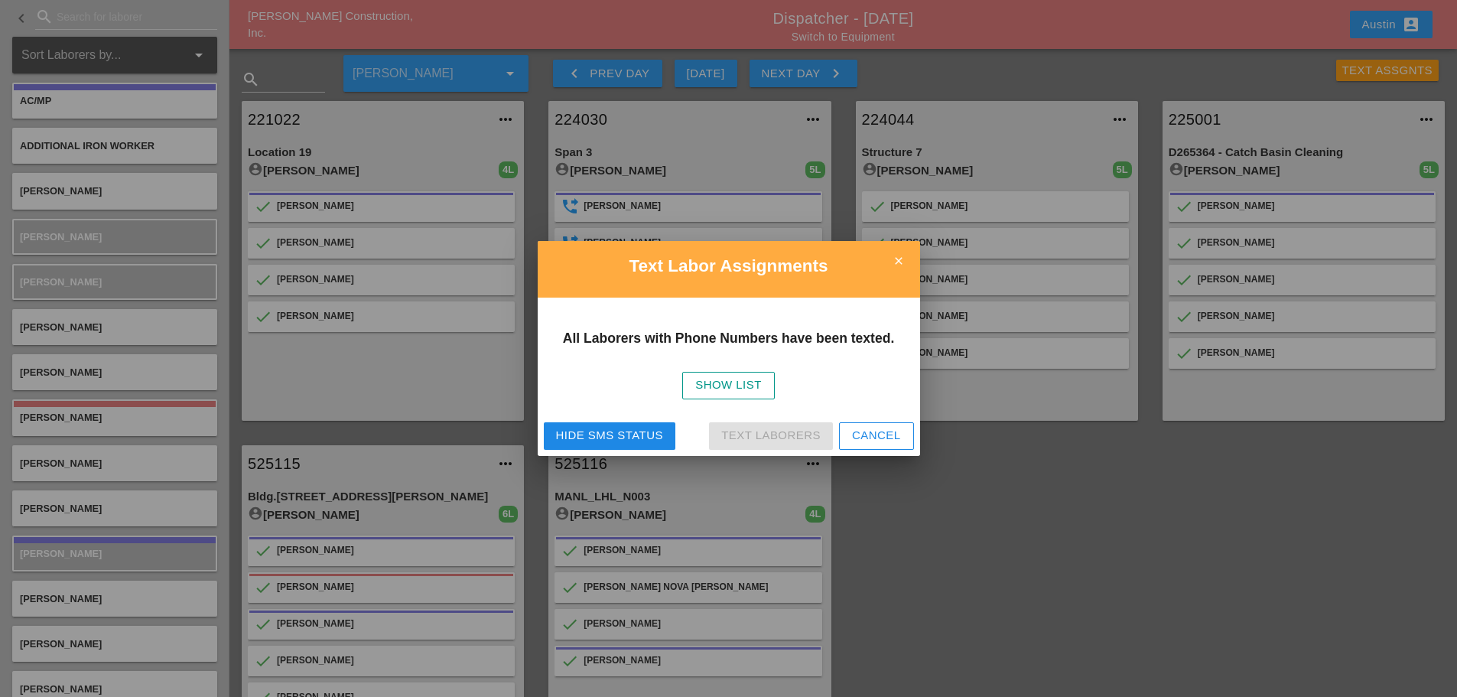
click at [898, 261] on icon "close" at bounding box center [899, 261] width 31 height 31
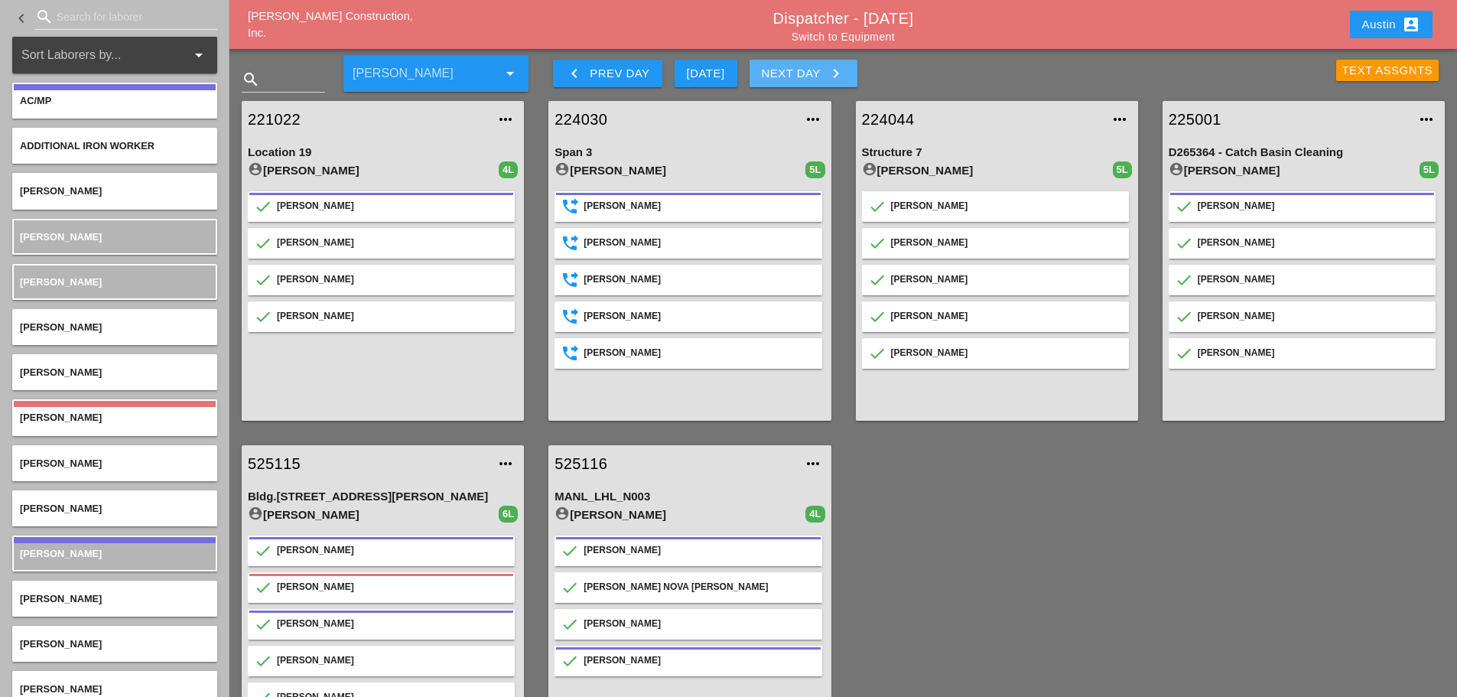
click at [822, 70] on div "Next Day keyboard_arrow_right" at bounding box center [803, 73] width 83 height 18
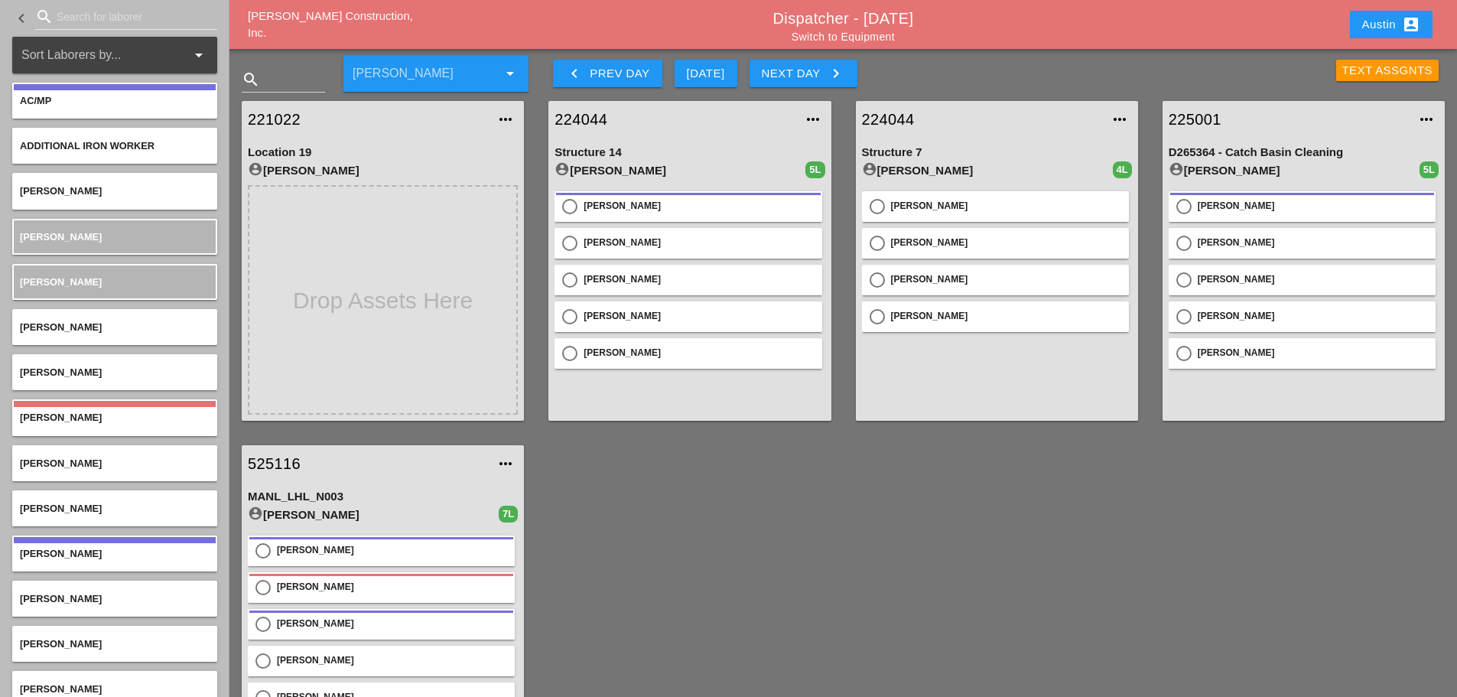
click at [1393, 70] on div "Text Assgnts" at bounding box center [1388, 71] width 91 height 18
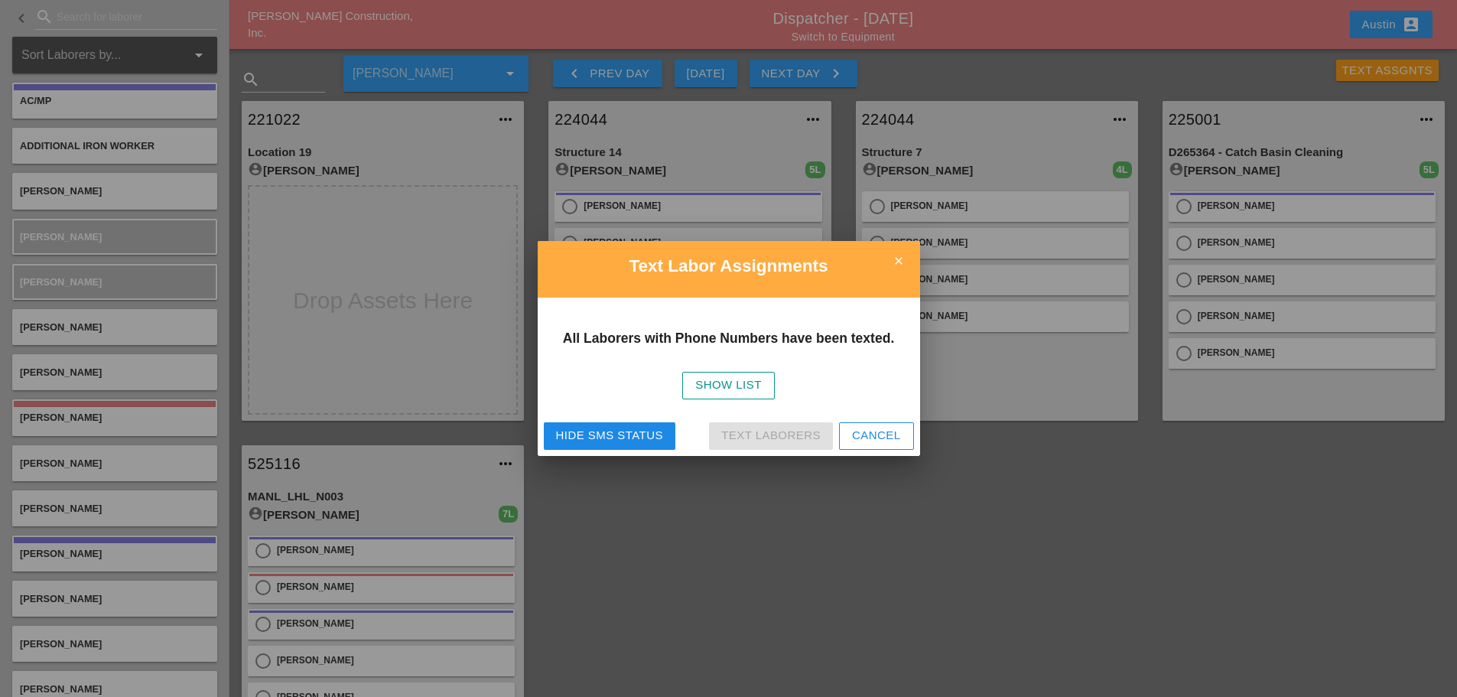
click at [897, 247] on icon "close" at bounding box center [899, 261] width 31 height 31
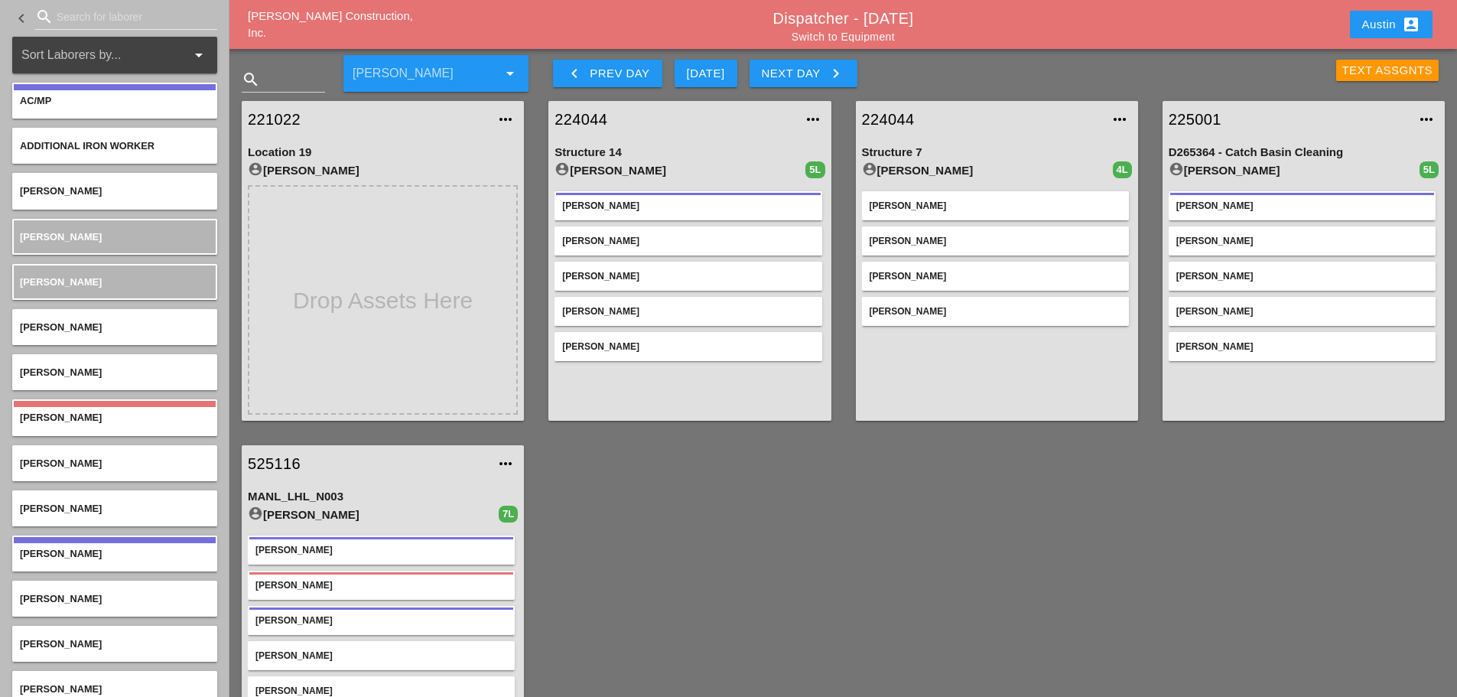
click at [1369, 64] on div "Text Assgnts" at bounding box center [1388, 71] width 91 height 18
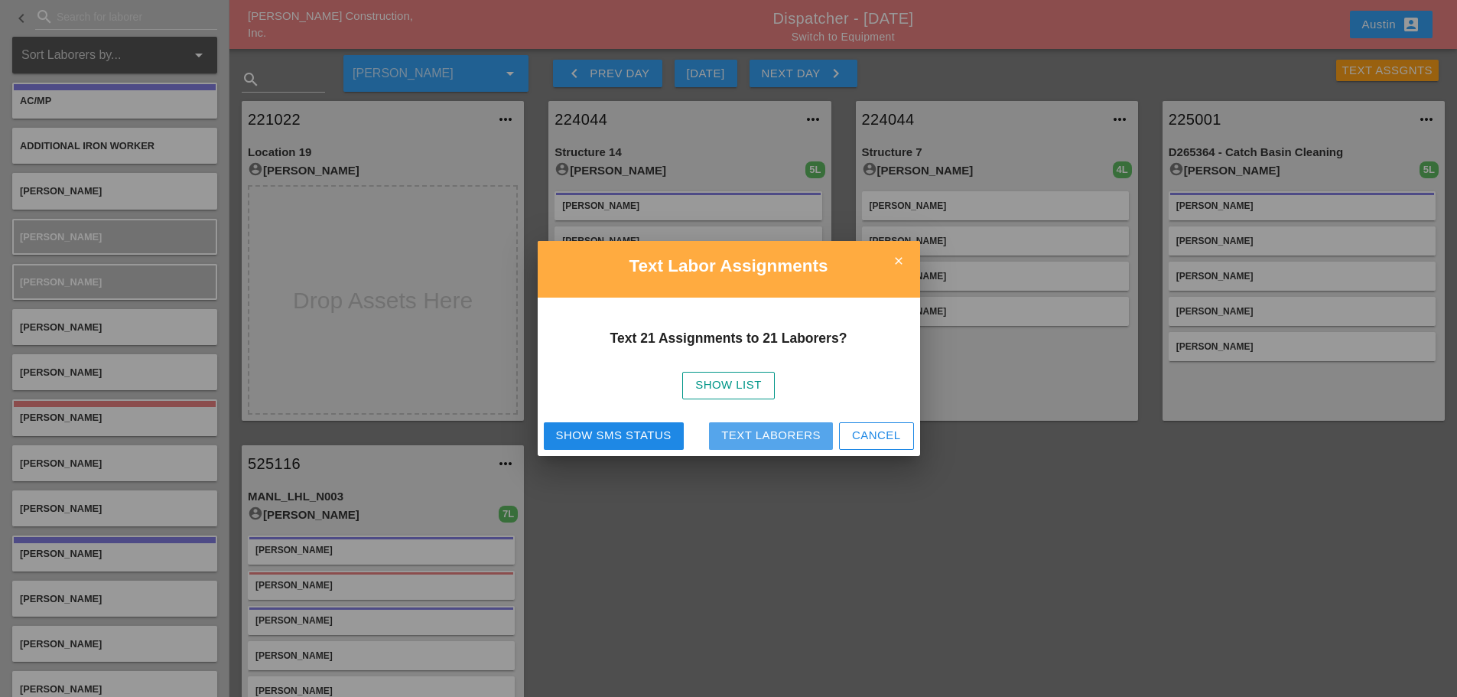
click at [773, 439] on div "Text Laborers" at bounding box center [770, 436] width 99 height 18
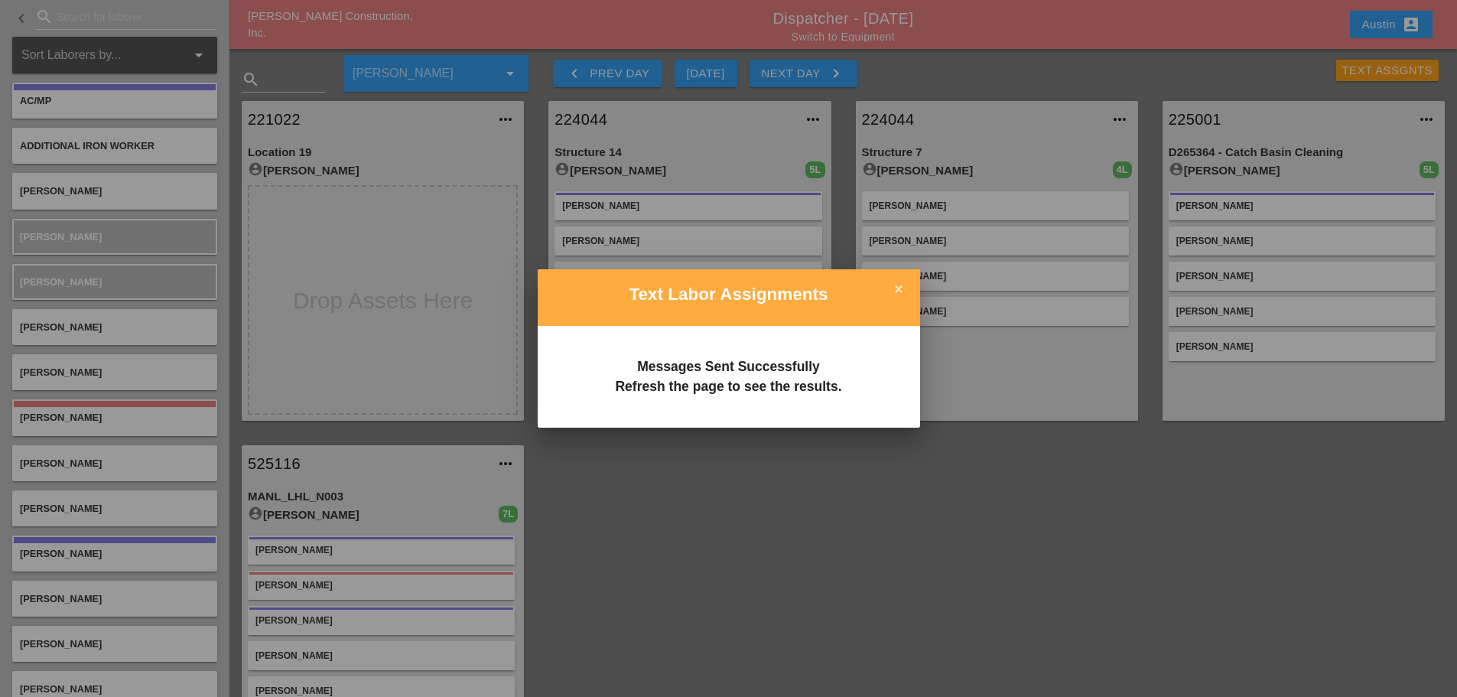
click at [894, 295] on icon "close" at bounding box center [899, 289] width 31 height 31
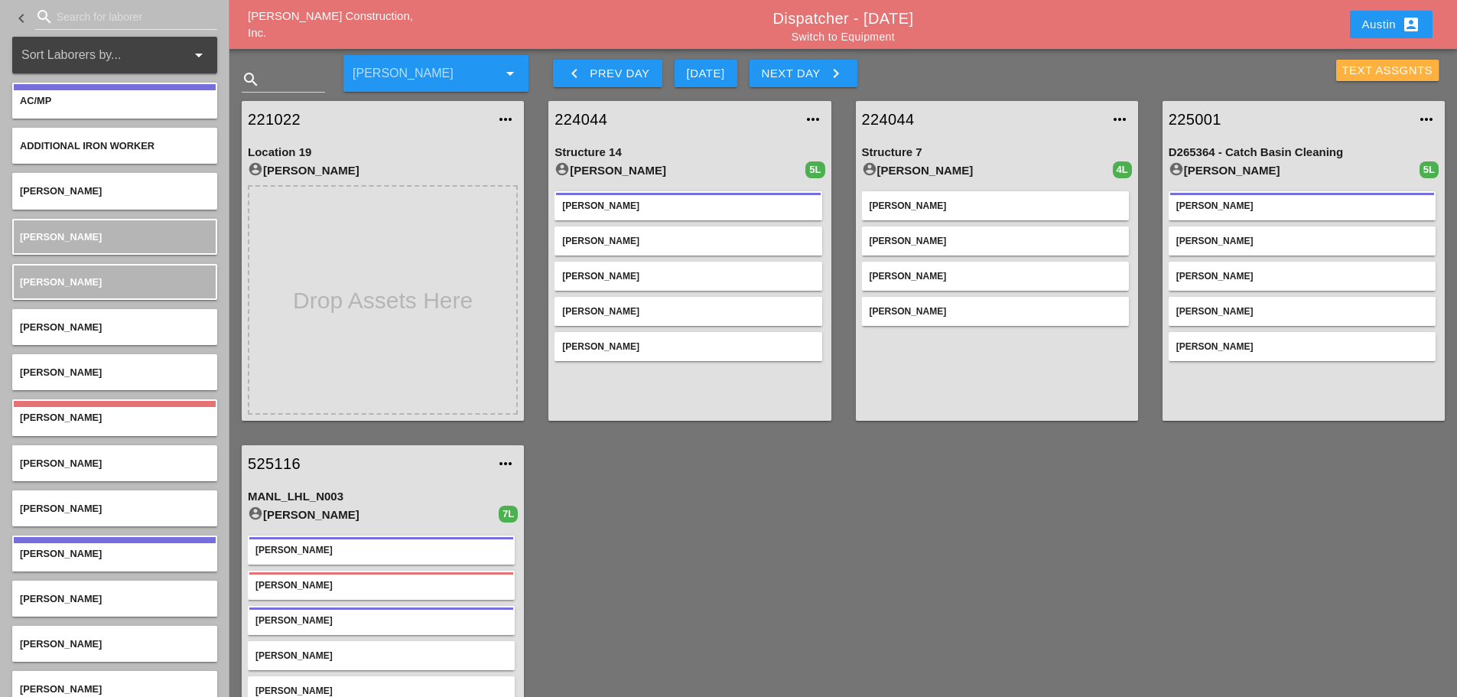
click at [1369, 72] on div "Text Assgnts" at bounding box center [1388, 71] width 91 height 18
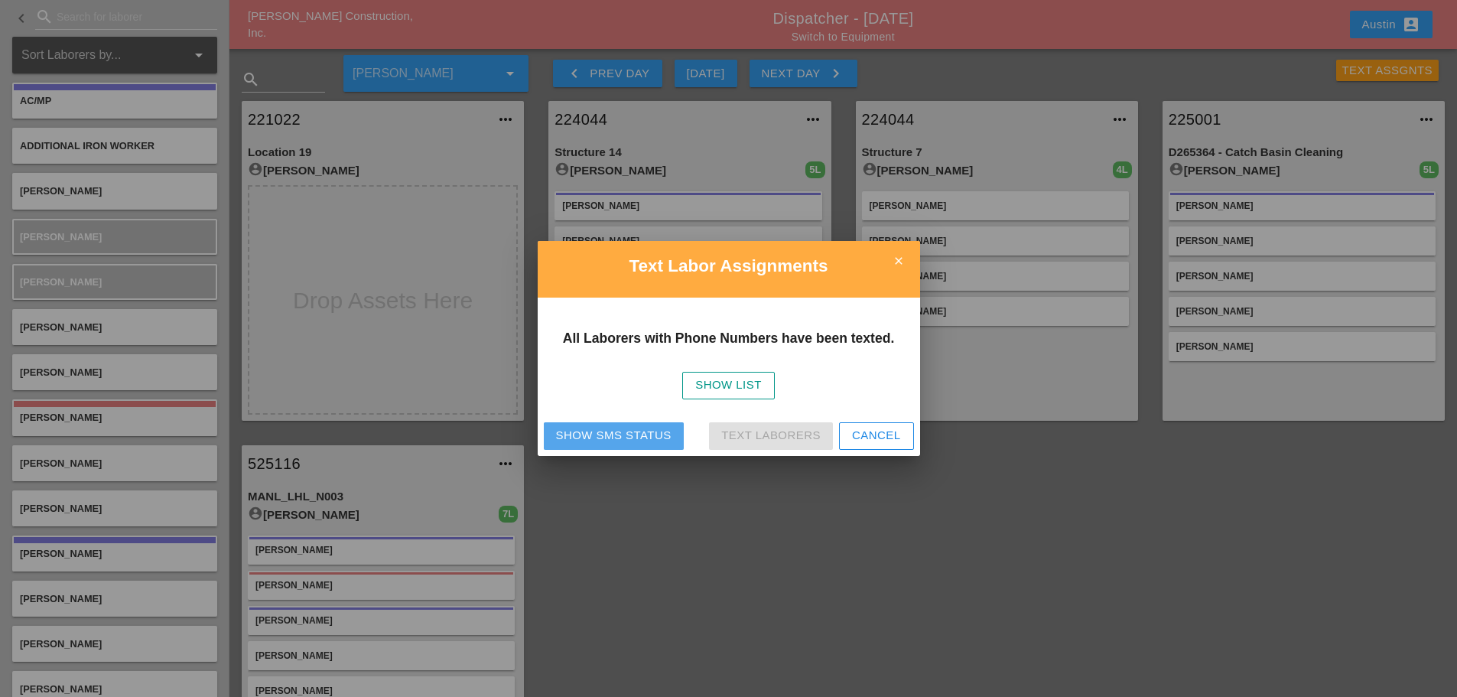
click at [631, 436] on div "Show SMS Status" at bounding box center [614, 436] width 116 height 18
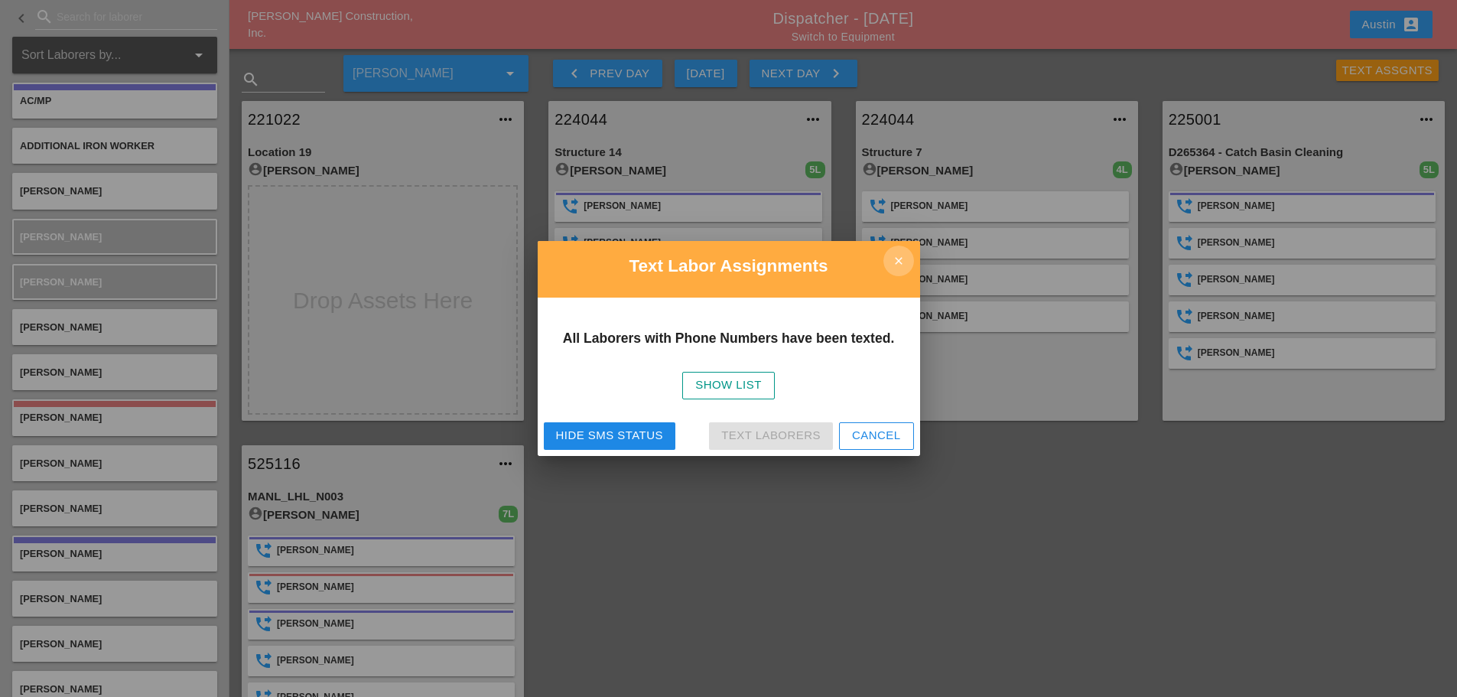
click at [900, 262] on icon "close" at bounding box center [899, 261] width 31 height 31
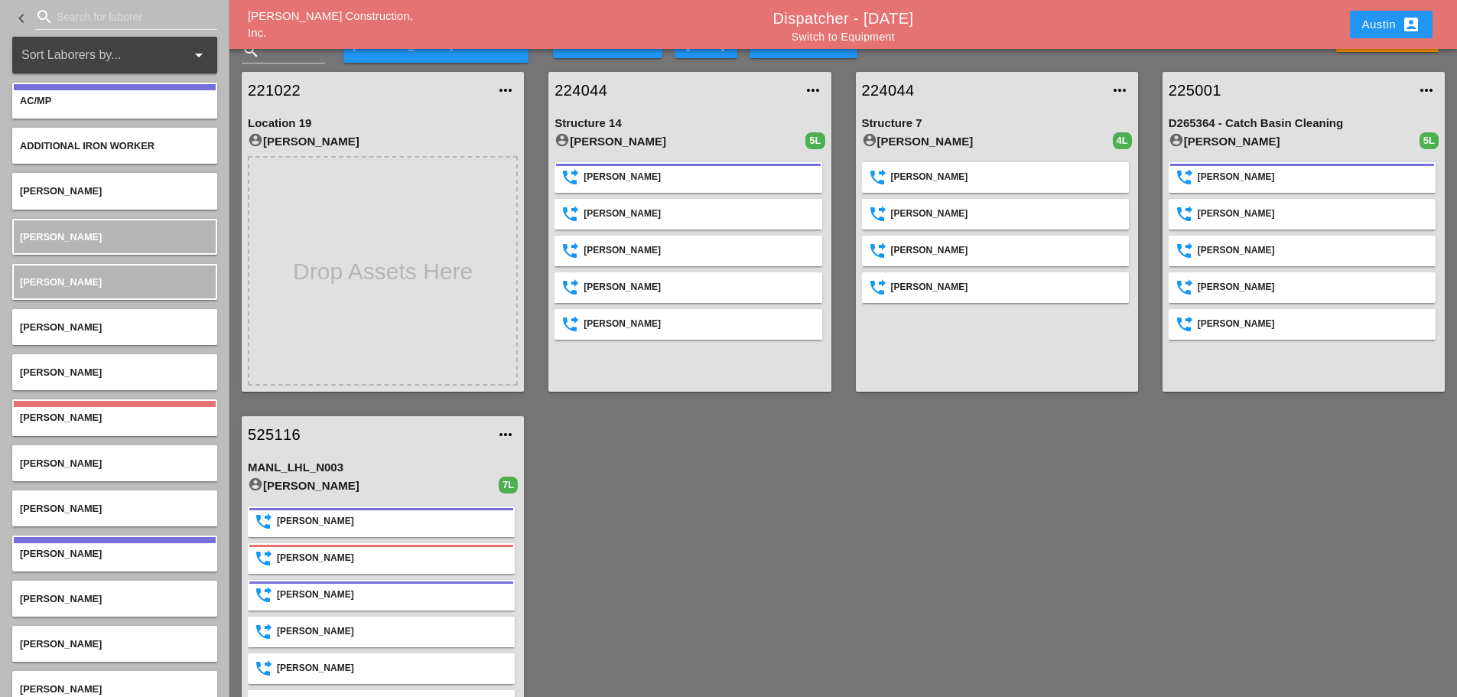
scroll to position [4, 0]
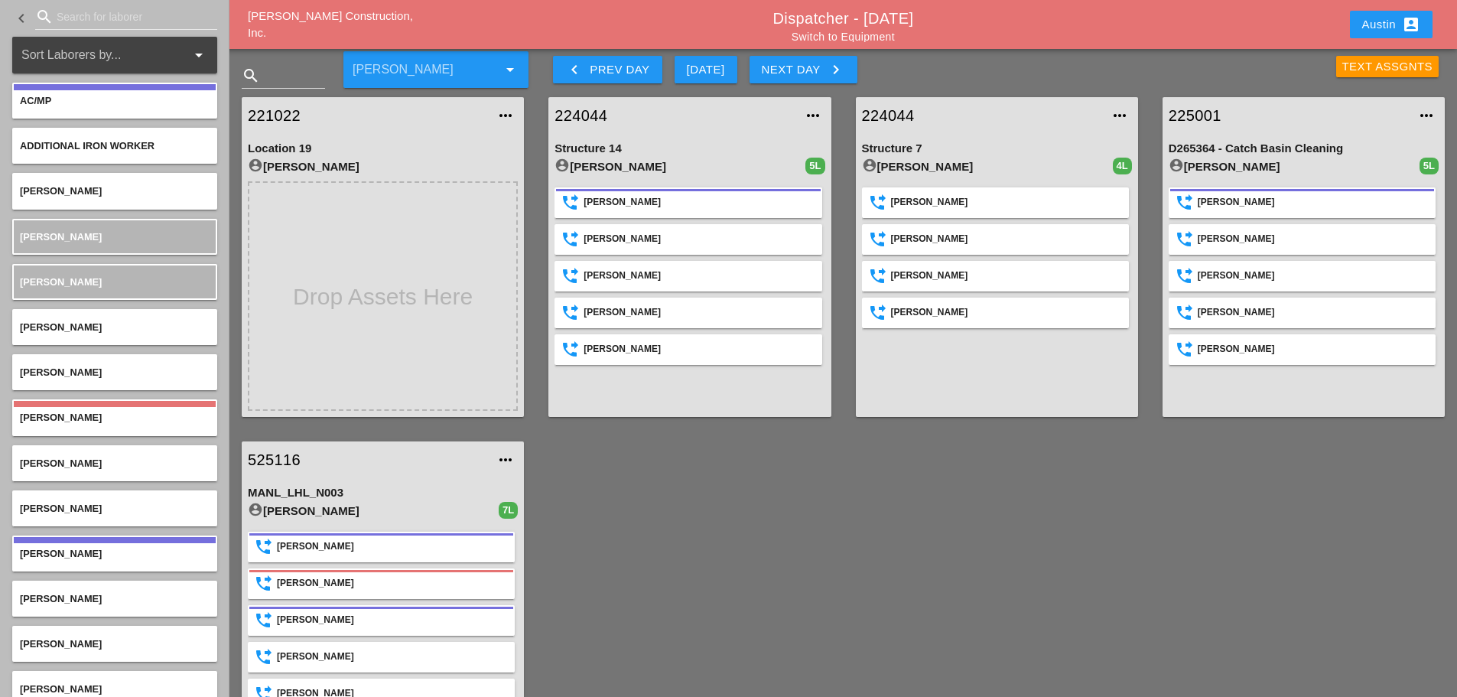
click at [846, 346] on div "224044 more_horiz Structure 7 account_circle [PERSON_NAME] 4L phone_forwarded […" at bounding box center [997, 257] width 307 height 344
click at [844, 99] on div "224044 more_horiz Structure 7 account_circle [PERSON_NAME] 4L phone_forwarded […" at bounding box center [997, 257] width 307 height 344
click at [1343, 70] on div "Text Assgnts" at bounding box center [1388, 67] width 91 height 18
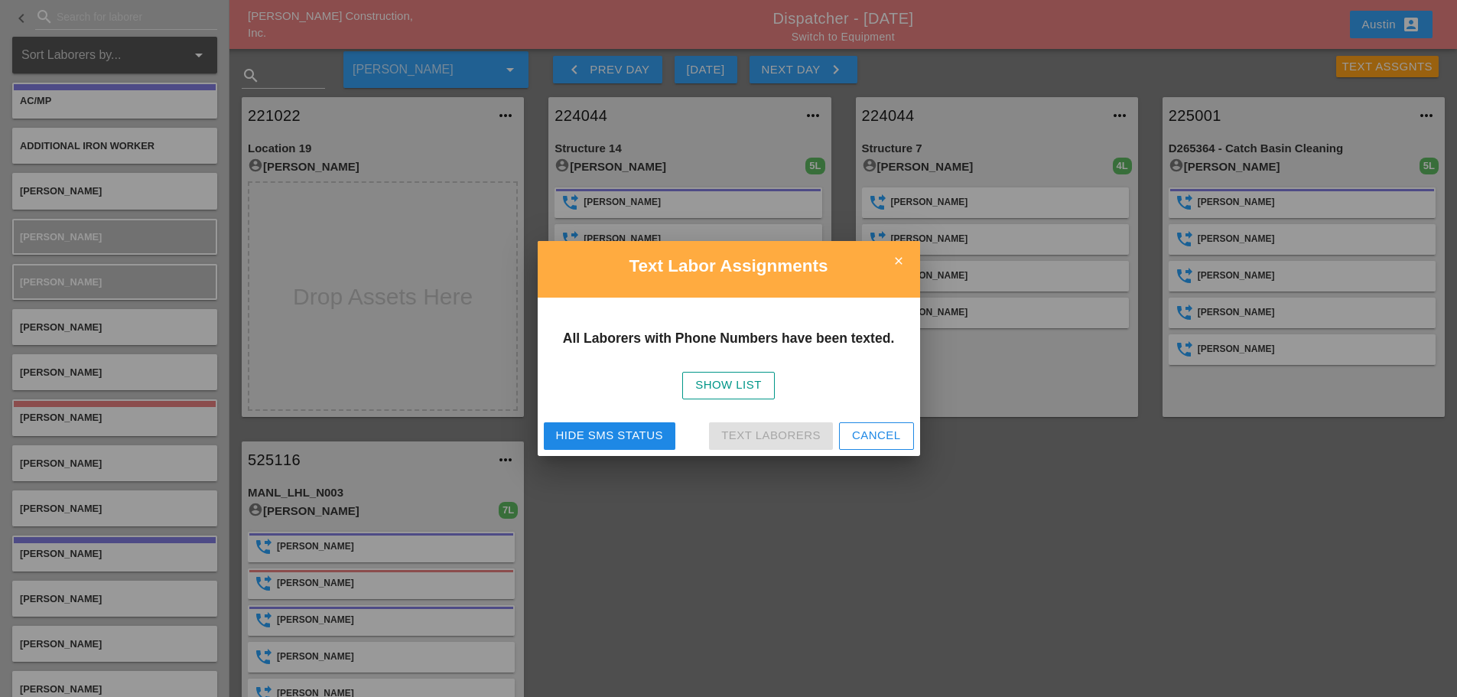
click at [899, 257] on icon "close" at bounding box center [899, 261] width 31 height 31
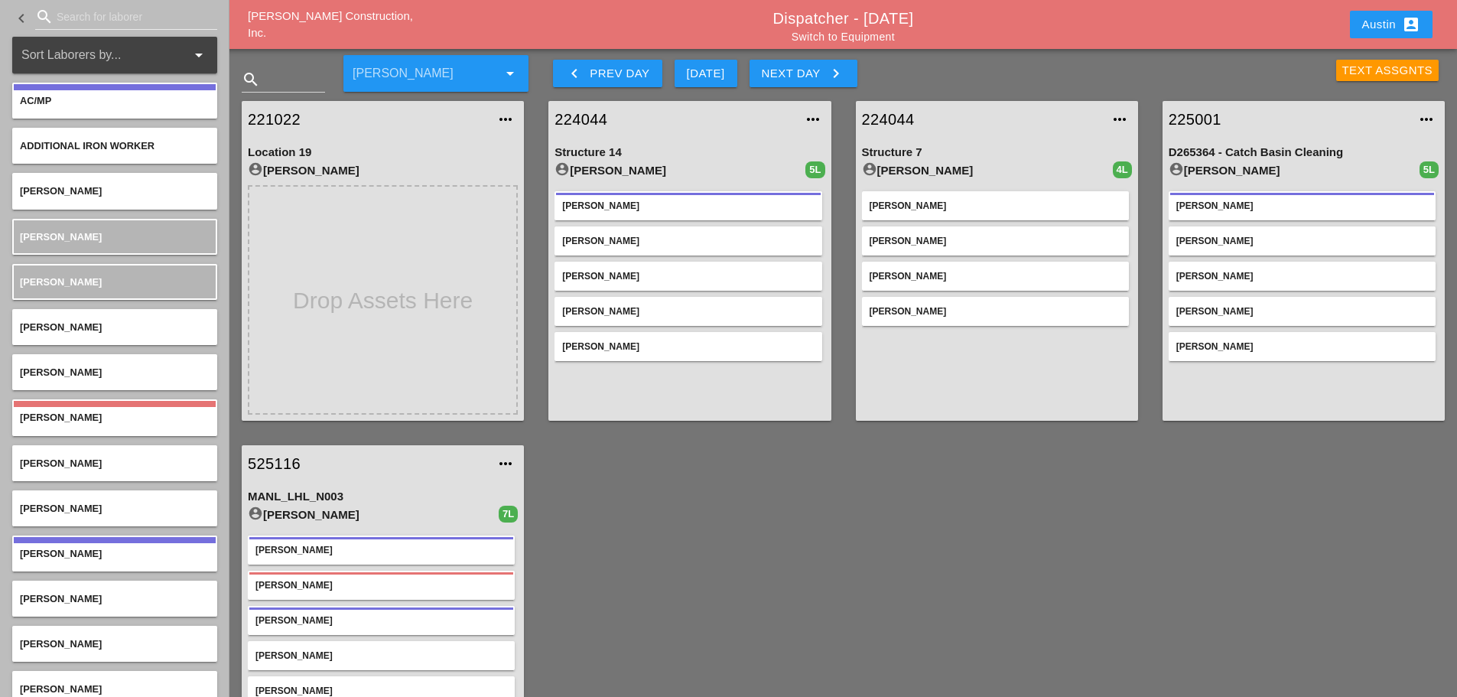
click at [1367, 14] on button "Austin account_box" at bounding box center [1391, 25] width 83 height 28
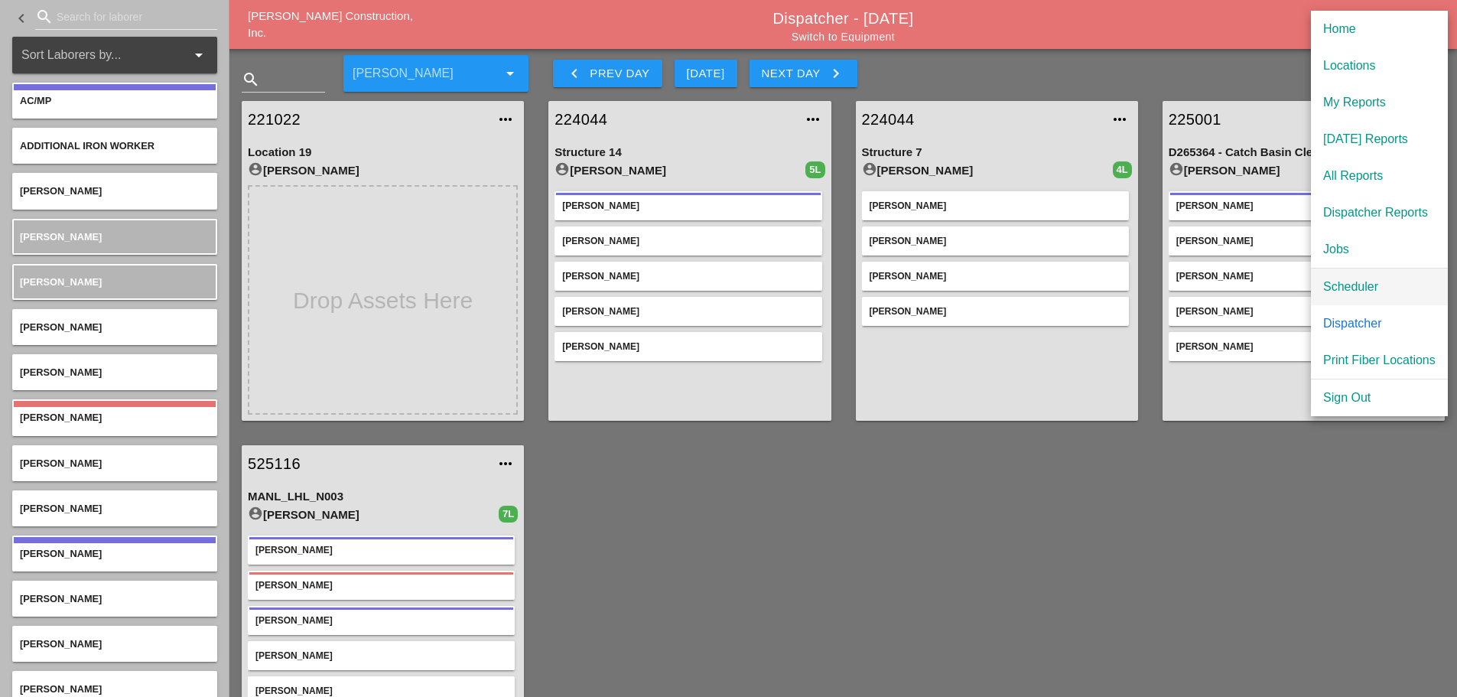
click at [1364, 291] on div "Scheduler" at bounding box center [1379, 287] width 112 height 18
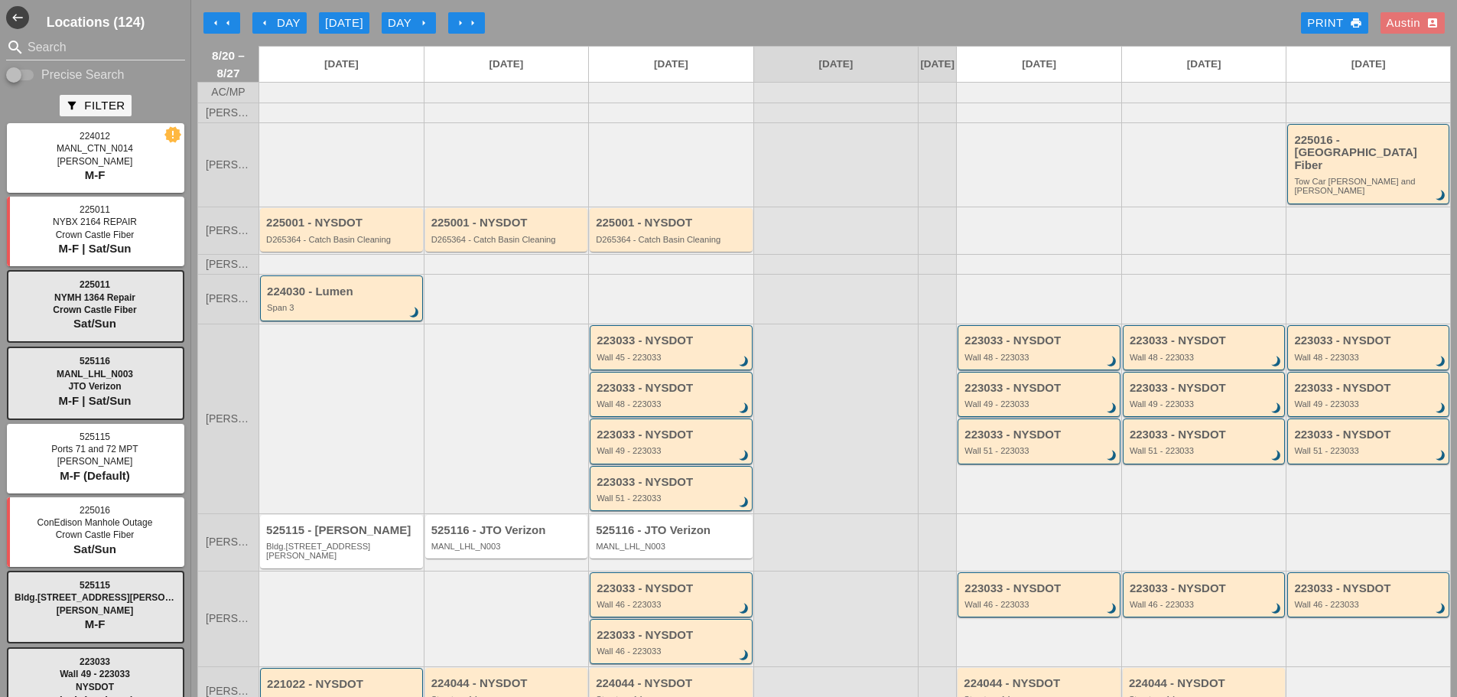
click at [1390, 21] on div "Austin account_box" at bounding box center [1413, 24] width 52 height 18
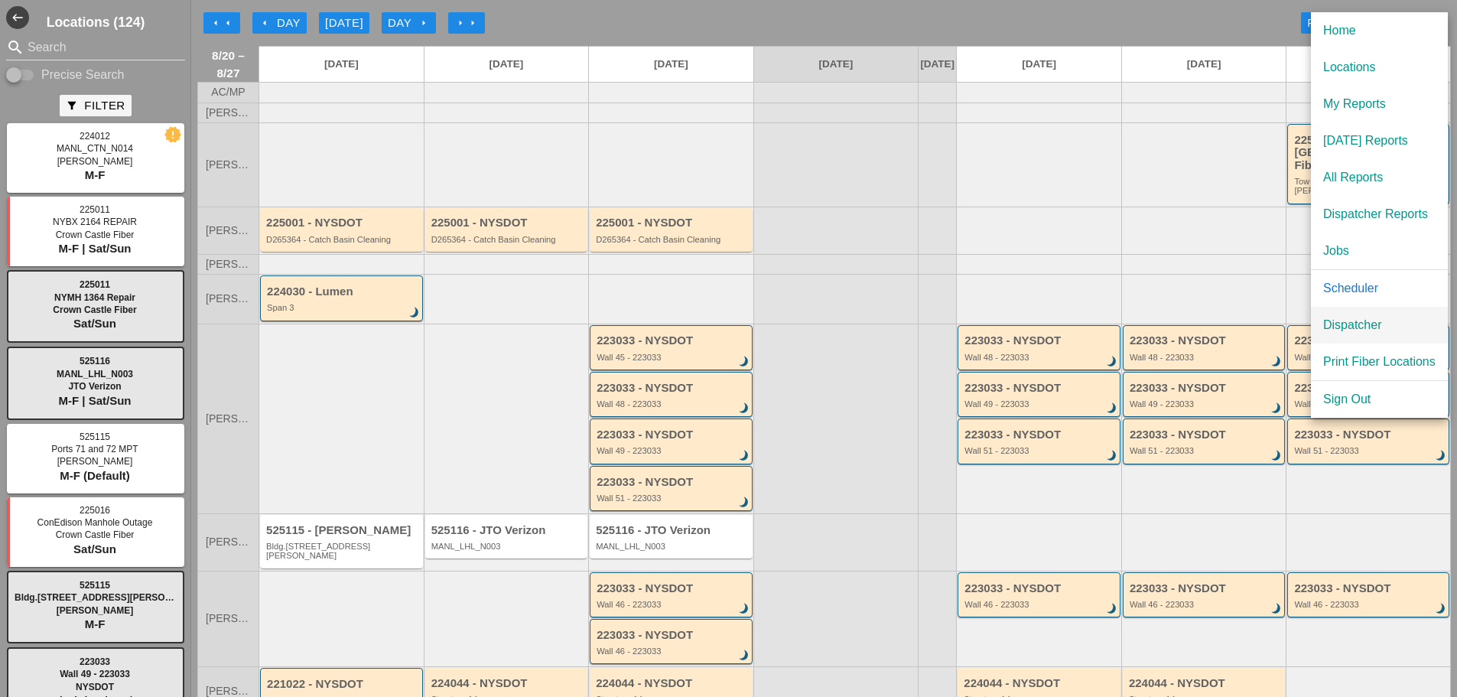
click at [1390, 321] on div "Dispatcher" at bounding box center [1379, 325] width 112 height 18
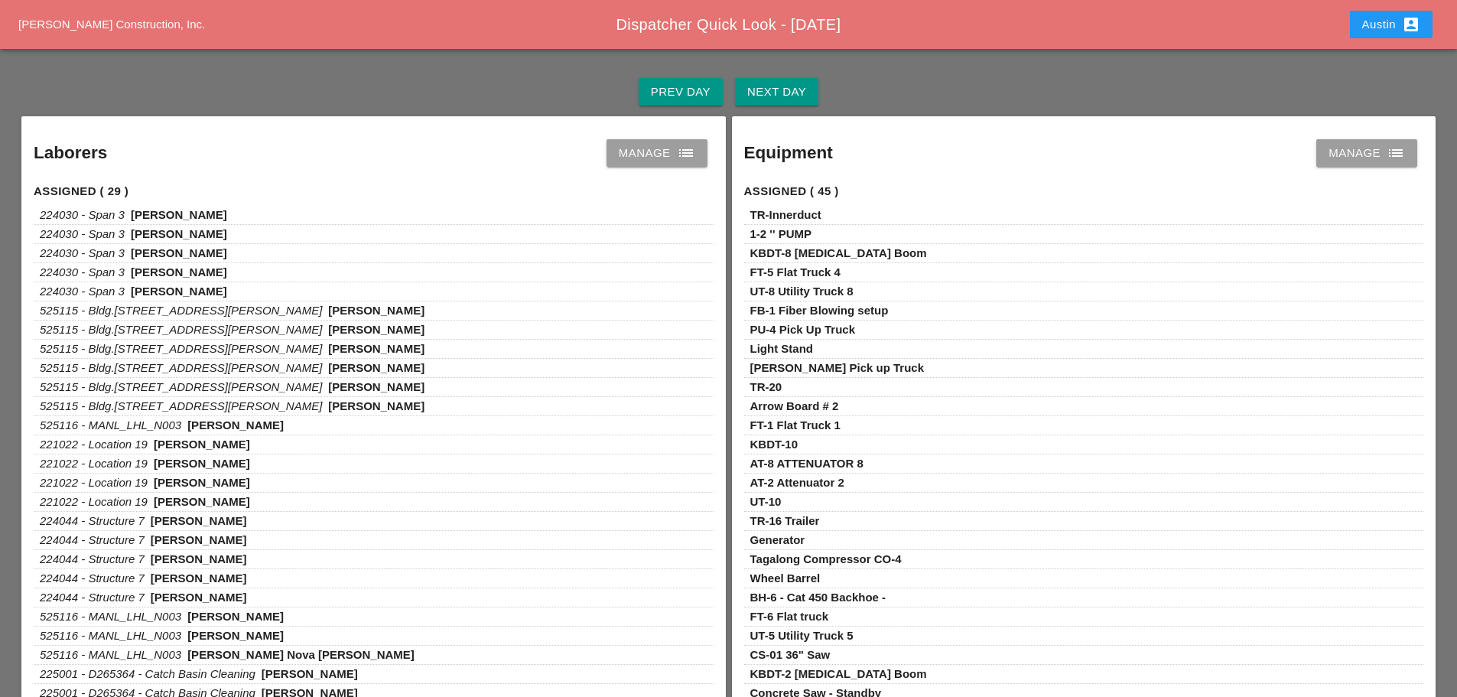
click at [643, 154] on div "Manage list" at bounding box center [657, 153] width 76 height 18
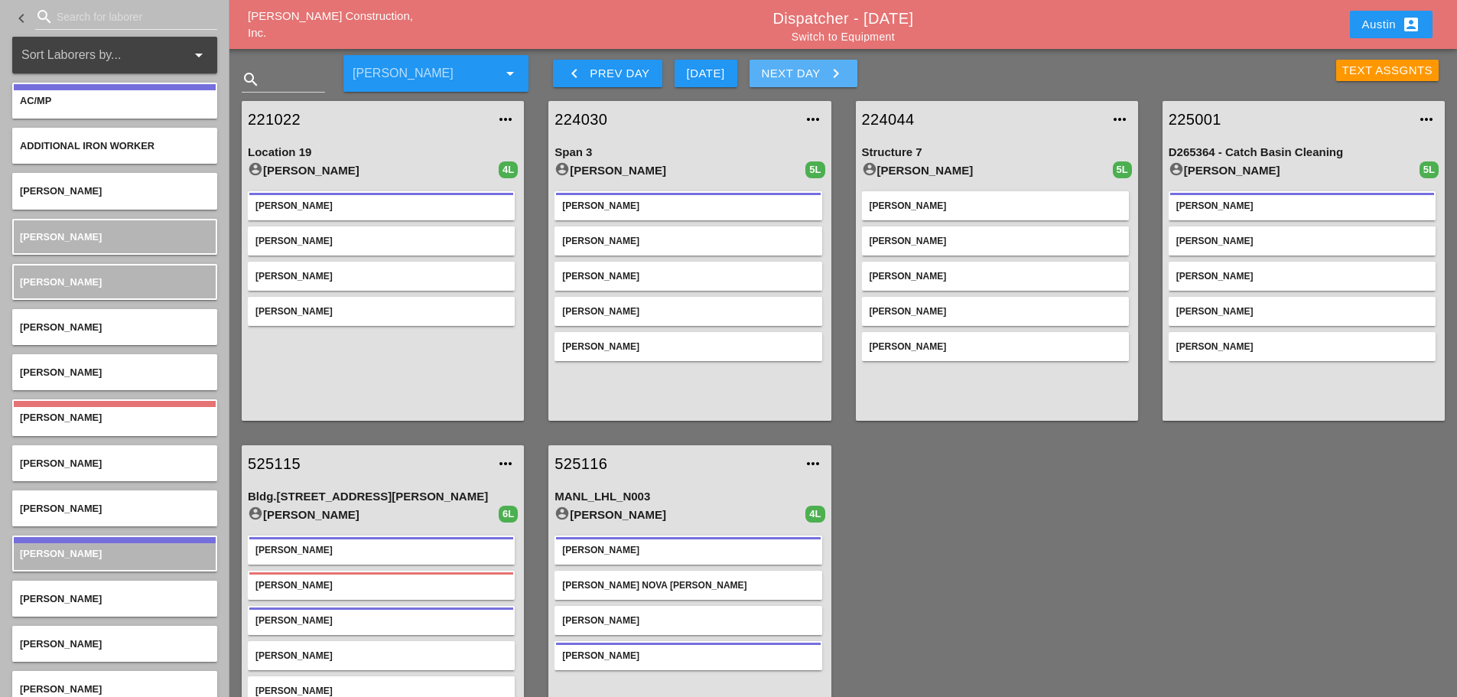
click at [824, 68] on div "Next Day keyboard_arrow_right" at bounding box center [803, 73] width 83 height 18
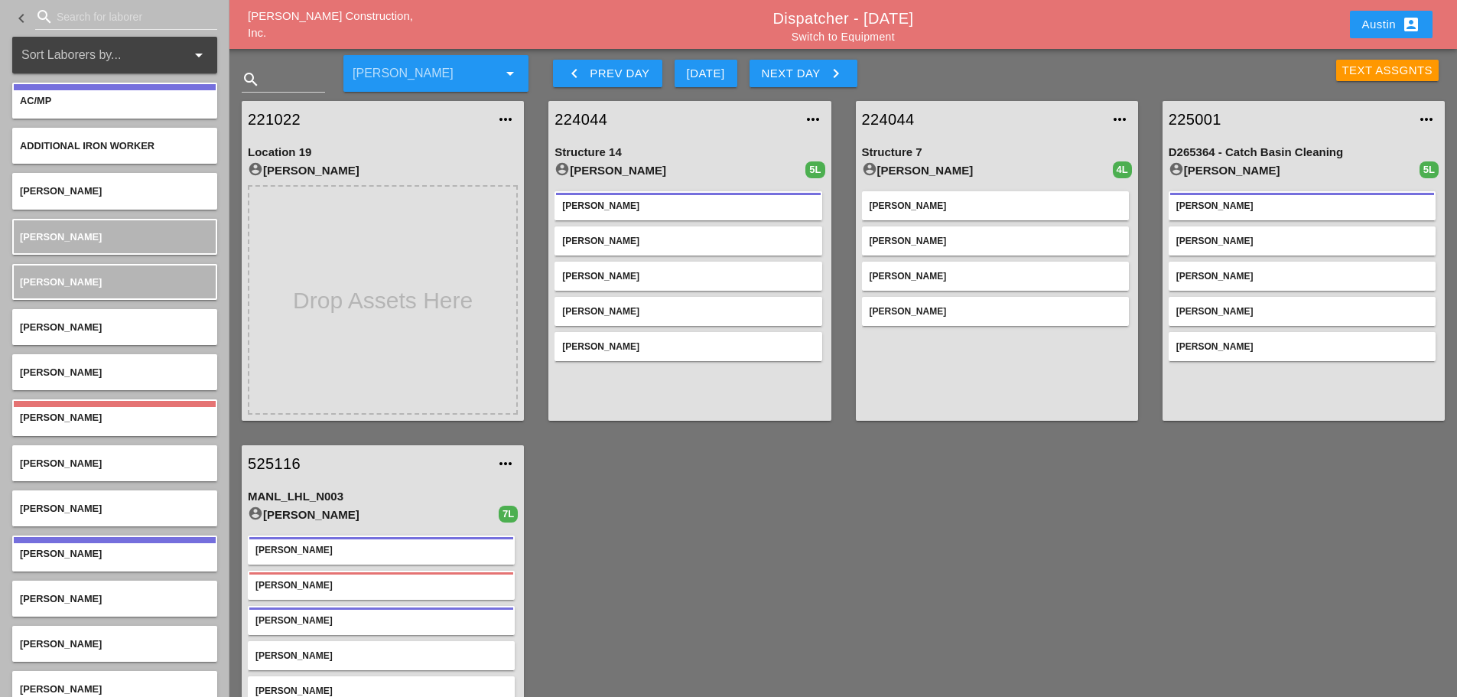
click at [1369, 67] on div "Text Assgnts" at bounding box center [1388, 71] width 91 height 18
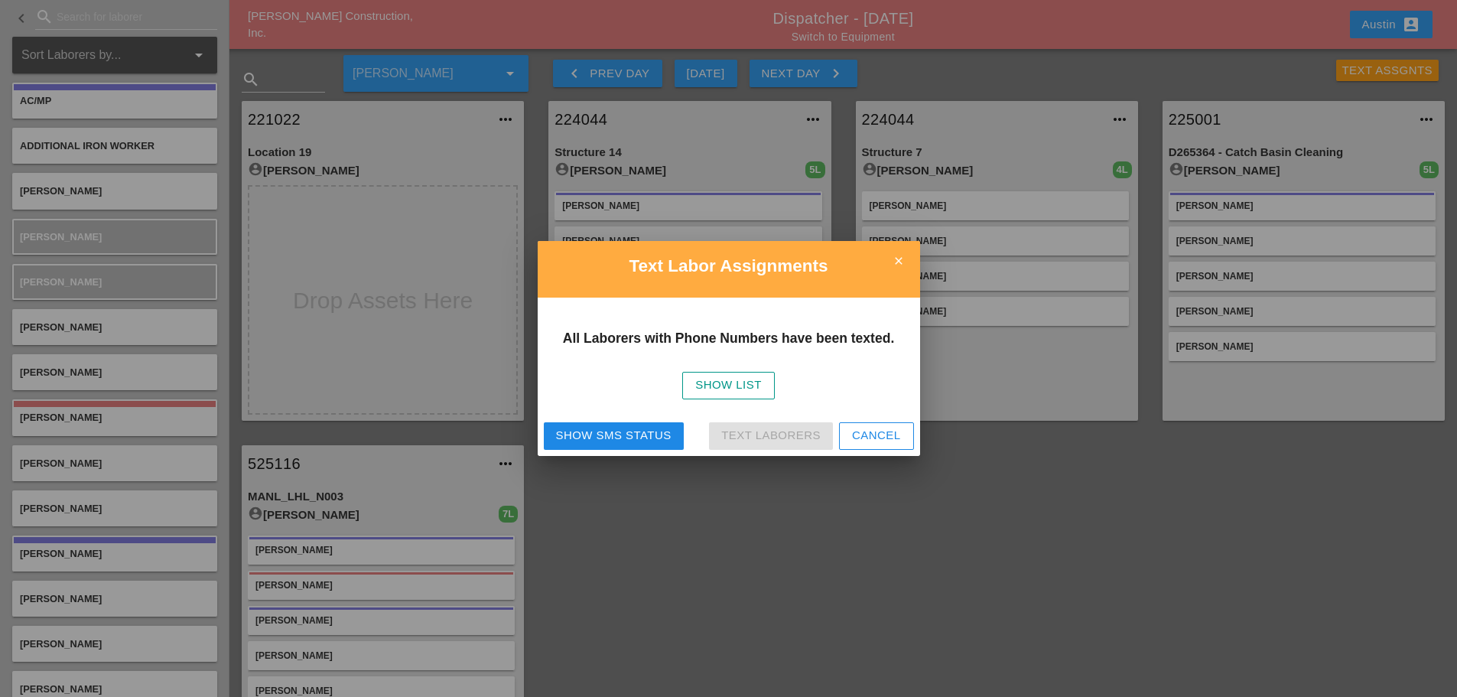
click at [659, 432] on div "Show SMS Status" at bounding box center [614, 436] width 116 height 18
click at [905, 262] on icon "close" at bounding box center [899, 261] width 31 height 31
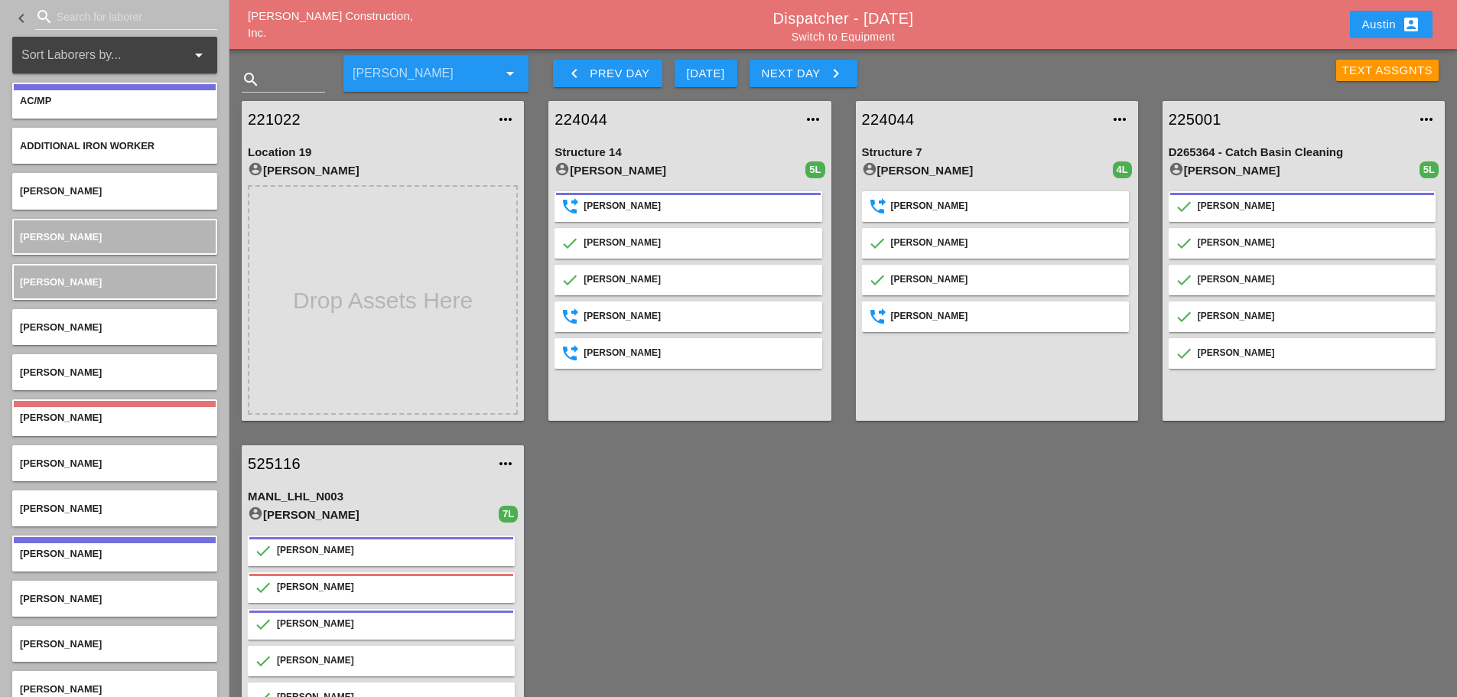
click at [1393, 76] on div "Text Assgnts" at bounding box center [1388, 71] width 91 height 18
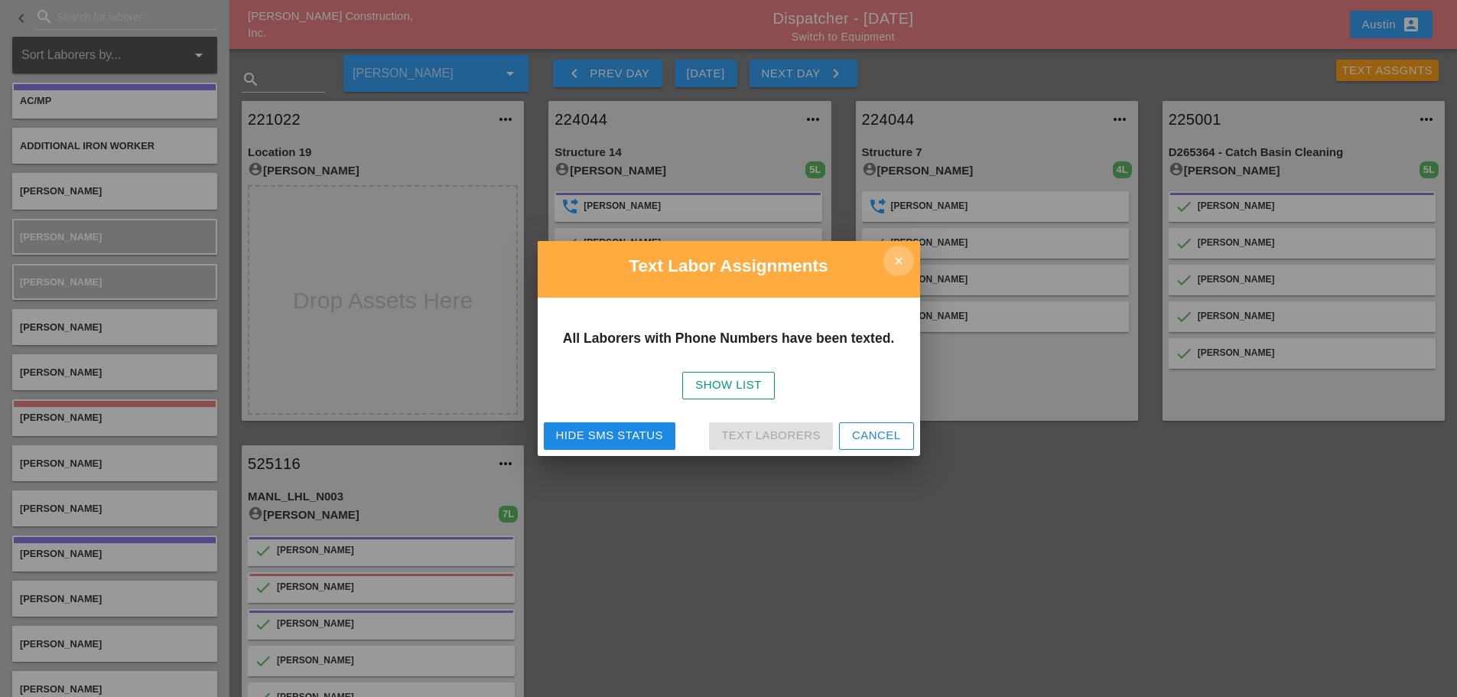
click at [897, 259] on icon "close" at bounding box center [899, 261] width 31 height 31
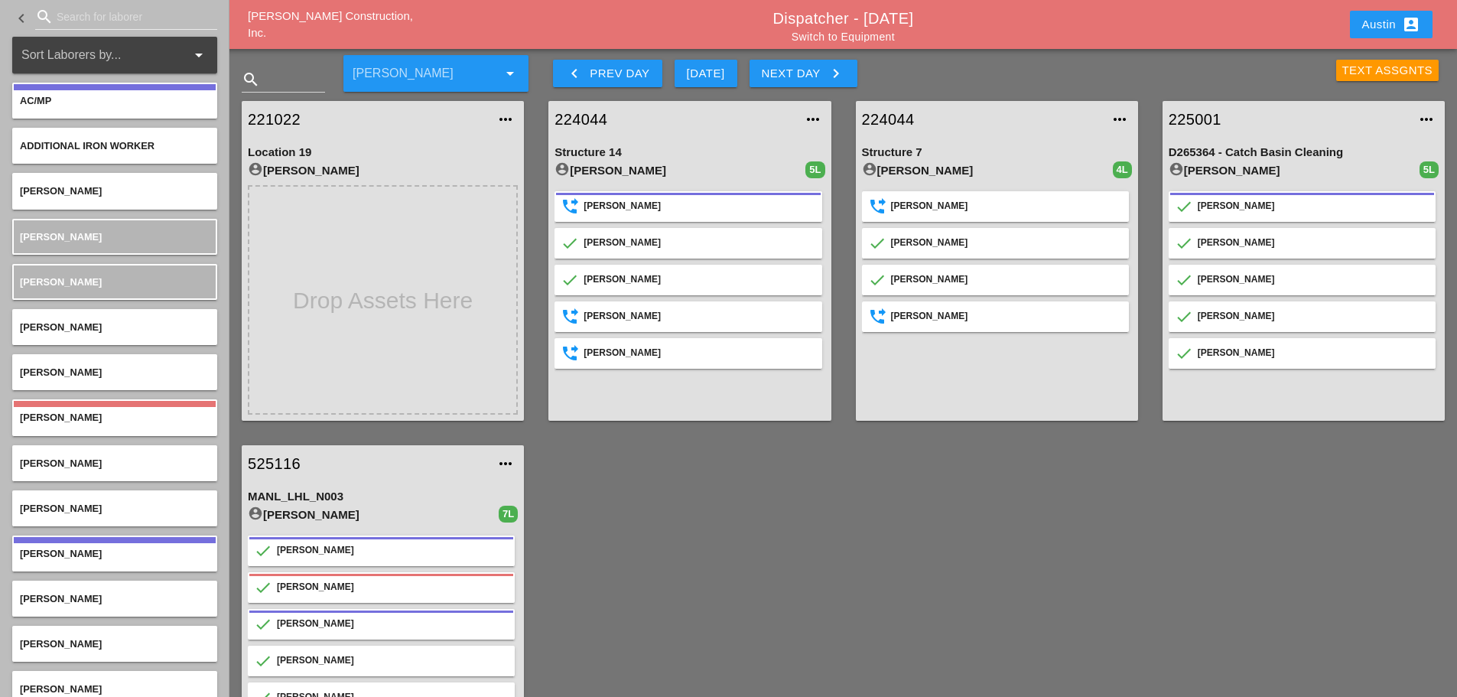
click at [1412, 15] on icon "account_box" at bounding box center [1411, 24] width 18 height 18
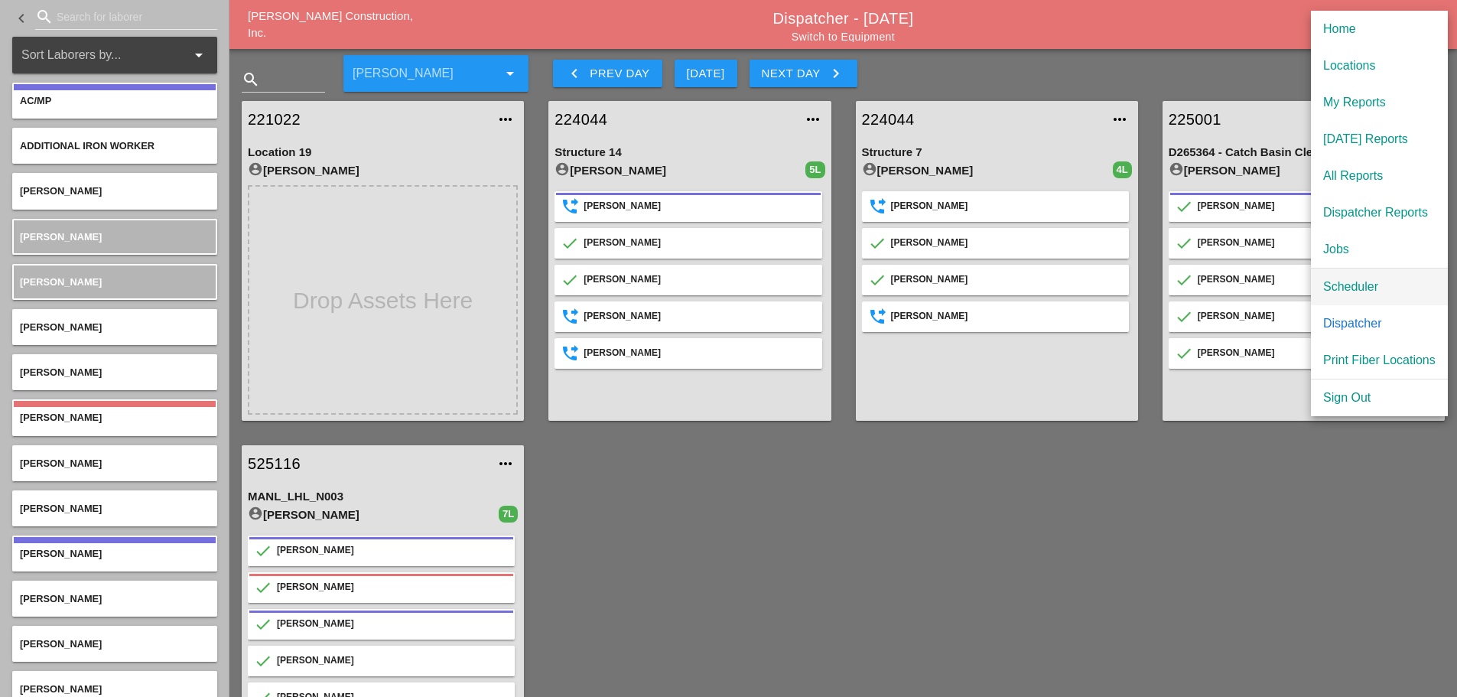
click at [1367, 294] on div "Scheduler" at bounding box center [1379, 287] width 112 height 18
